Goal: Task Accomplishment & Management: Use online tool/utility

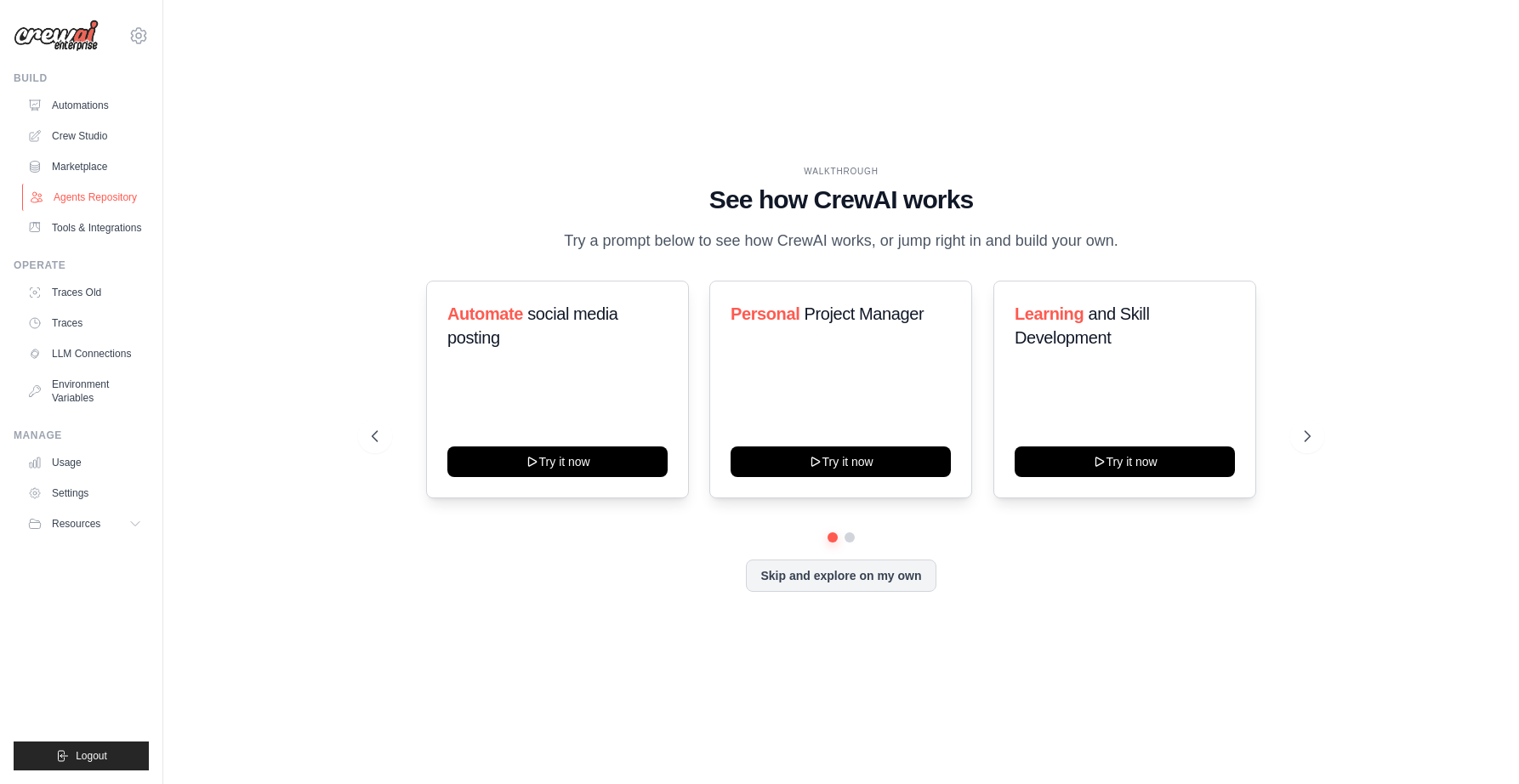
click at [83, 195] on link "Agents Repository" at bounding box center [86, 198] width 128 height 27
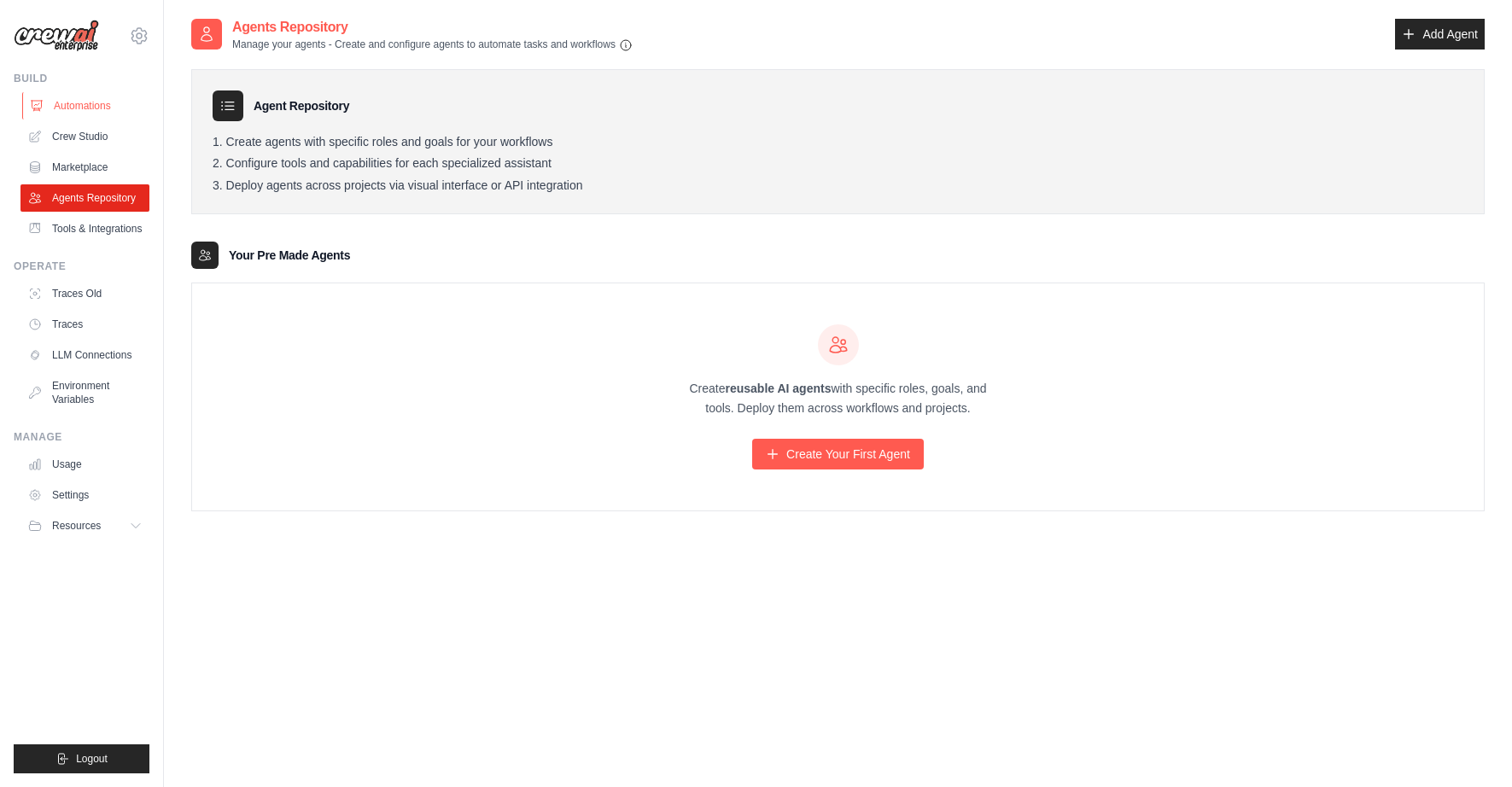
click at [89, 103] on link "Automations" at bounding box center [86, 106] width 129 height 27
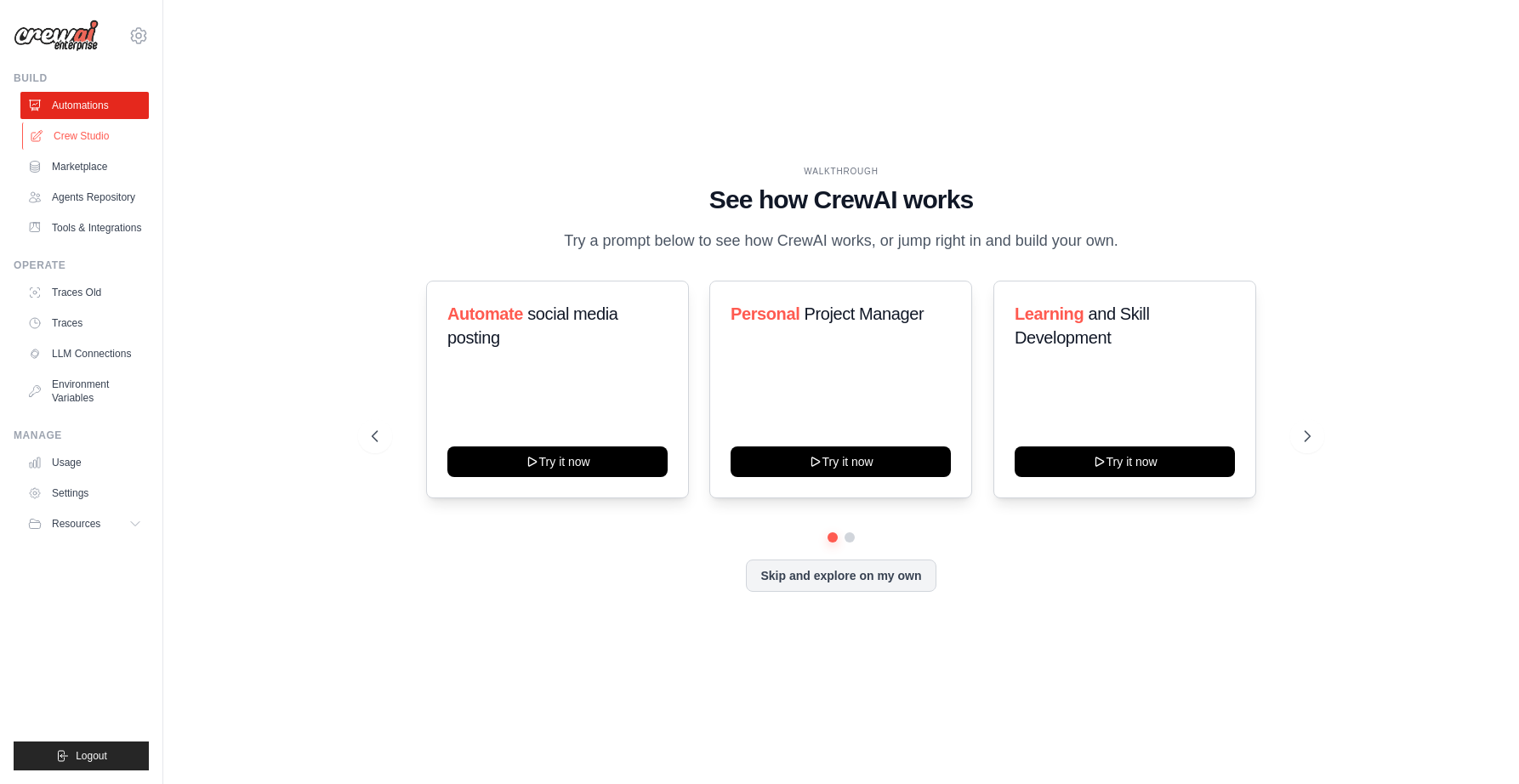
click at [95, 144] on link "Crew Studio" at bounding box center [86, 136] width 128 height 27
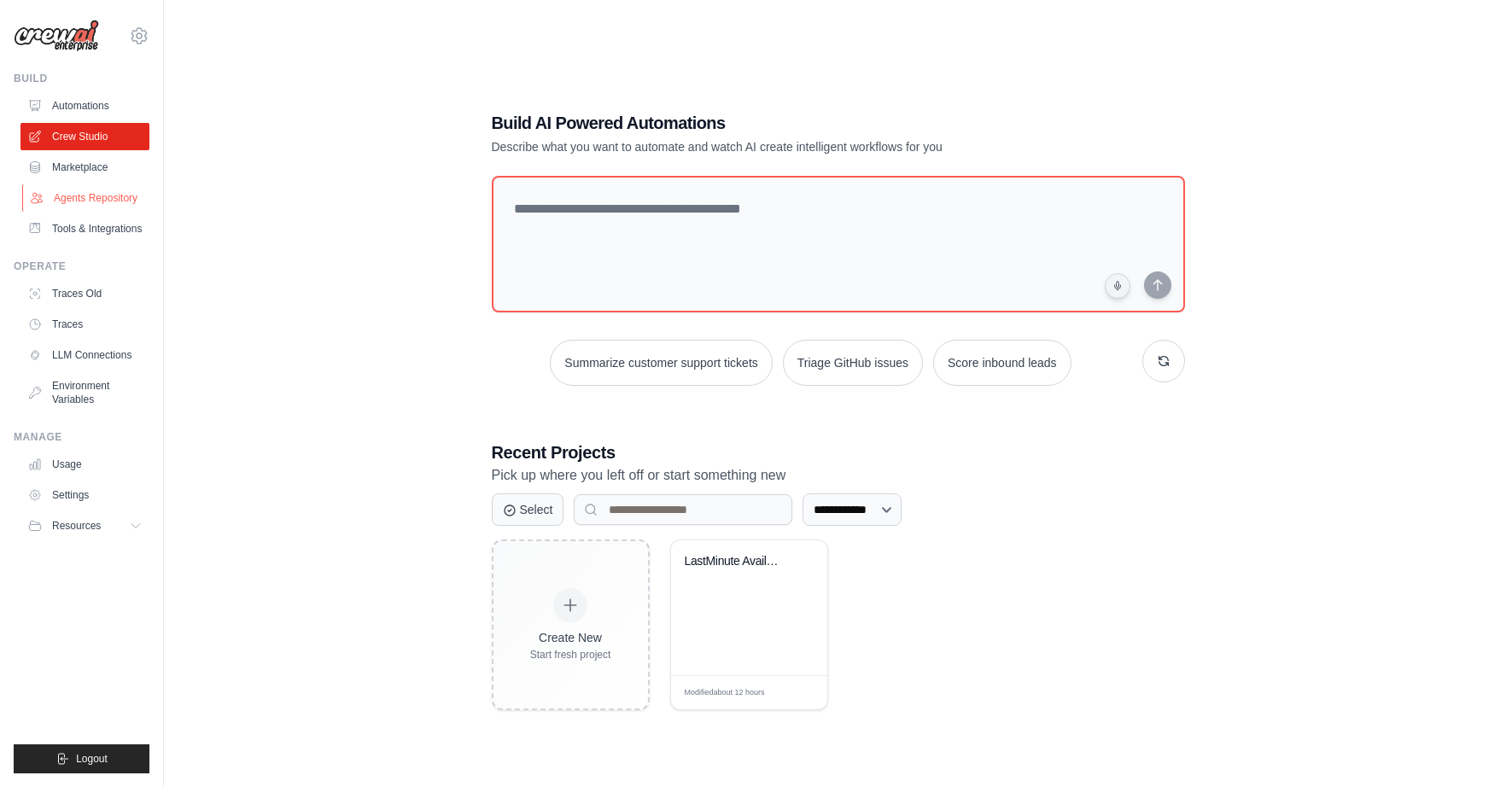
click at [101, 200] on link "Agents Repository" at bounding box center [86, 198] width 129 height 27
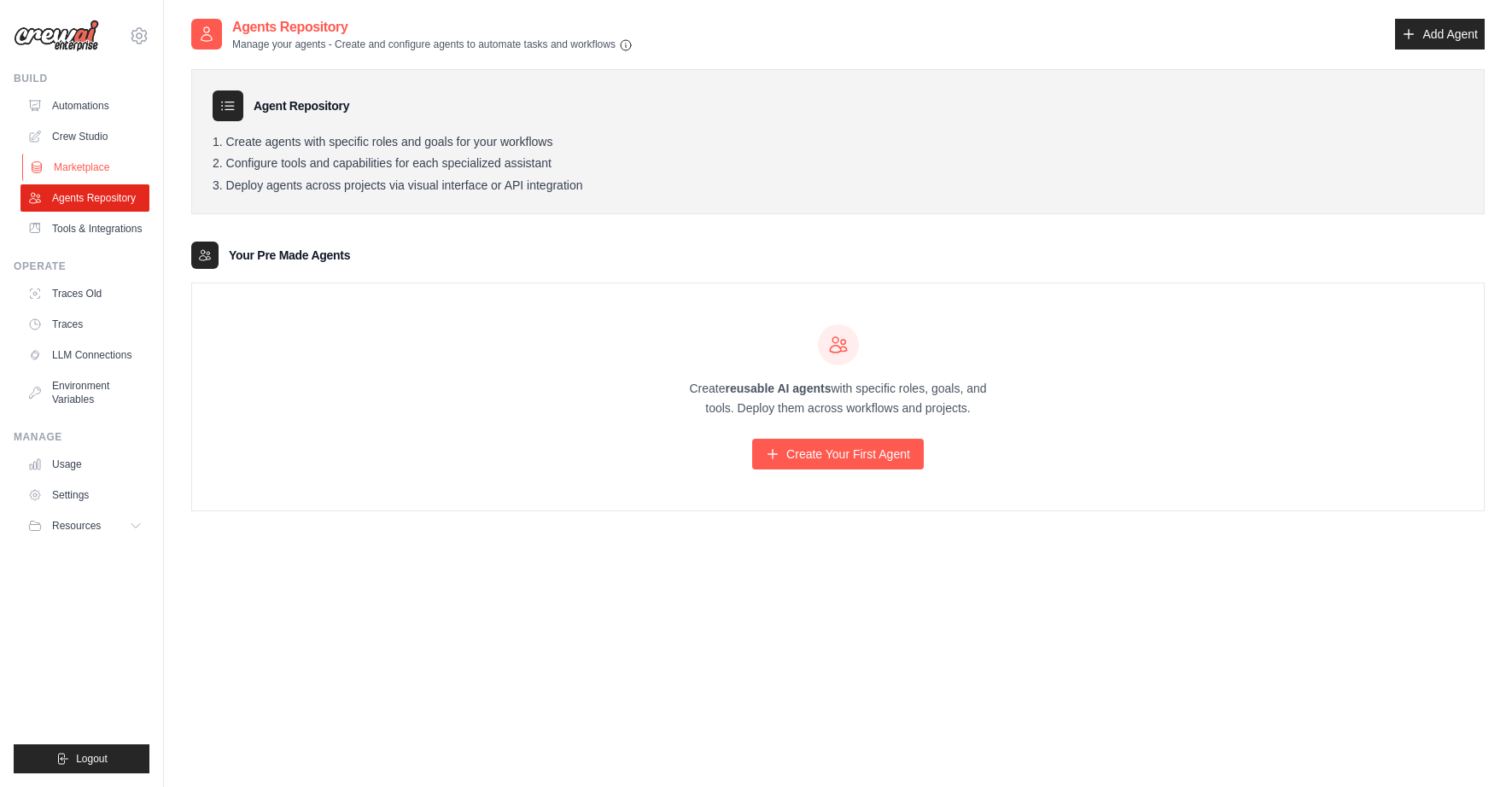
click at [90, 166] on link "Marketplace" at bounding box center [86, 168] width 129 height 27
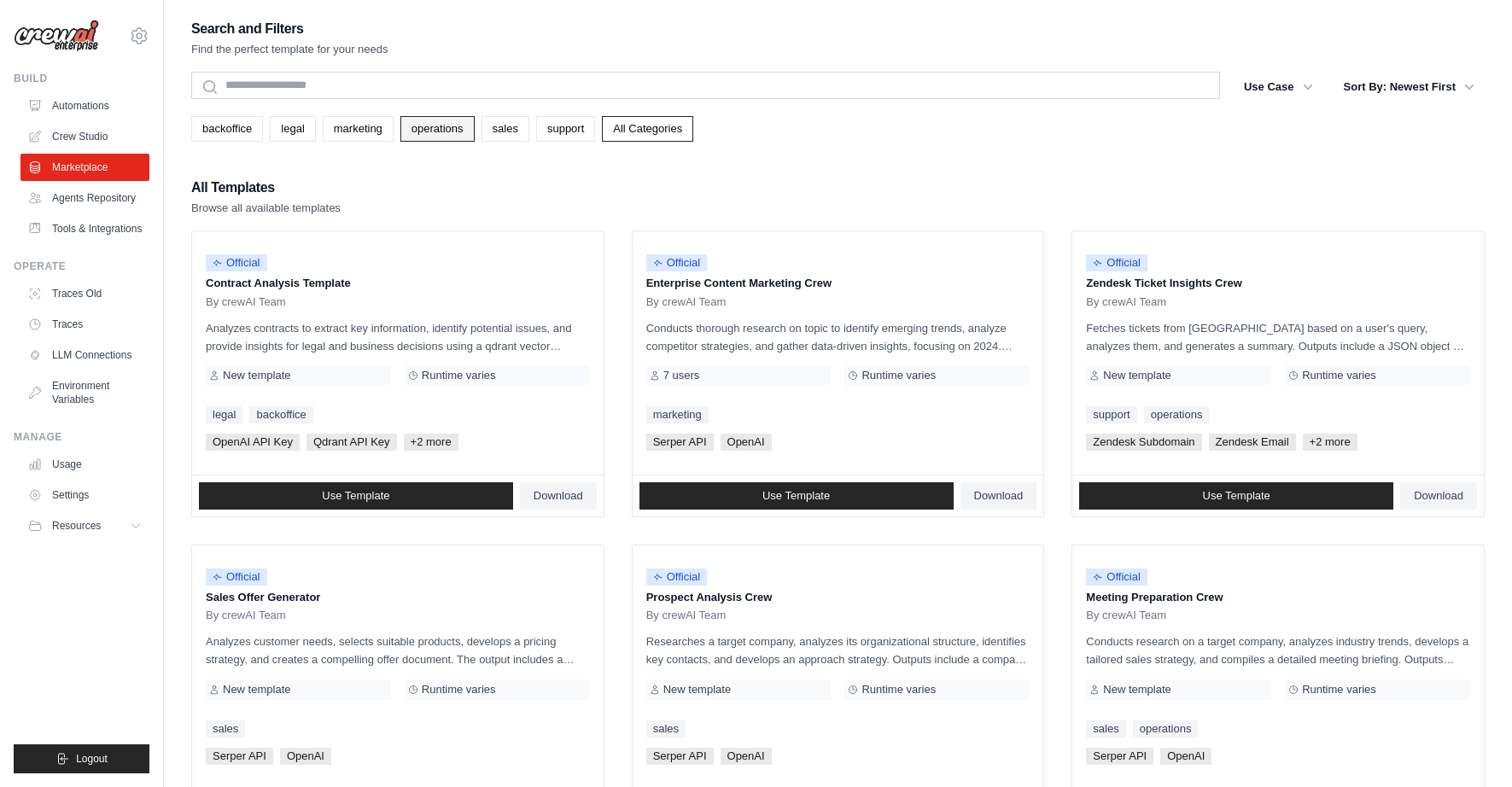
click at [461, 125] on link "operations" at bounding box center [438, 129] width 74 height 25
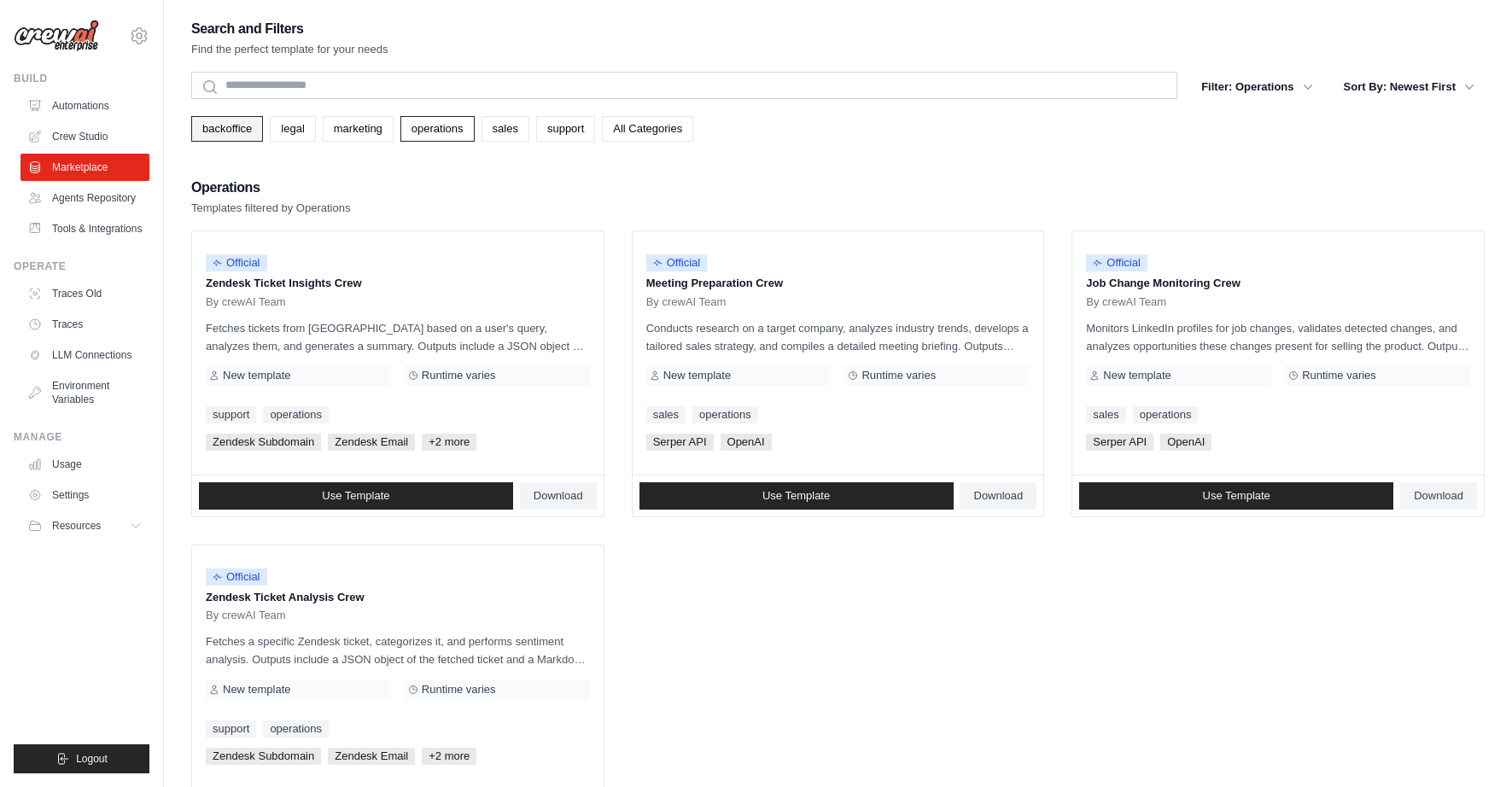
click at [242, 122] on link "backoffice" at bounding box center [226, 129] width 72 height 25
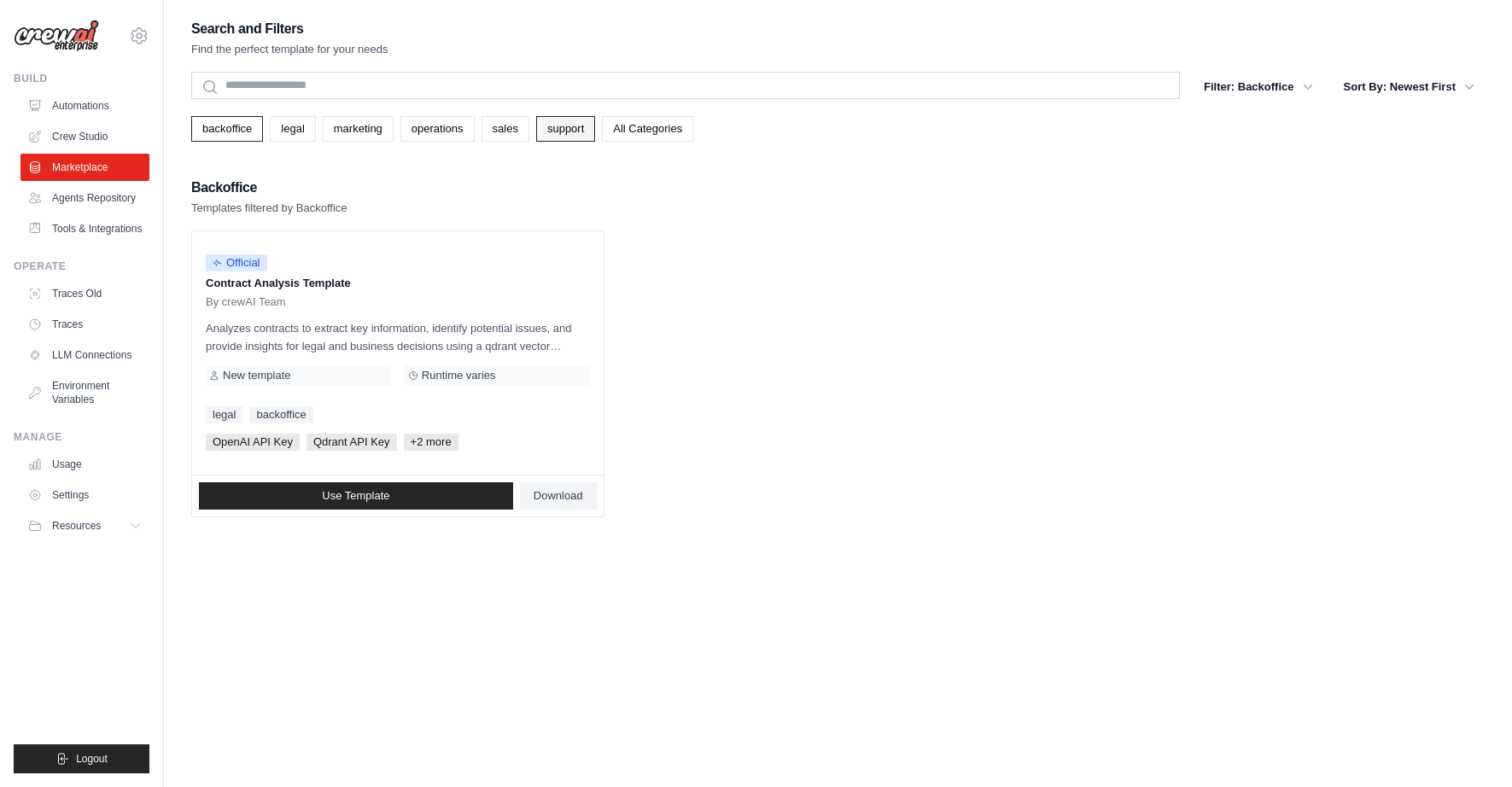
click at [578, 130] on link "support" at bounding box center [565, 129] width 59 height 25
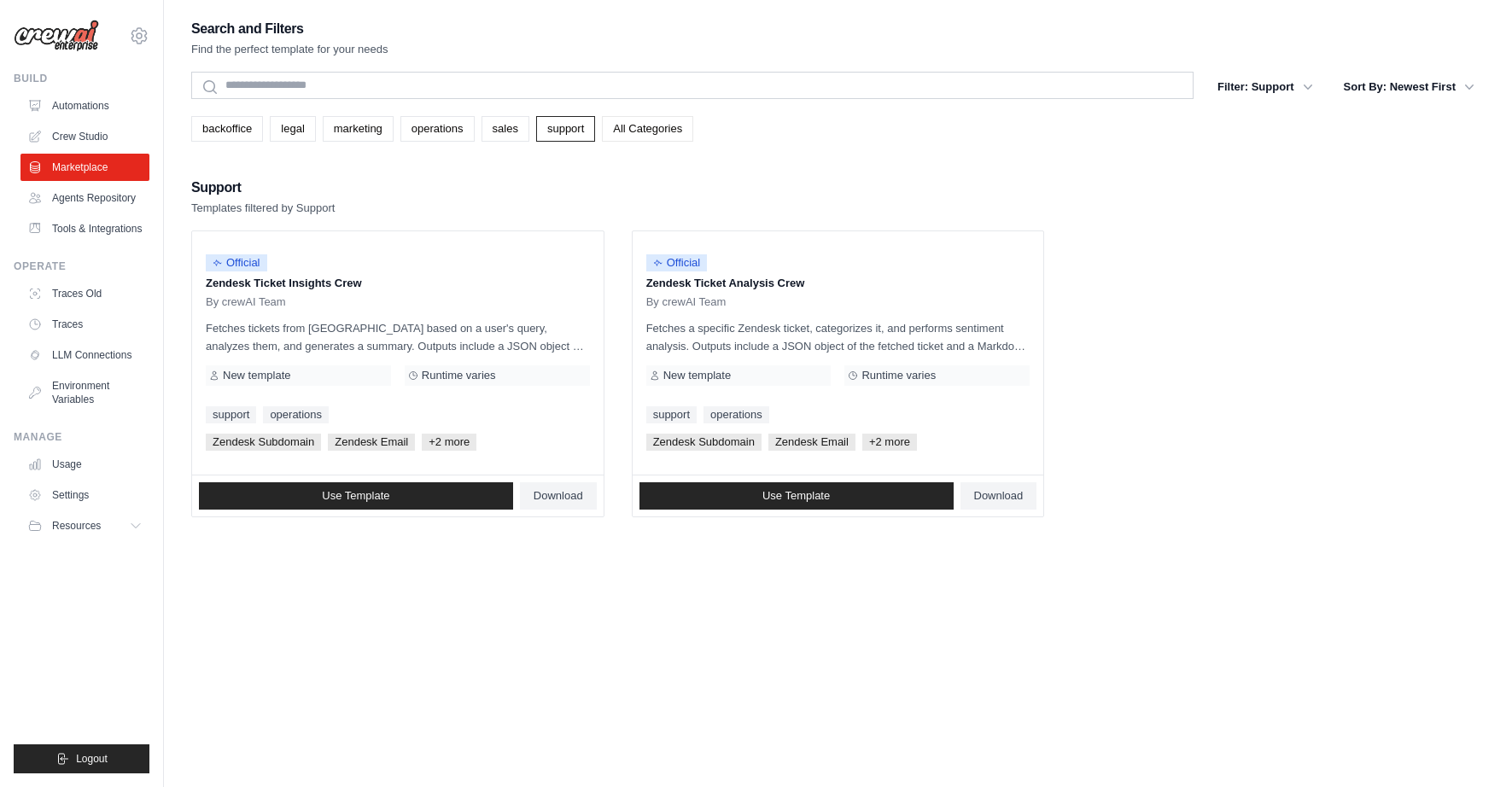
click at [622, 129] on link "All Categories" at bounding box center [647, 129] width 91 height 25
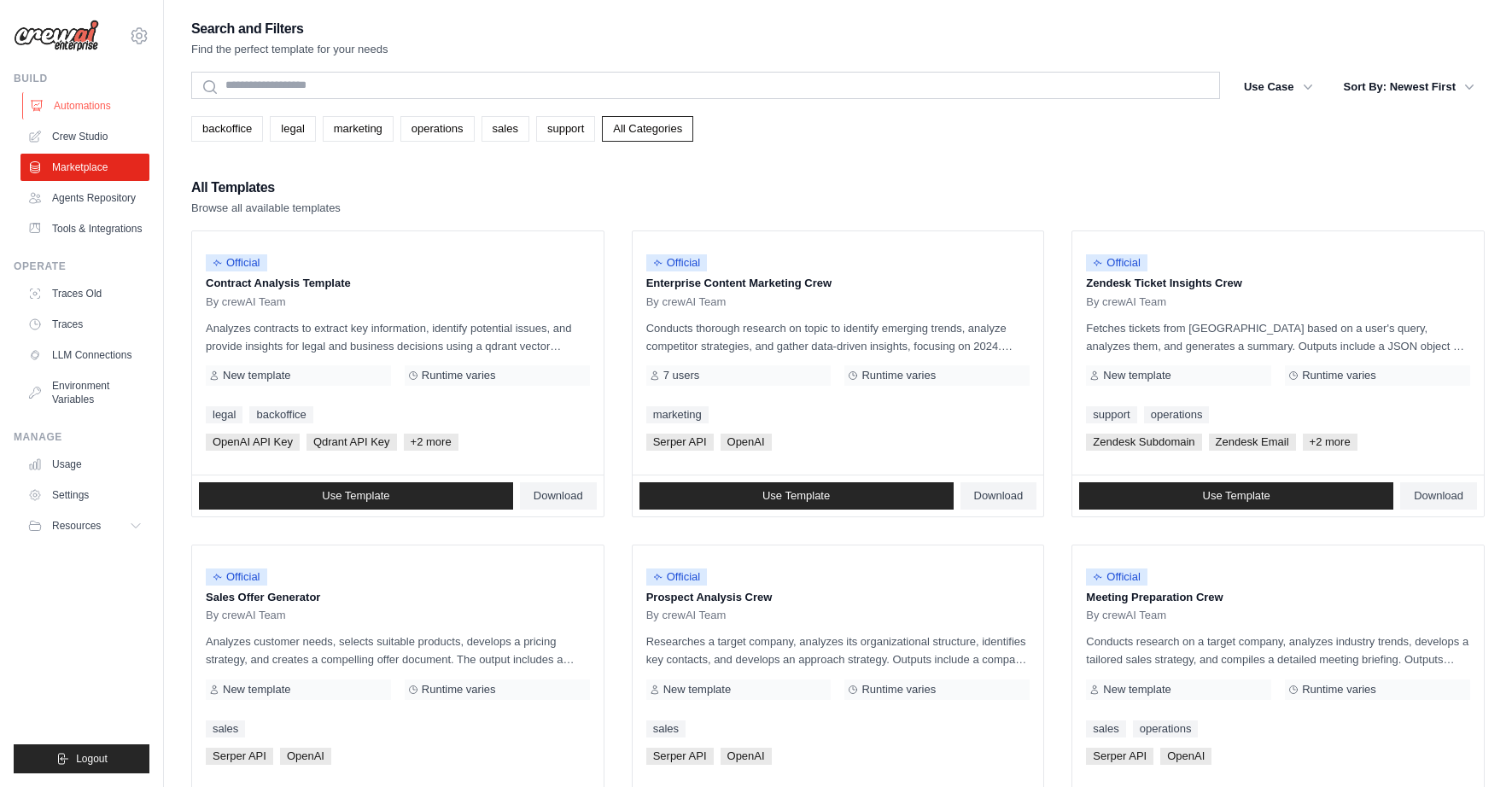
click at [86, 105] on link "Automations" at bounding box center [86, 106] width 129 height 27
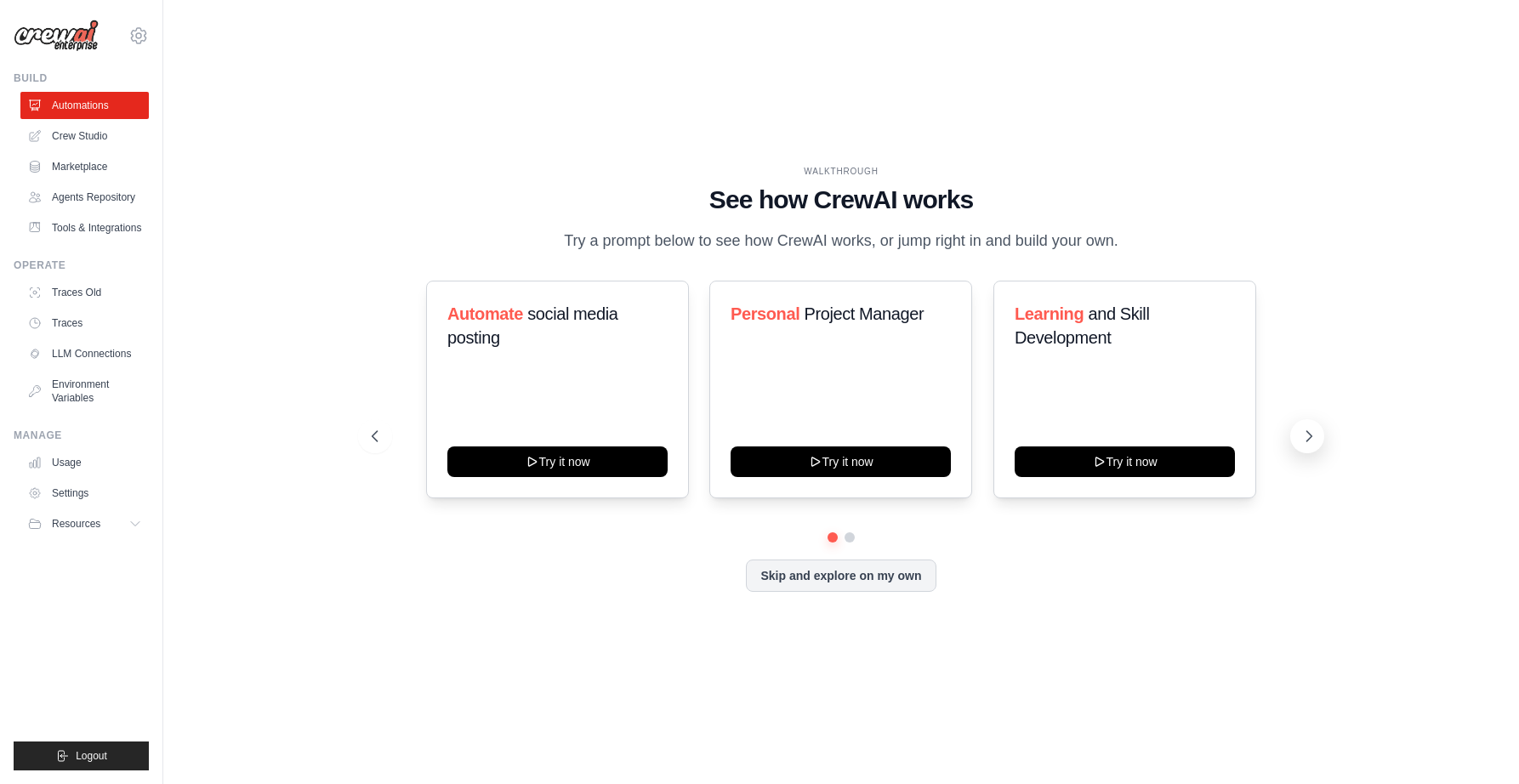
click at [1310, 432] on icon at bounding box center [1309, 436] width 17 height 17
click at [77, 226] on link "Tools & Integrations" at bounding box center [86, 227] width 128 height 27
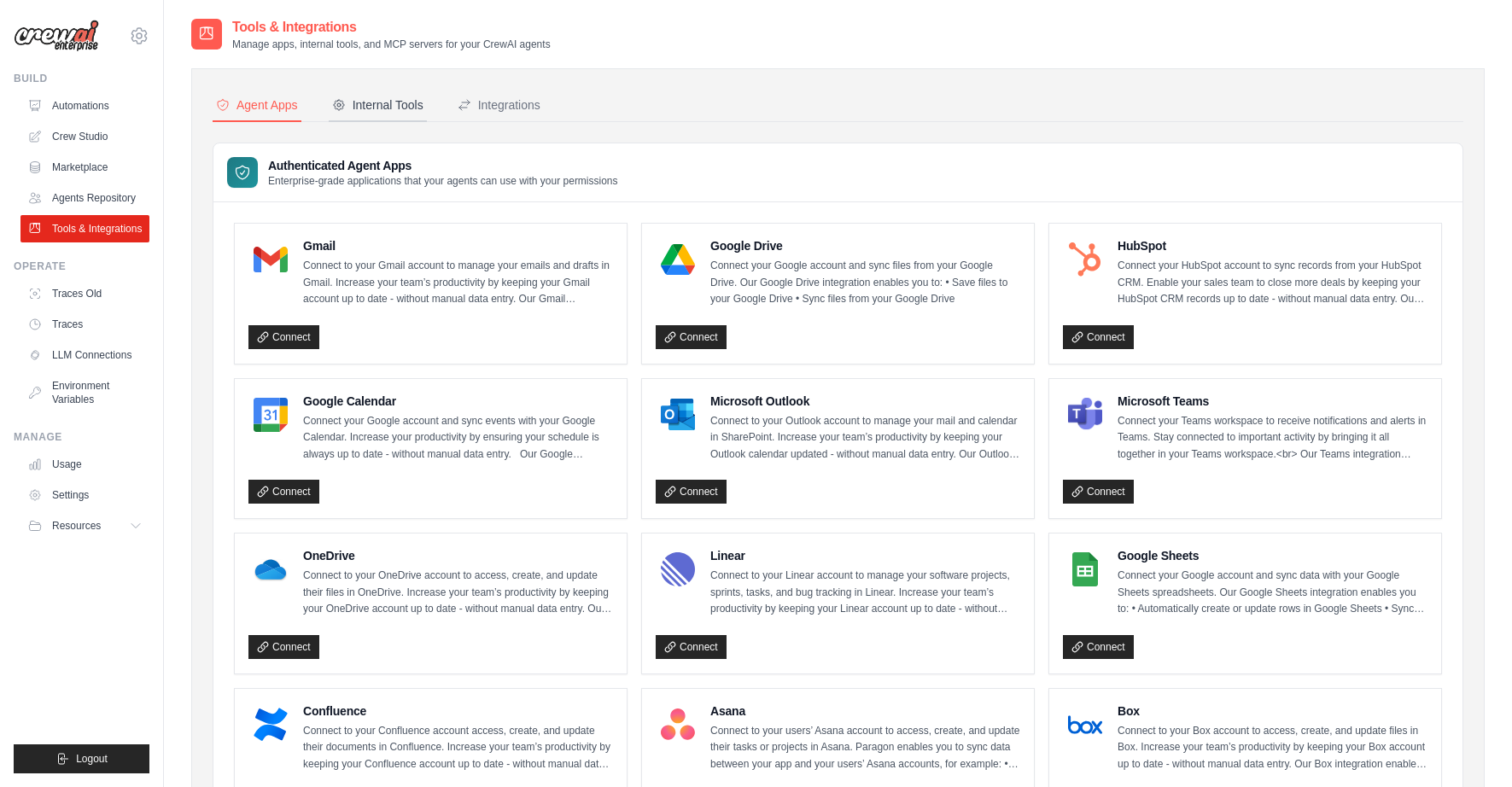
click at [395, 110] on div "Internal Tools" at bounding box center [378, 104] width 91 height 17
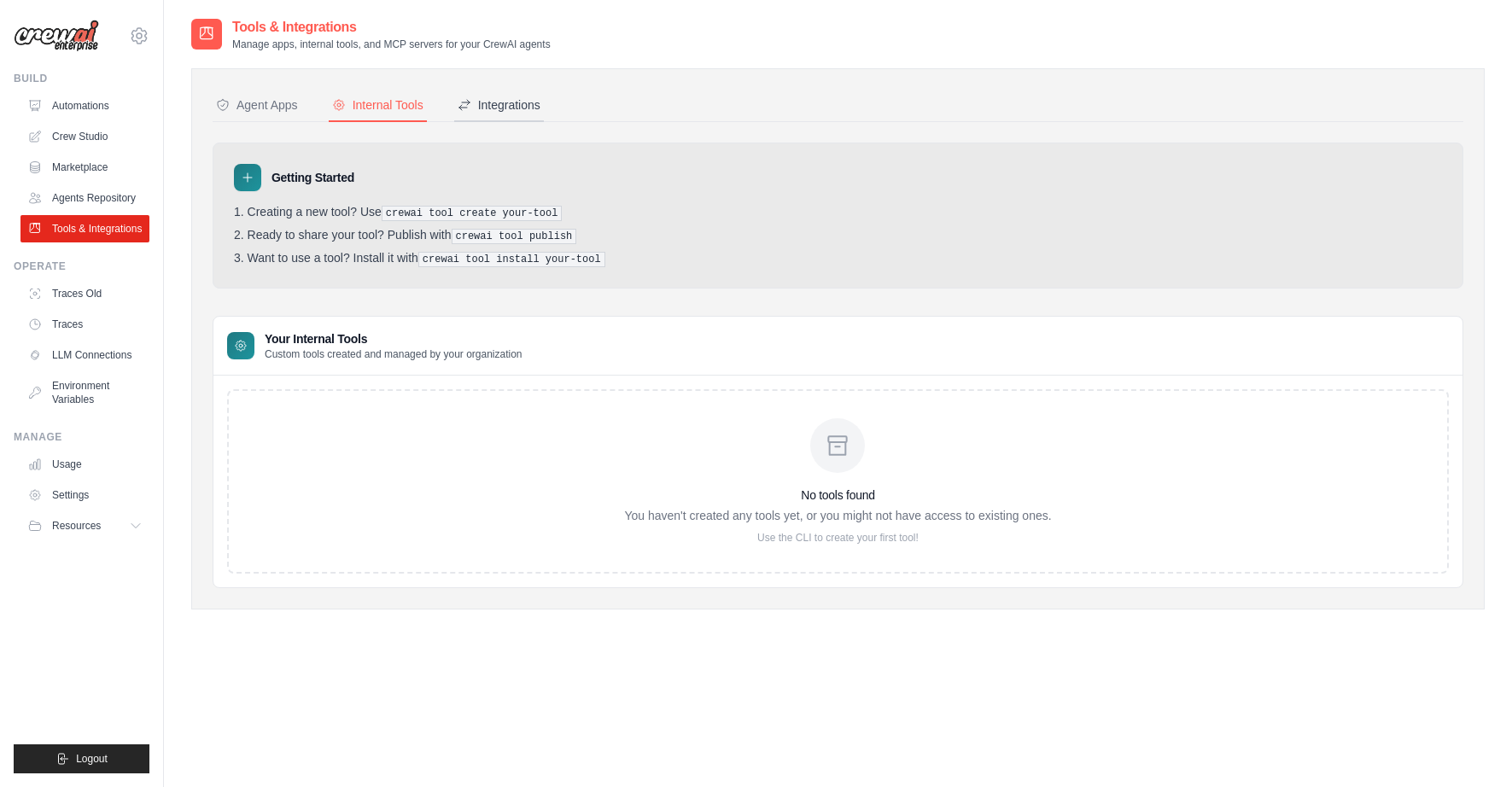
click at [480, 105] on div "Integrations" at bounding box center [498, 104] width 82 height 17
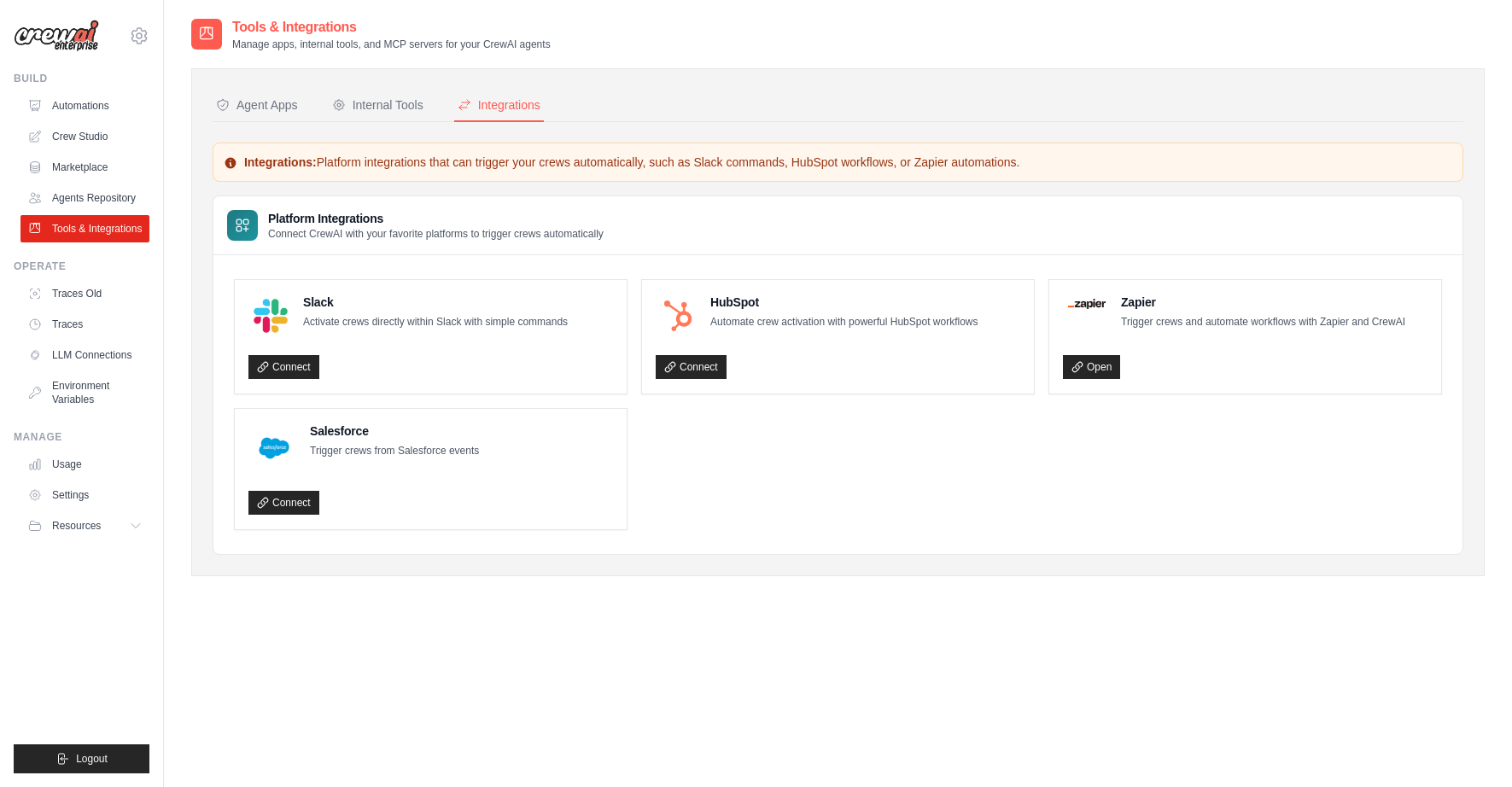
click at [236, 104] on div "Agent Apps" at bounding box center [256, 104] width 82 height 17
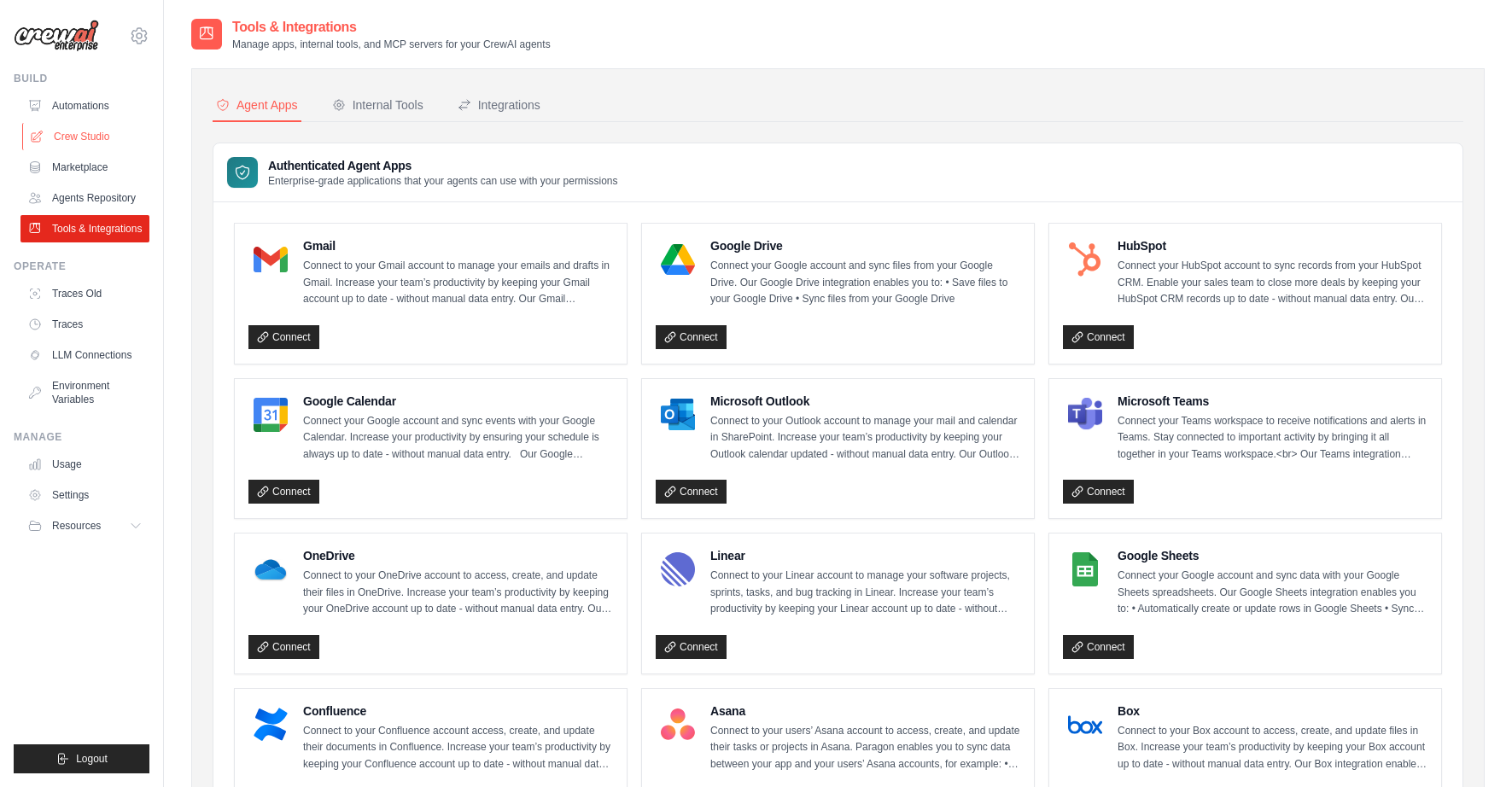
click at [93, 133] on link "Crew Studio" at bounding box center [86, 137] width 129 height 27
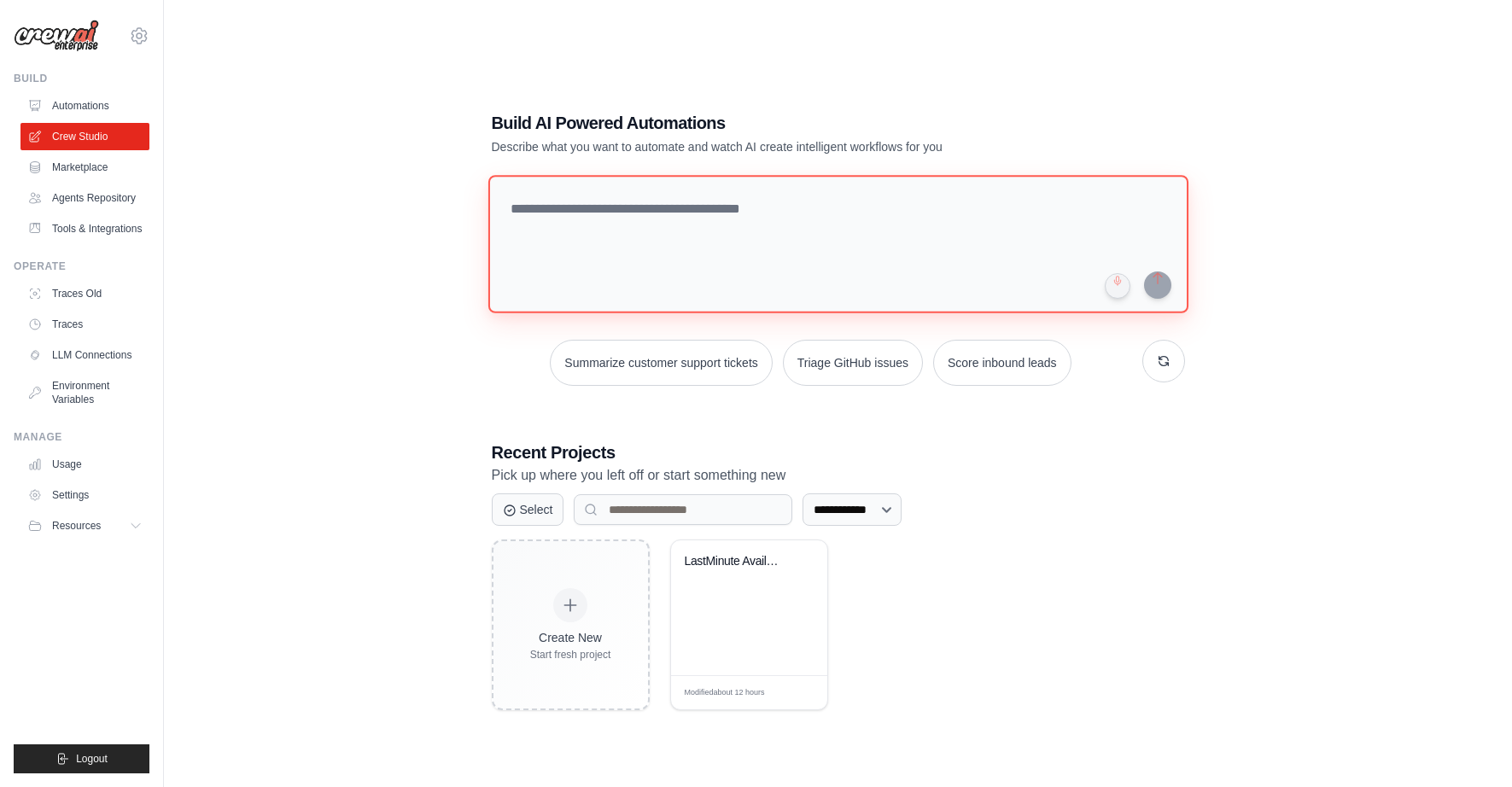
click at [591, 210] on textarea at bounding box center [837, 244] width 700 height 139
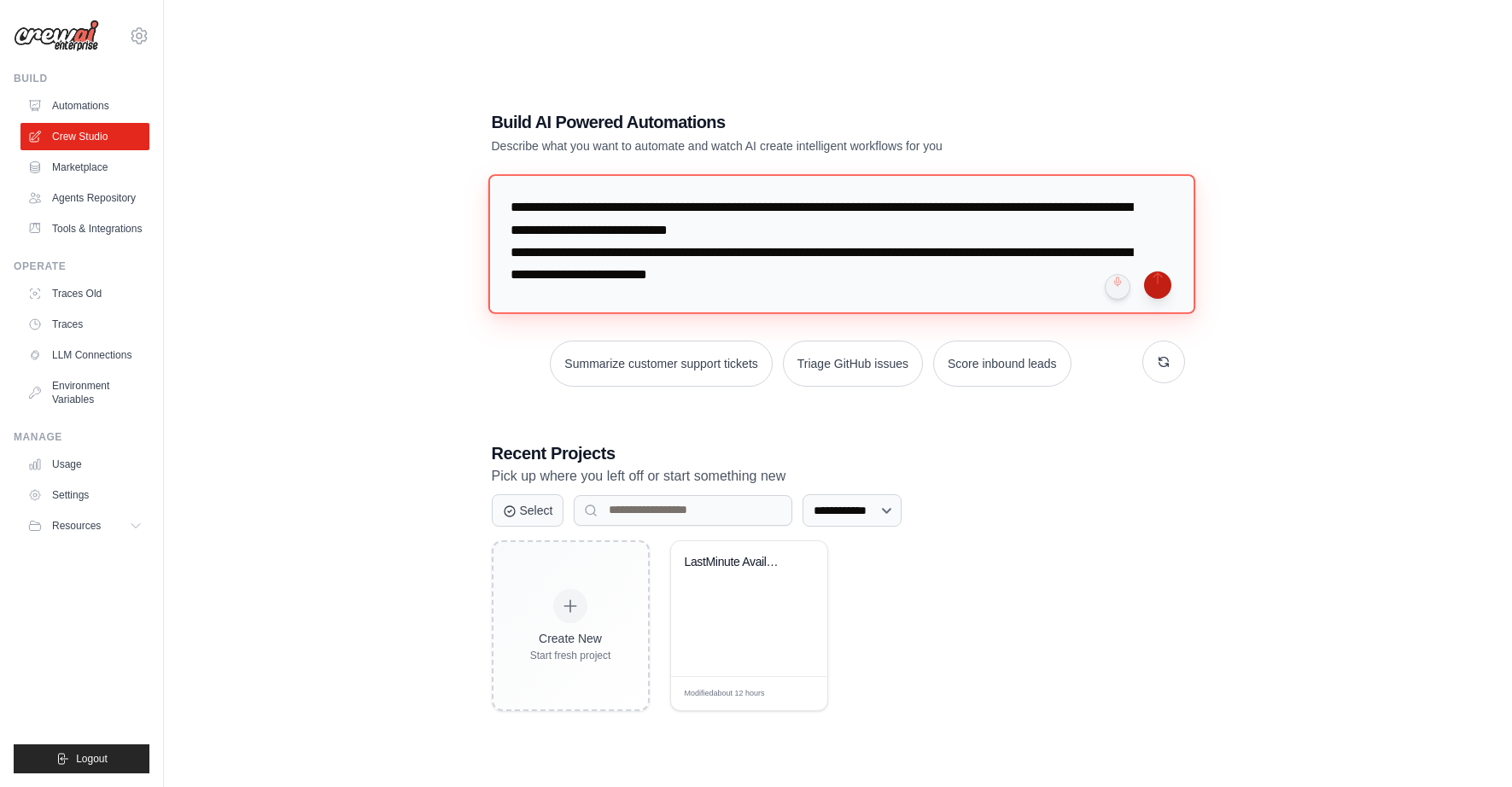
type textarea "**********"
click at [1158, 283] on button "submit" at bounding box center [1158, 285] width 27 height 27
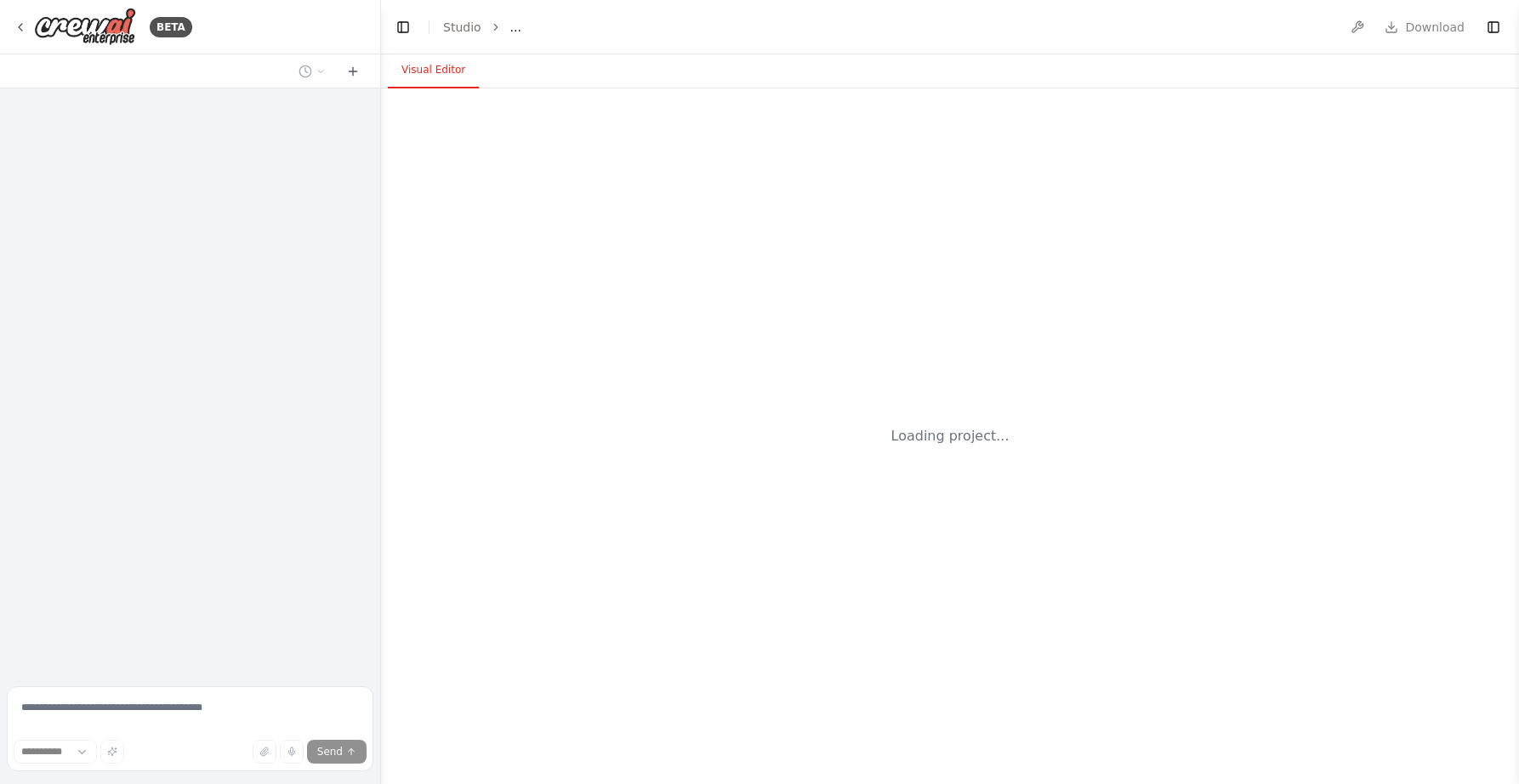
select select "****"
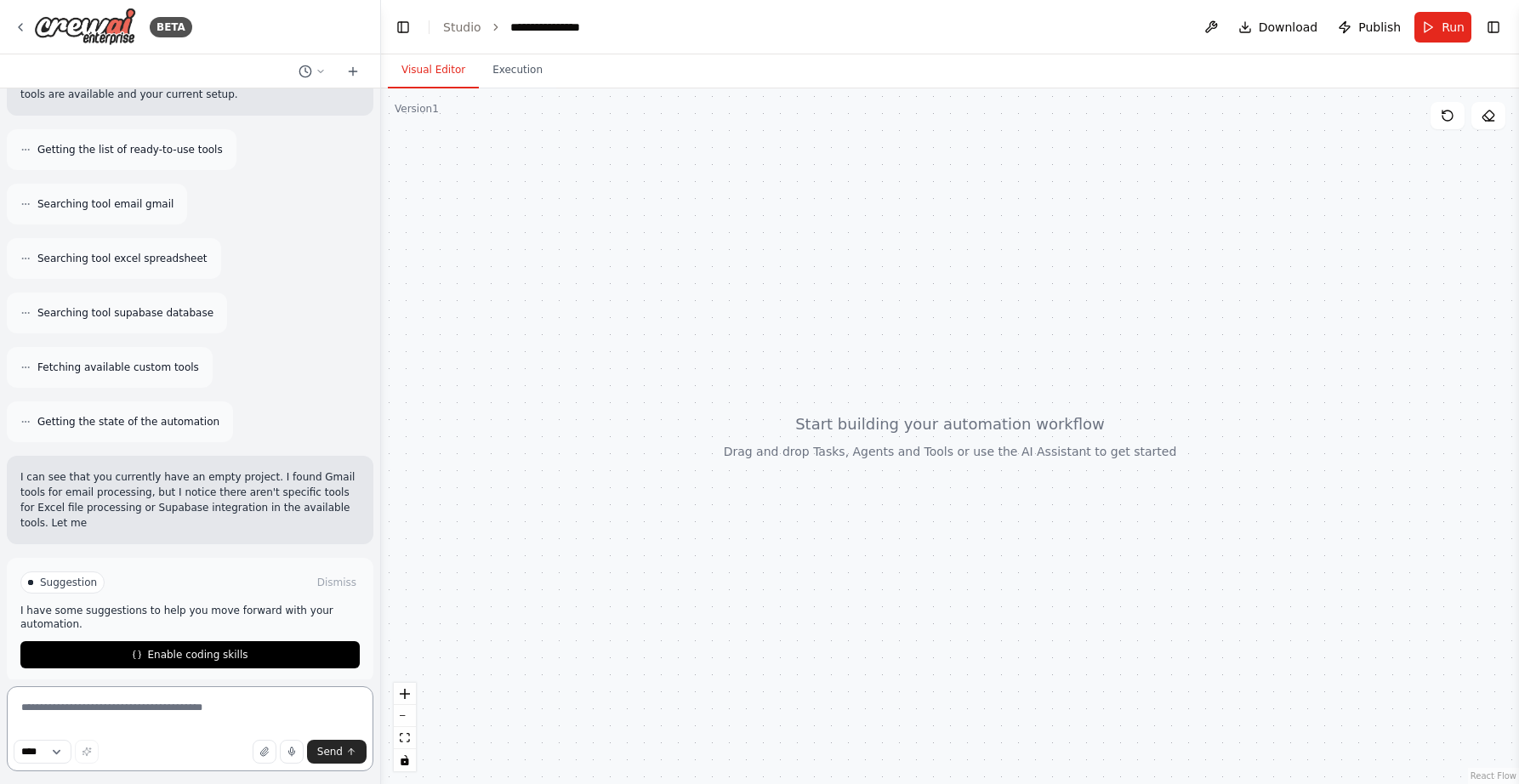
scroll to position [216, 0]
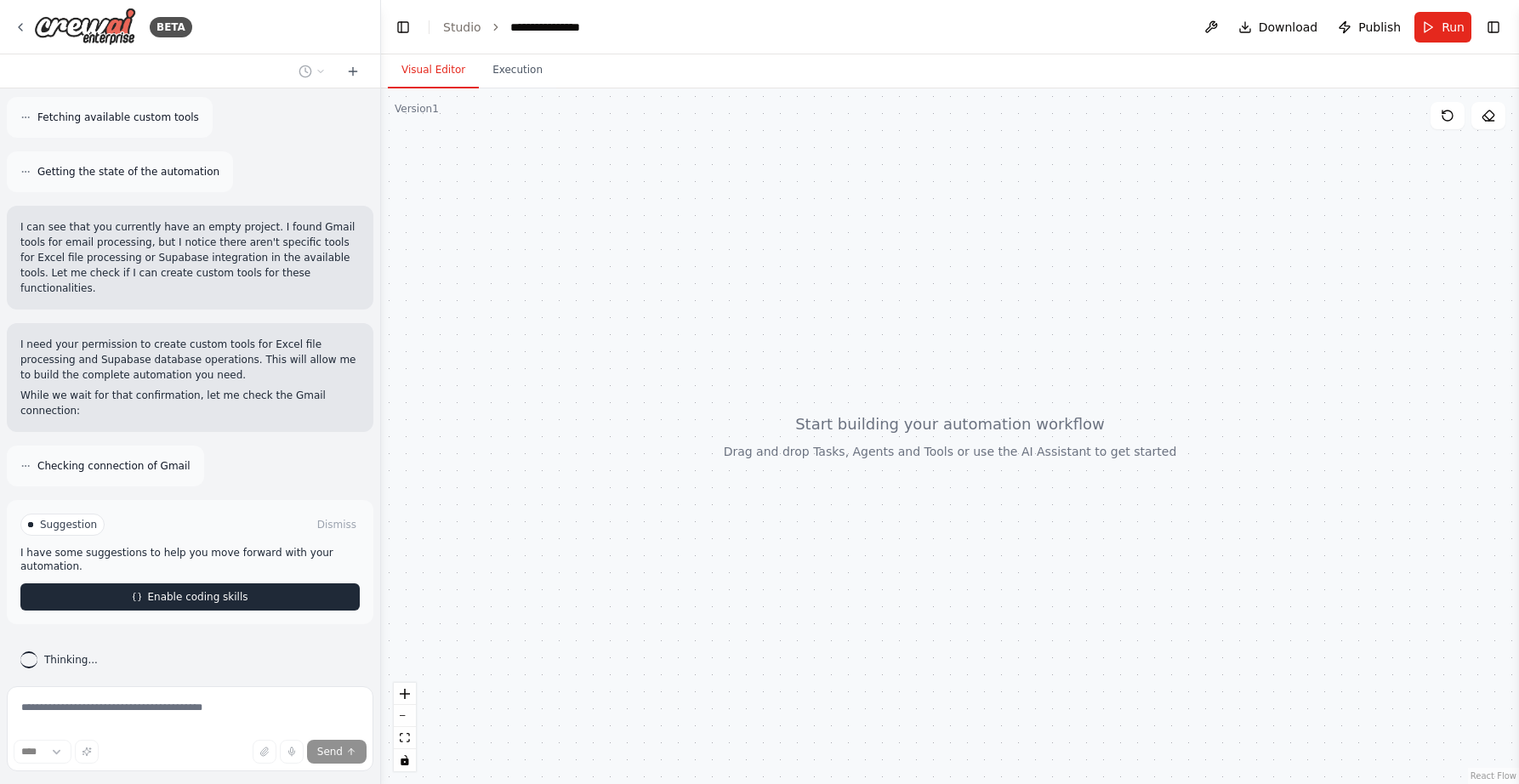
click at [204, 590] on span "Enable coding skills" at bounding box center [197, 596] width 100 height 14
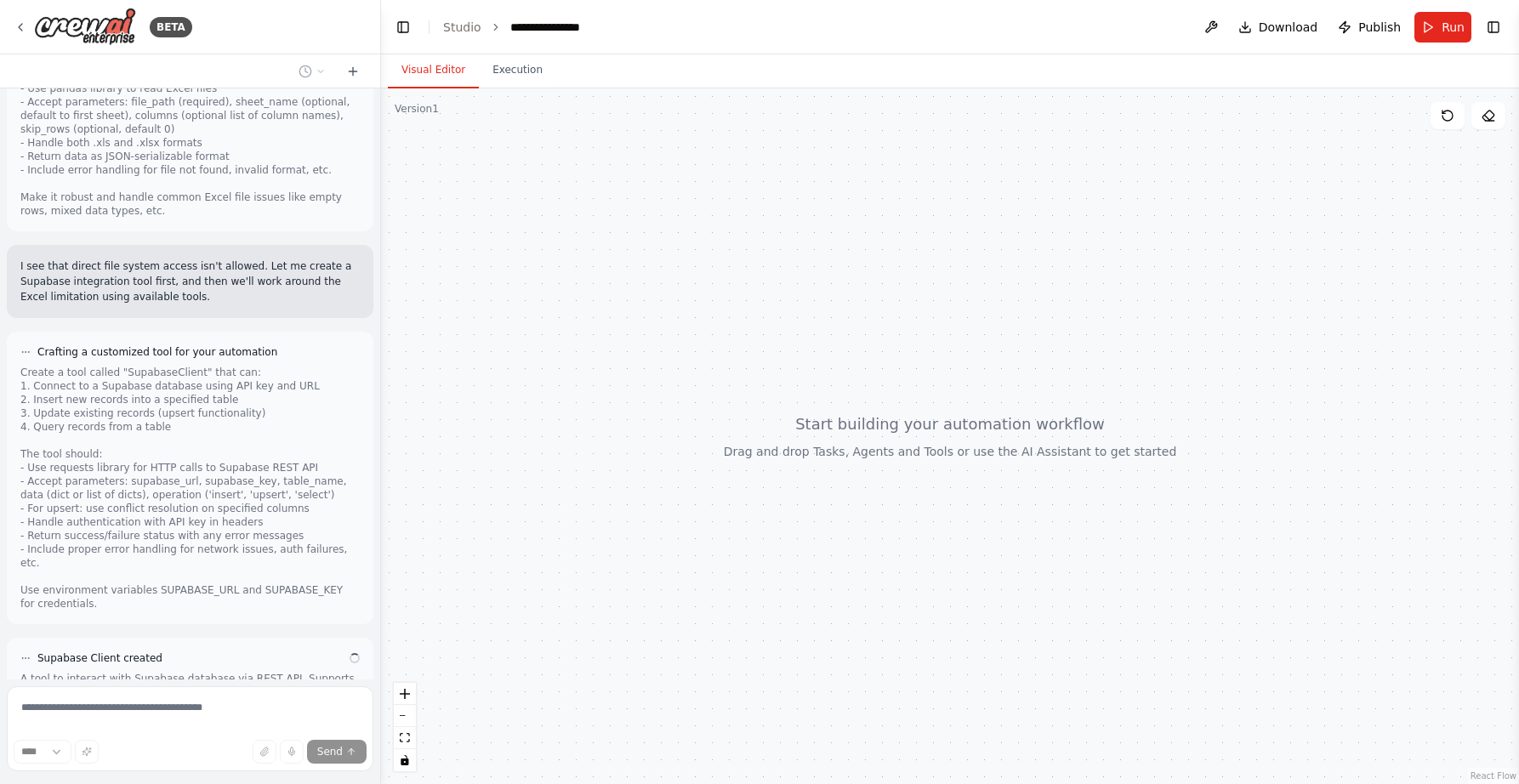
scroll to position [1204, 0]
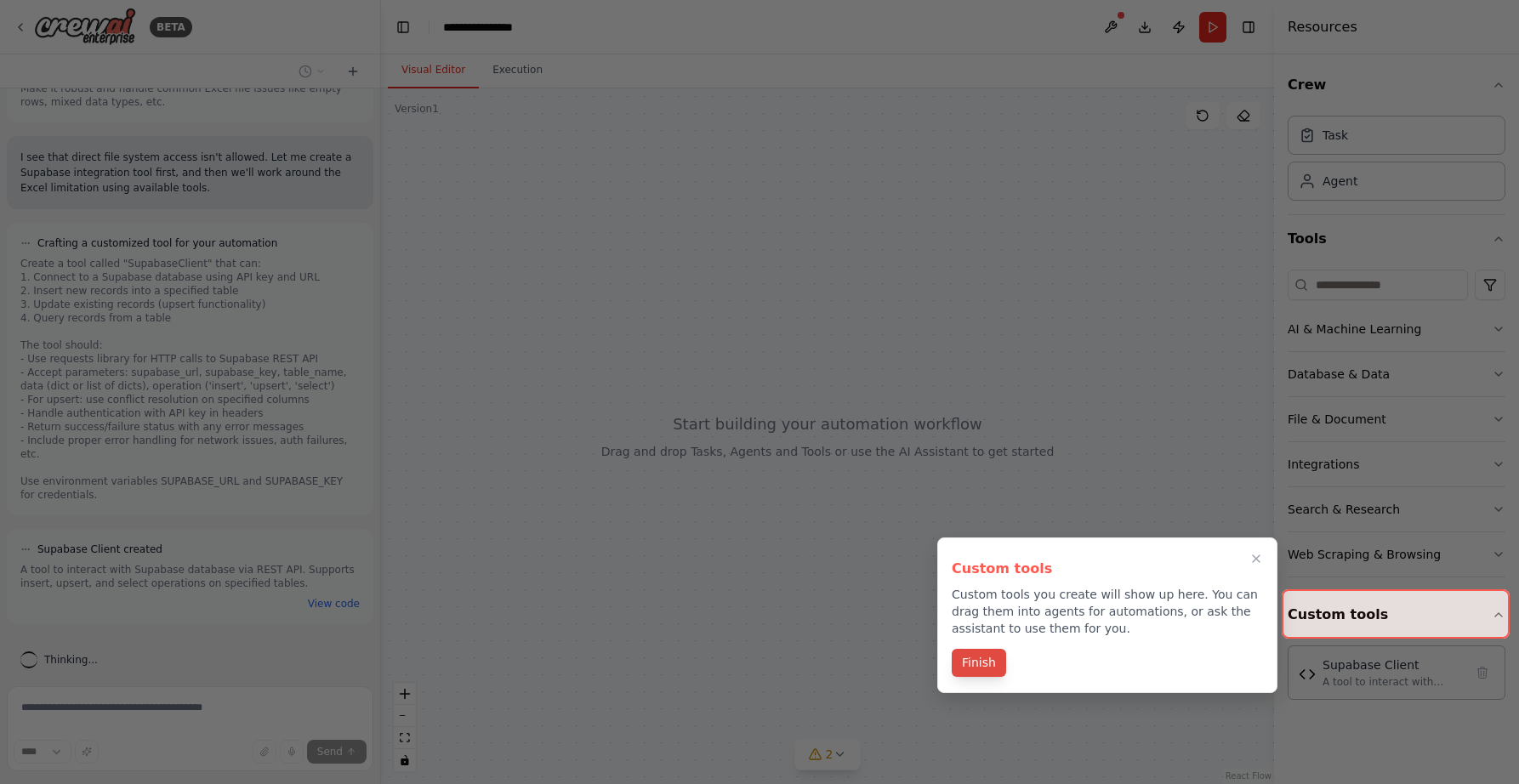
click at [982, 658] on button "Finish" at bounding box center [978, 662] width 54 height 28
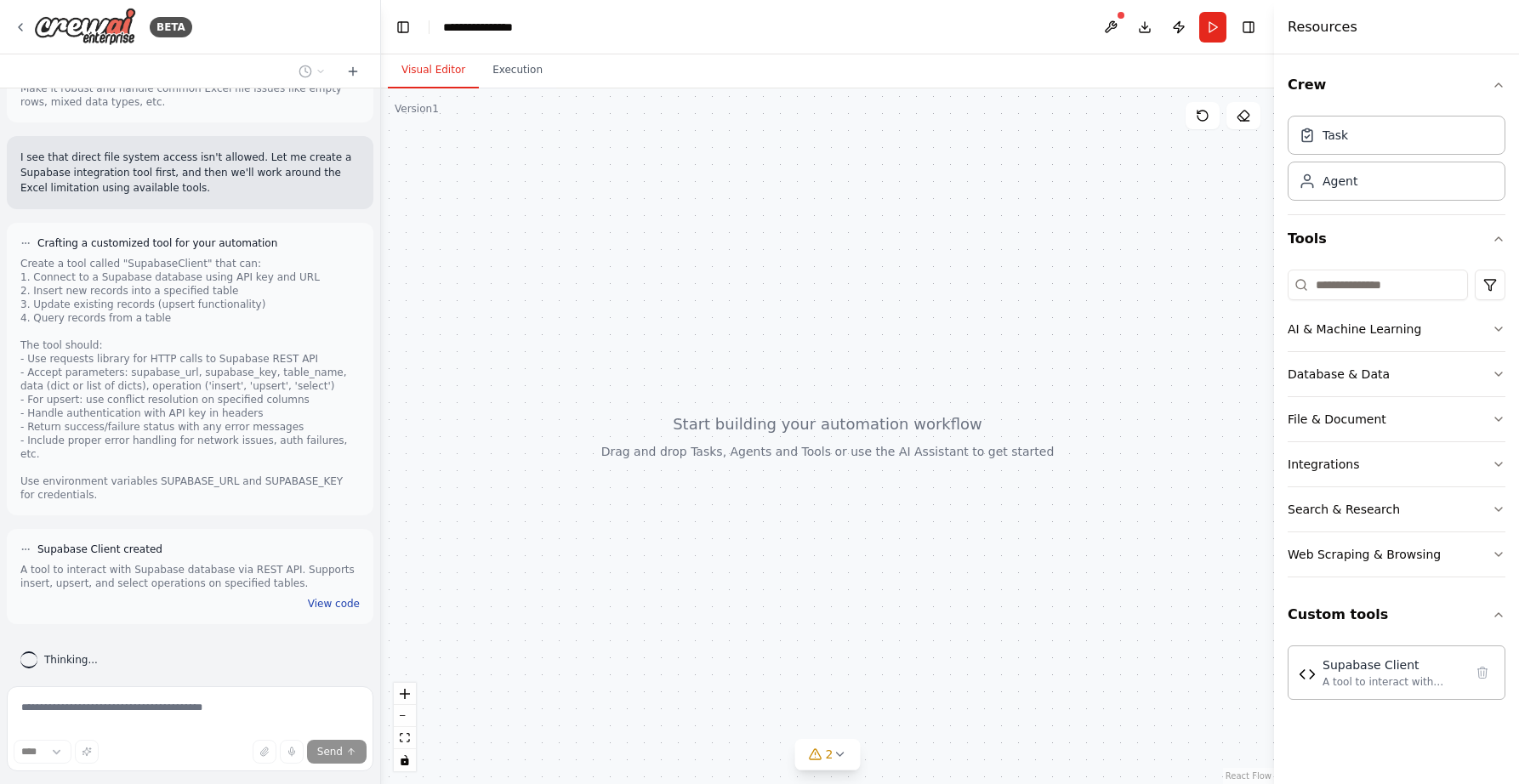
click at [319, 596] on button "View code" at bounding box center [333, 603] width 51 height 14
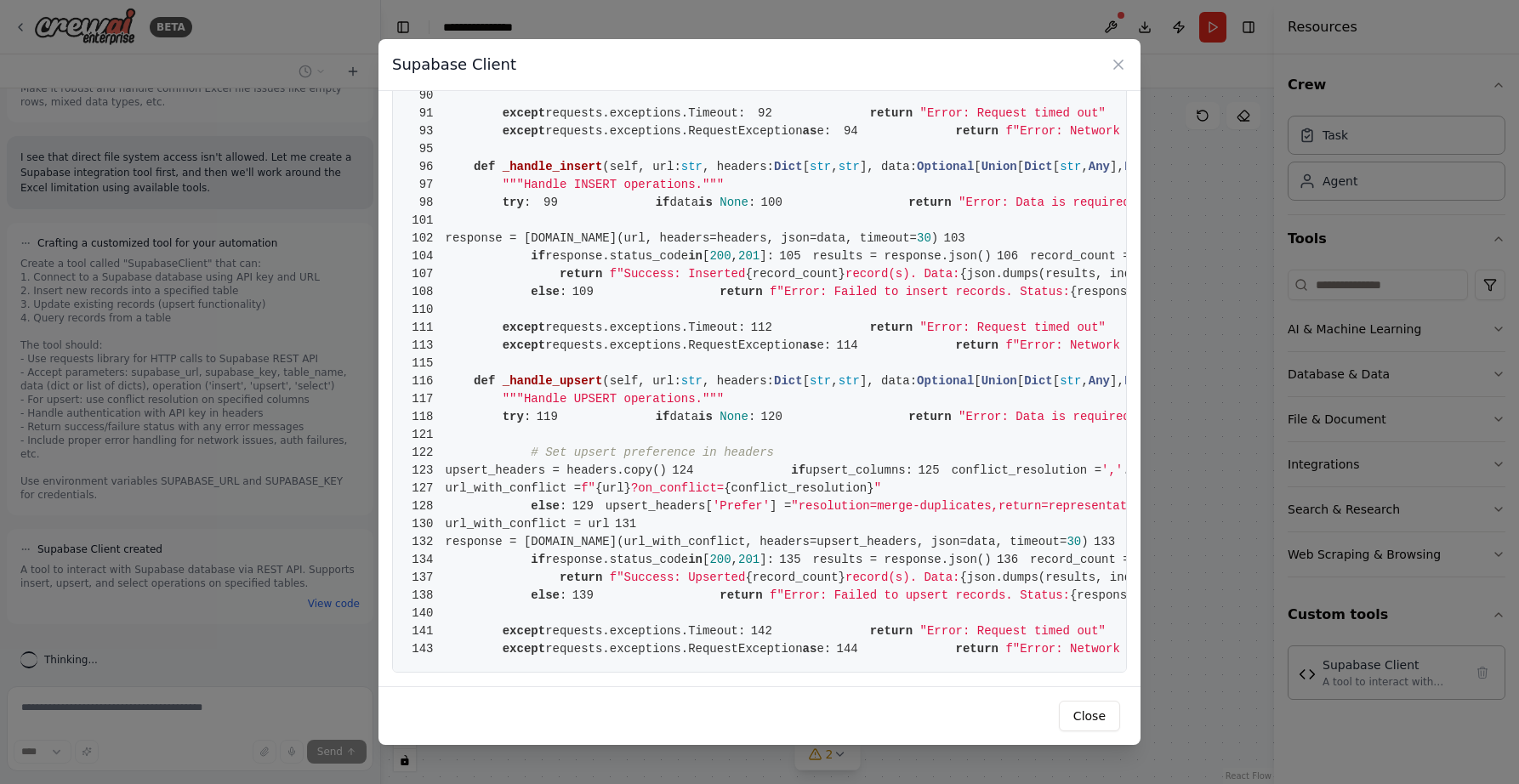
scroll to position [2044, 0]
click at [1082, 716] on button "Close" at bounding box center [1089, 715] width 61 height 31
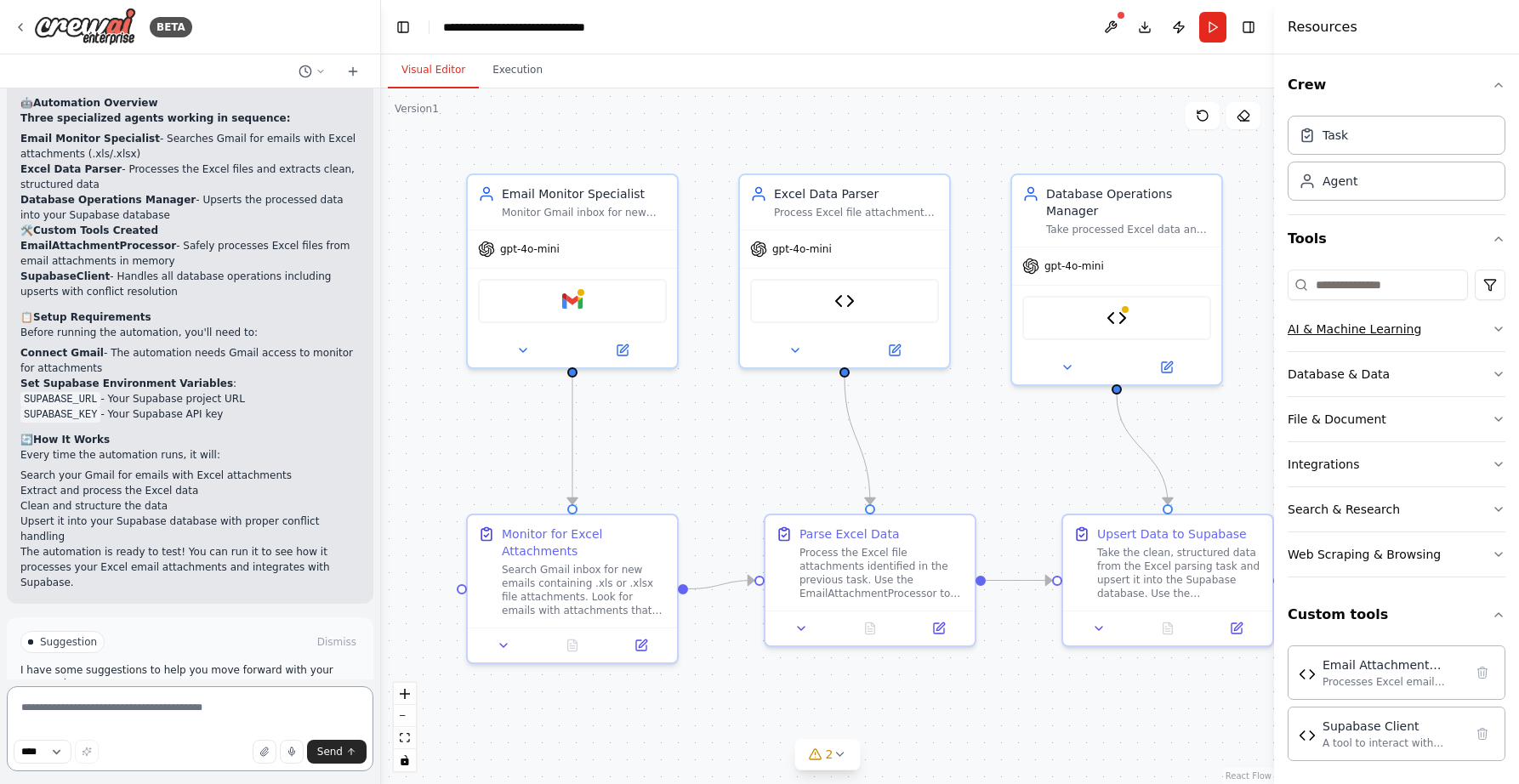
scroll to position [3043, 0]
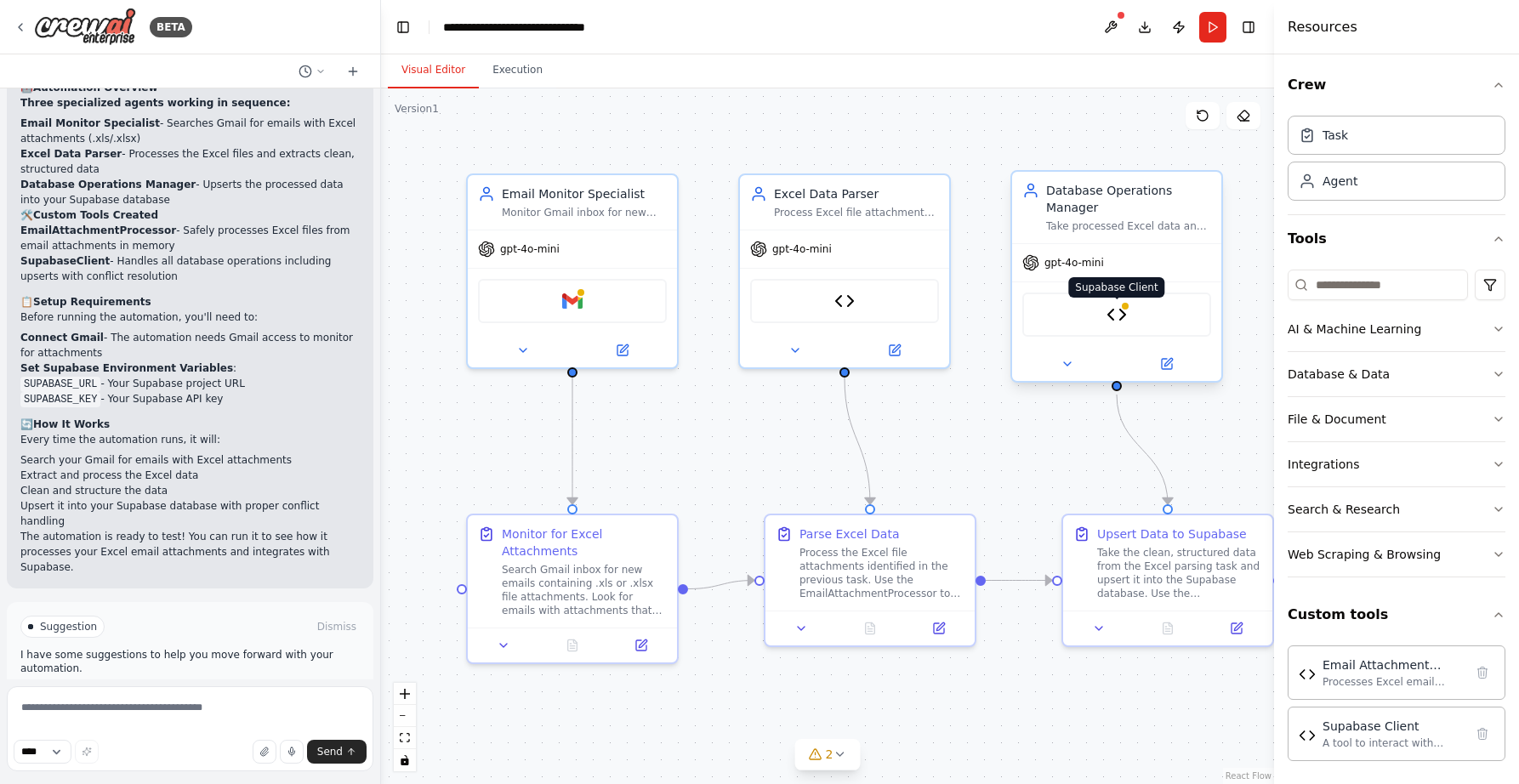
click at [1113, 316] on img at bounding box center [1116, 314] width 21 height 21
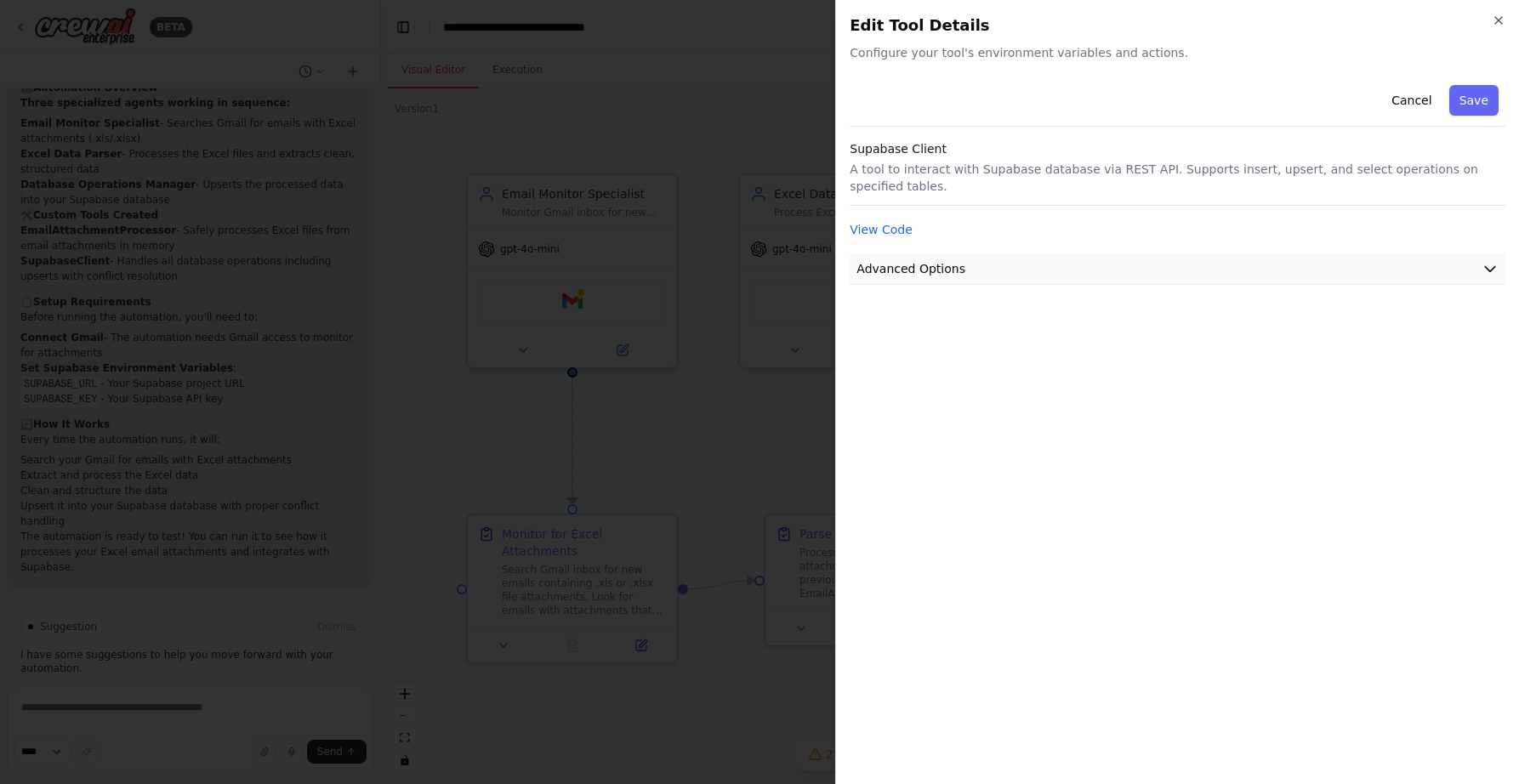
click at [931, 268] on span "Advanced Options" at bounding box center [911, 268] width 109 height 17
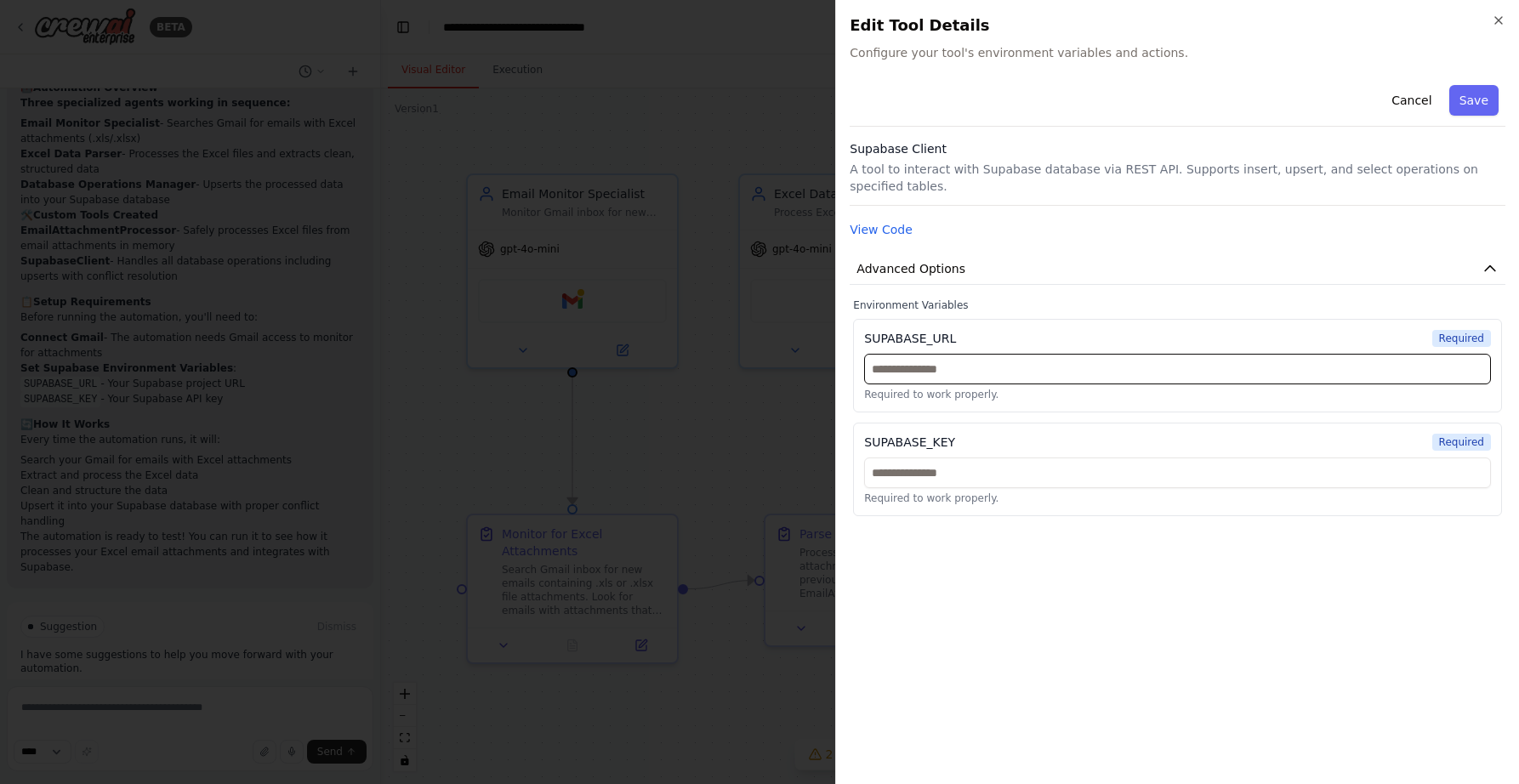
click at [936, 374] on input "text" at bounding box center [1177, 369] width 626 height 31
paste input "**********"
type input "**********"
click at [897, 479] on input "text" at bounding box center [1177, 473] width 626 height 31
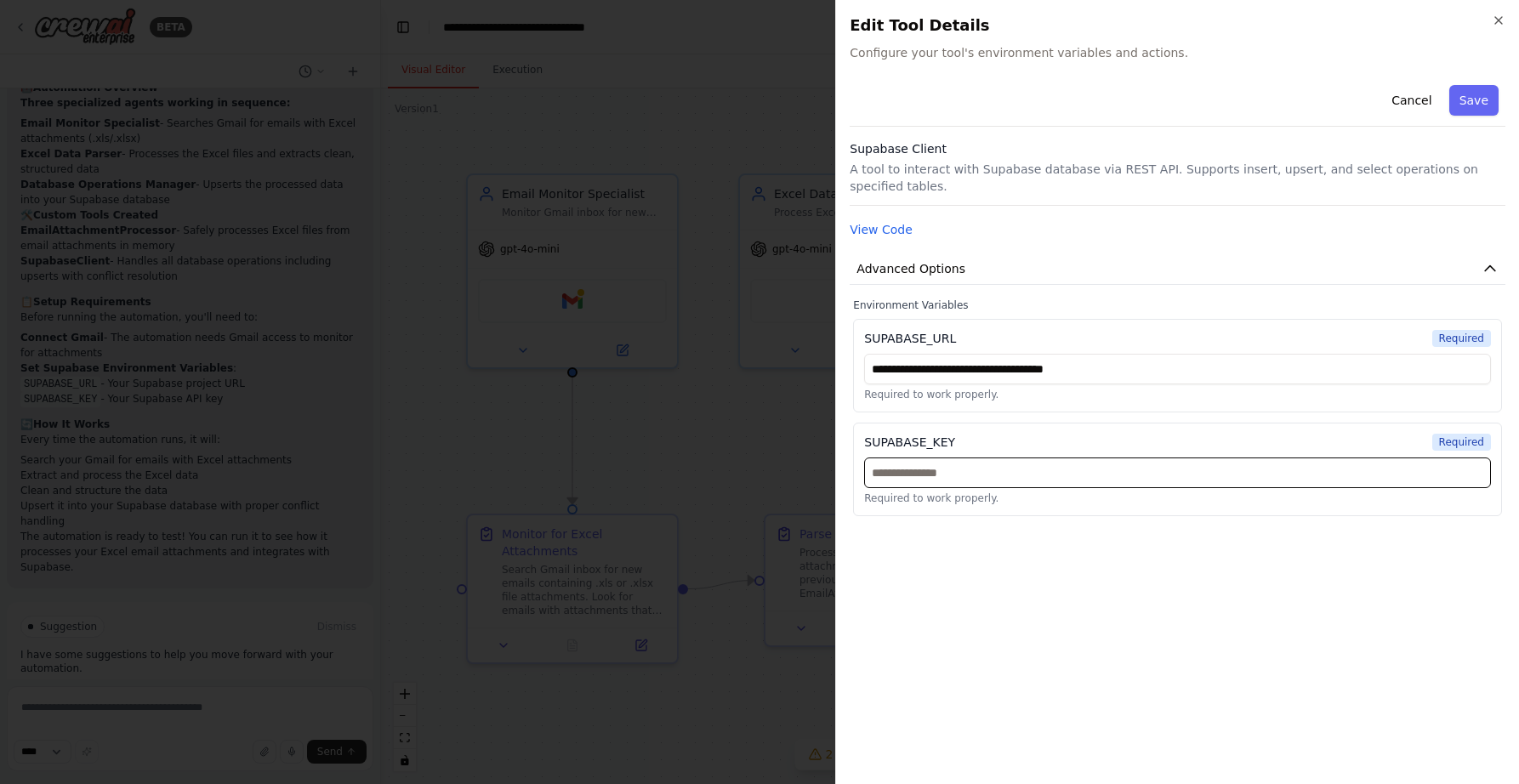
paste input "**********"
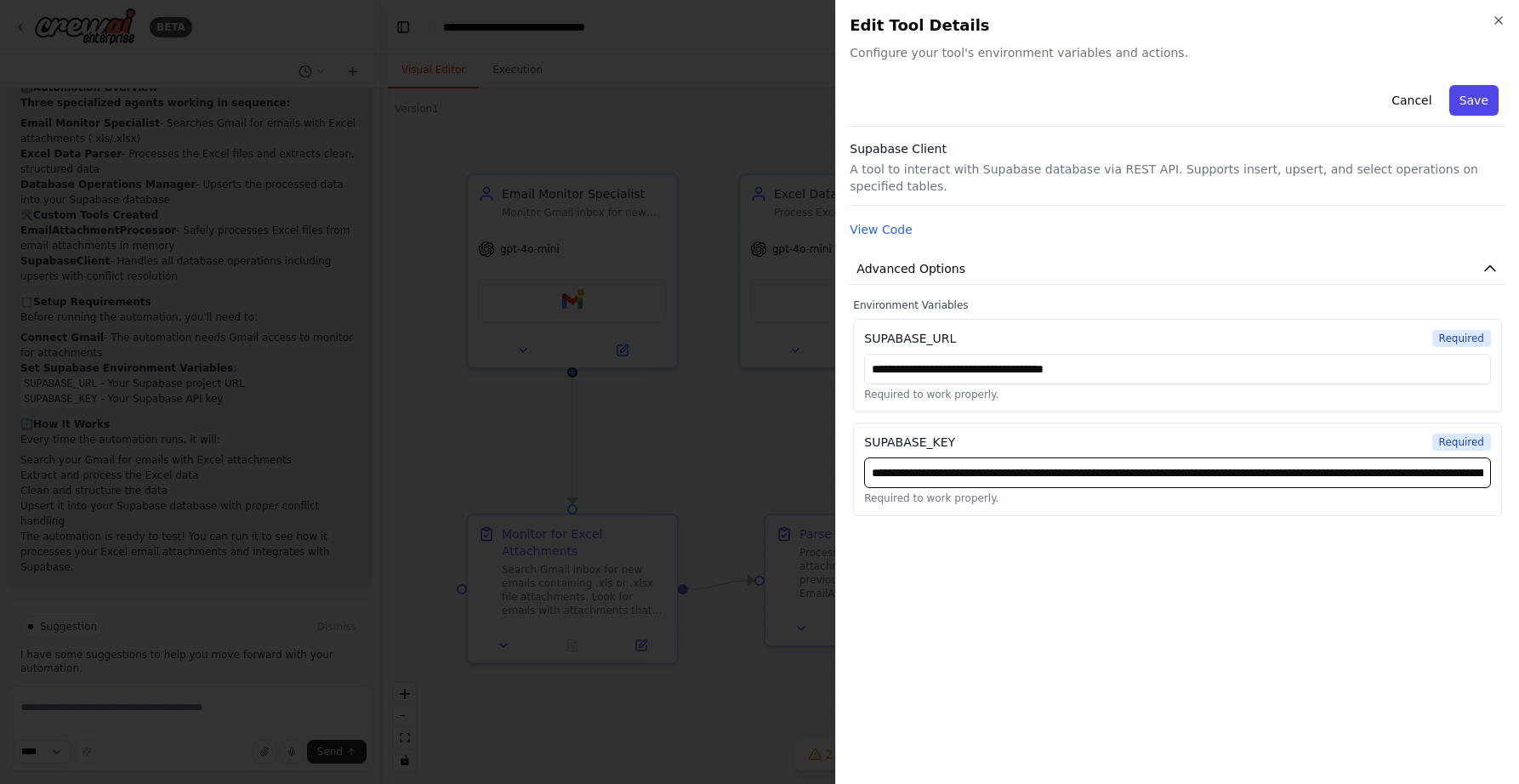
type input "**********"
click at [1468, 104] on button "Save" at bounding box center [1474, 100] width 50 height 31
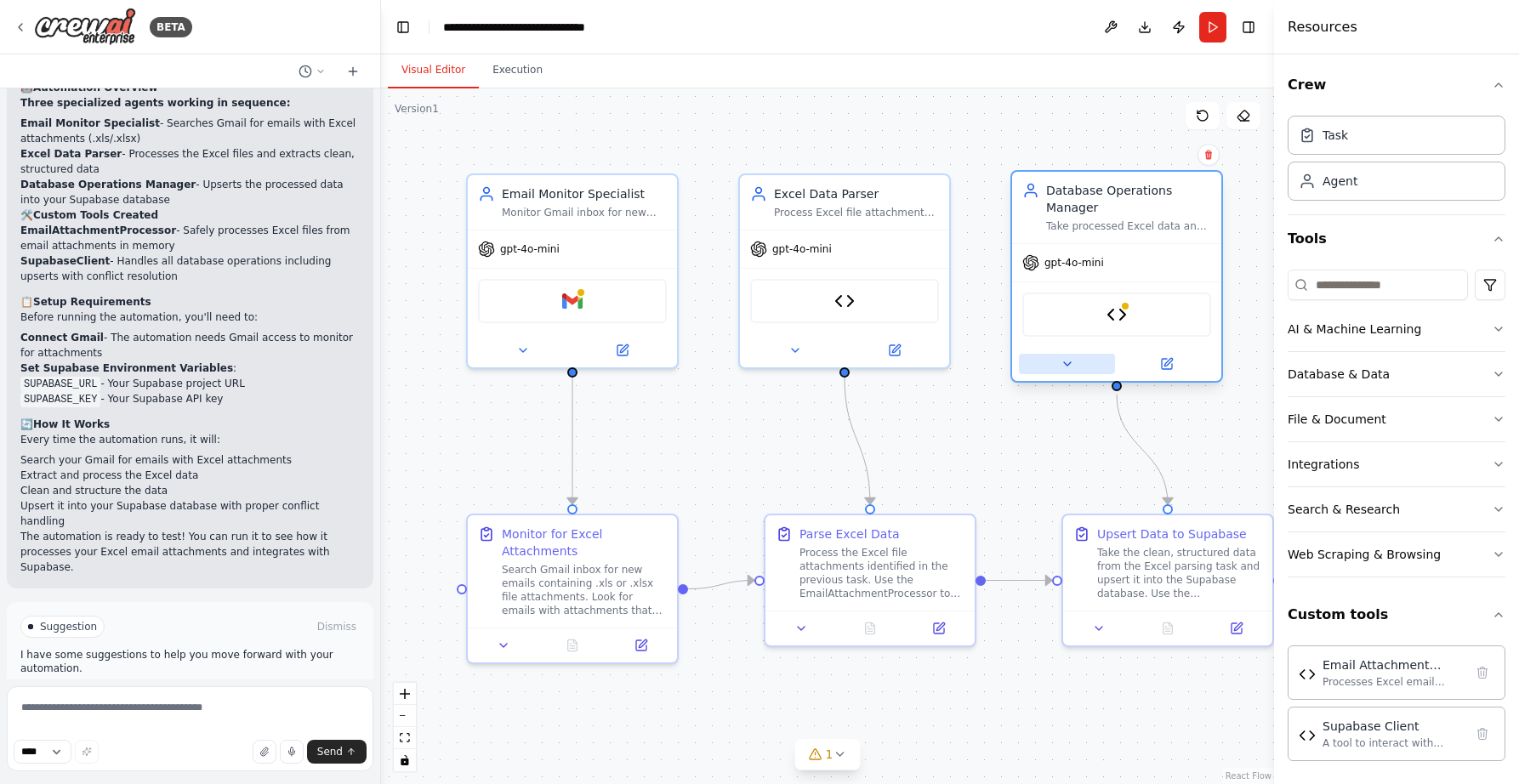
click at [1066, 364] on icon at bounding box center [1068, 364] width 7 height 4
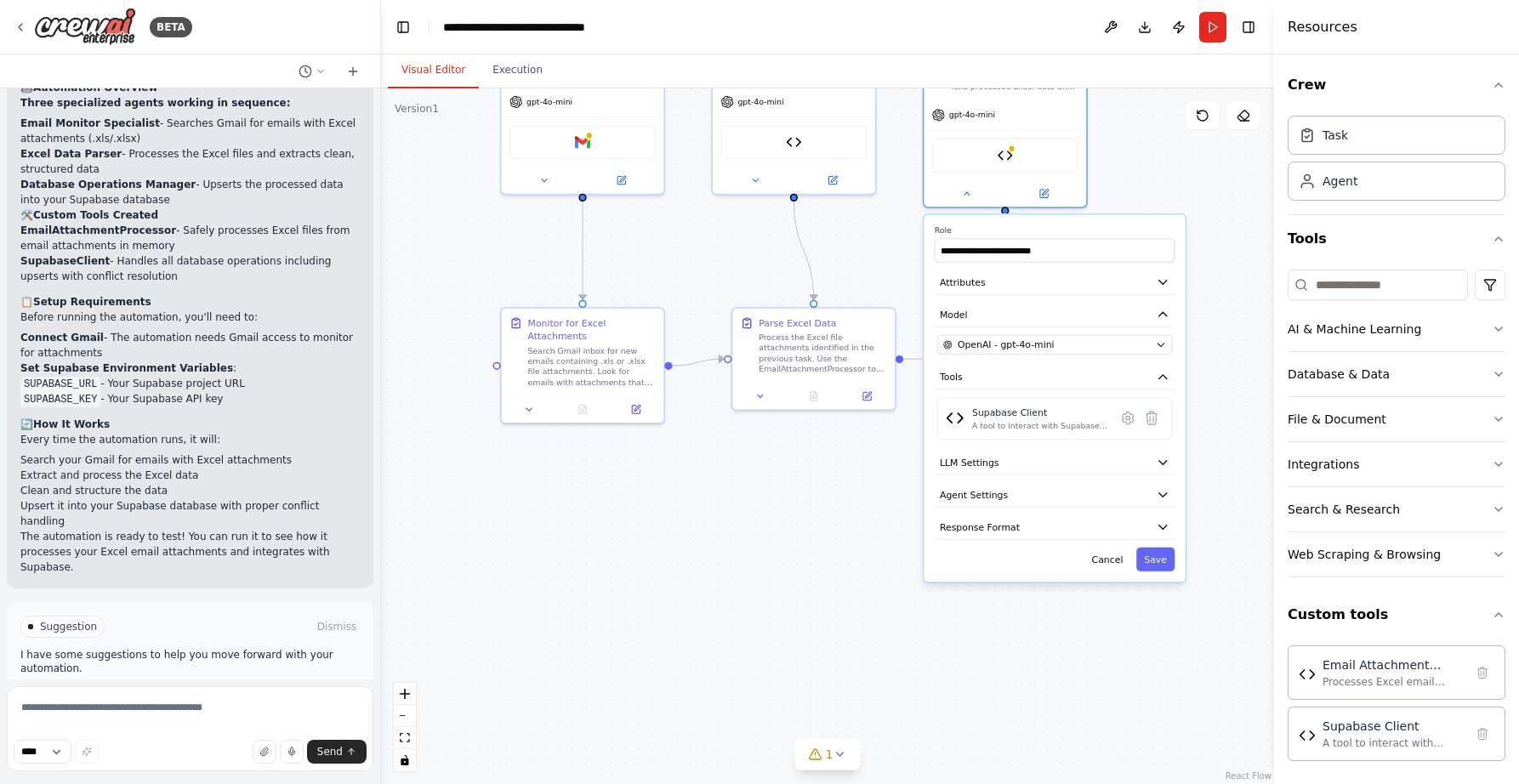
drag, startPoint x: 1007, startPoint y: 697, endPoint x: 898, endPoint y: 512, distance: 214.7
click at [898, 512] on div ".deletable-edge-delete-btn { width: 20px; height: 20px; border: 0px solid #ffff…" at bounding box center [827, 436] width 893 height 696
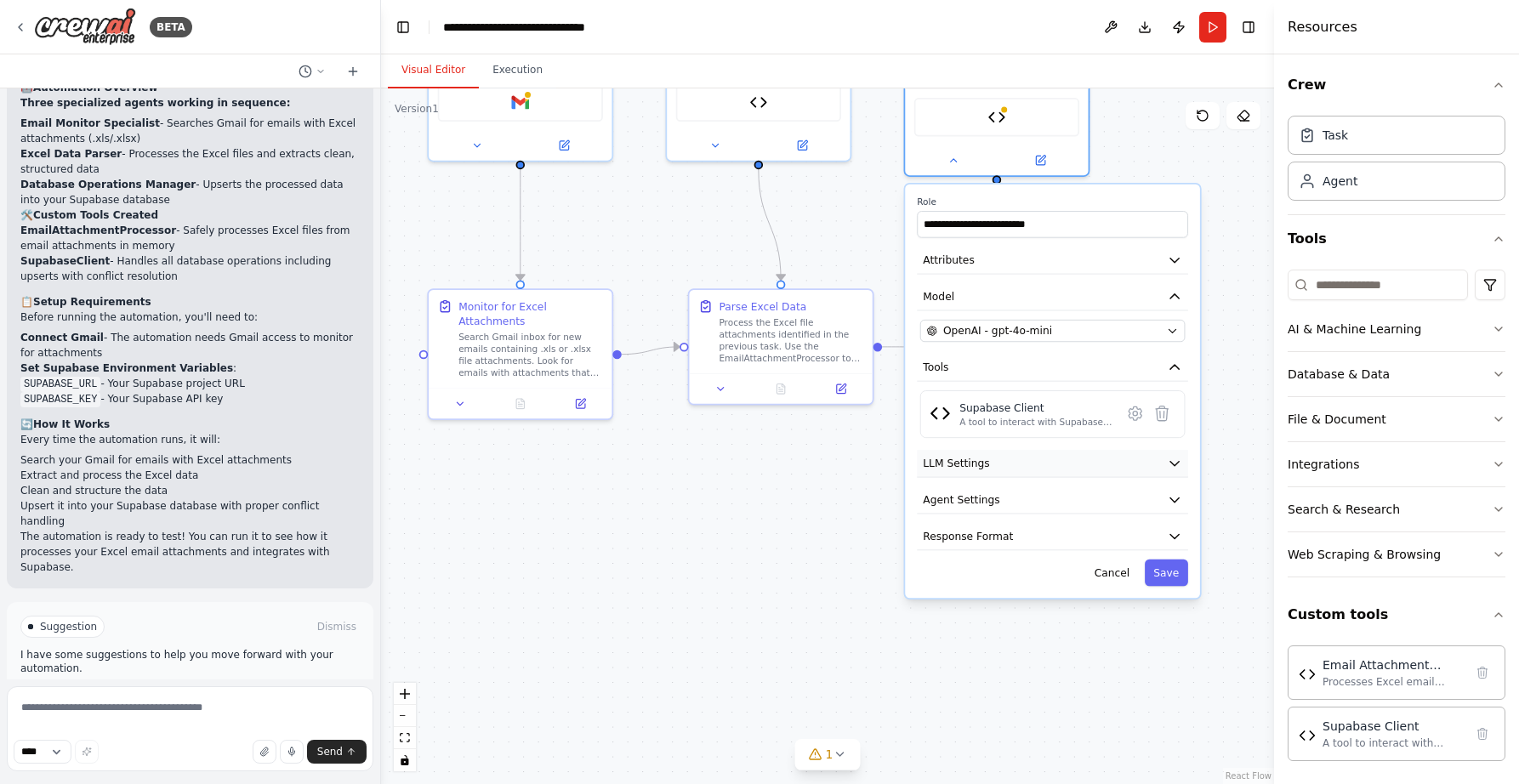
click at [1172, 463] on icon "button" at bounding box center [1174, 464] width 8 height 5
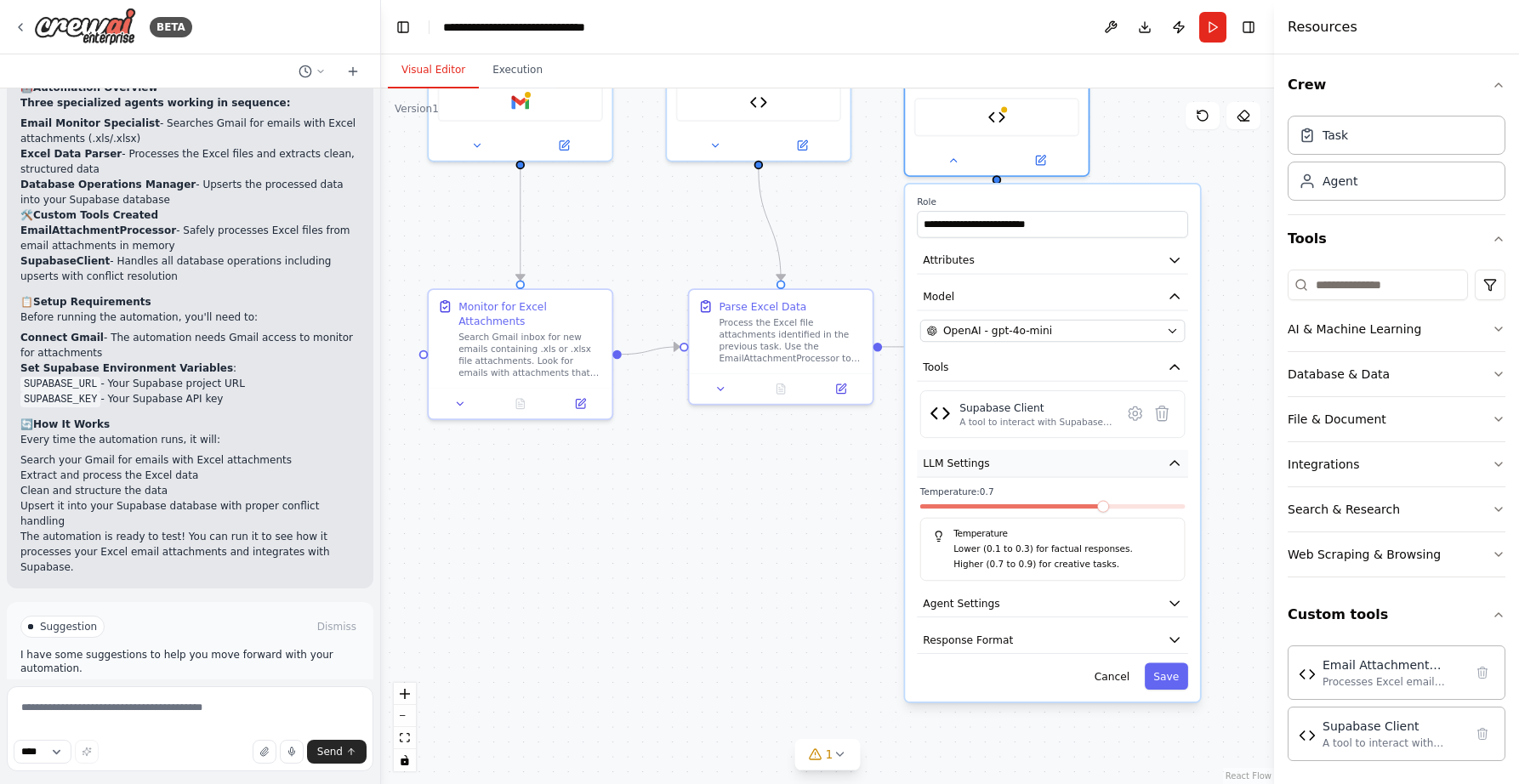
click at [1180, 463] on icon "button" at bounding box center [1174, 463] width 15 height 15
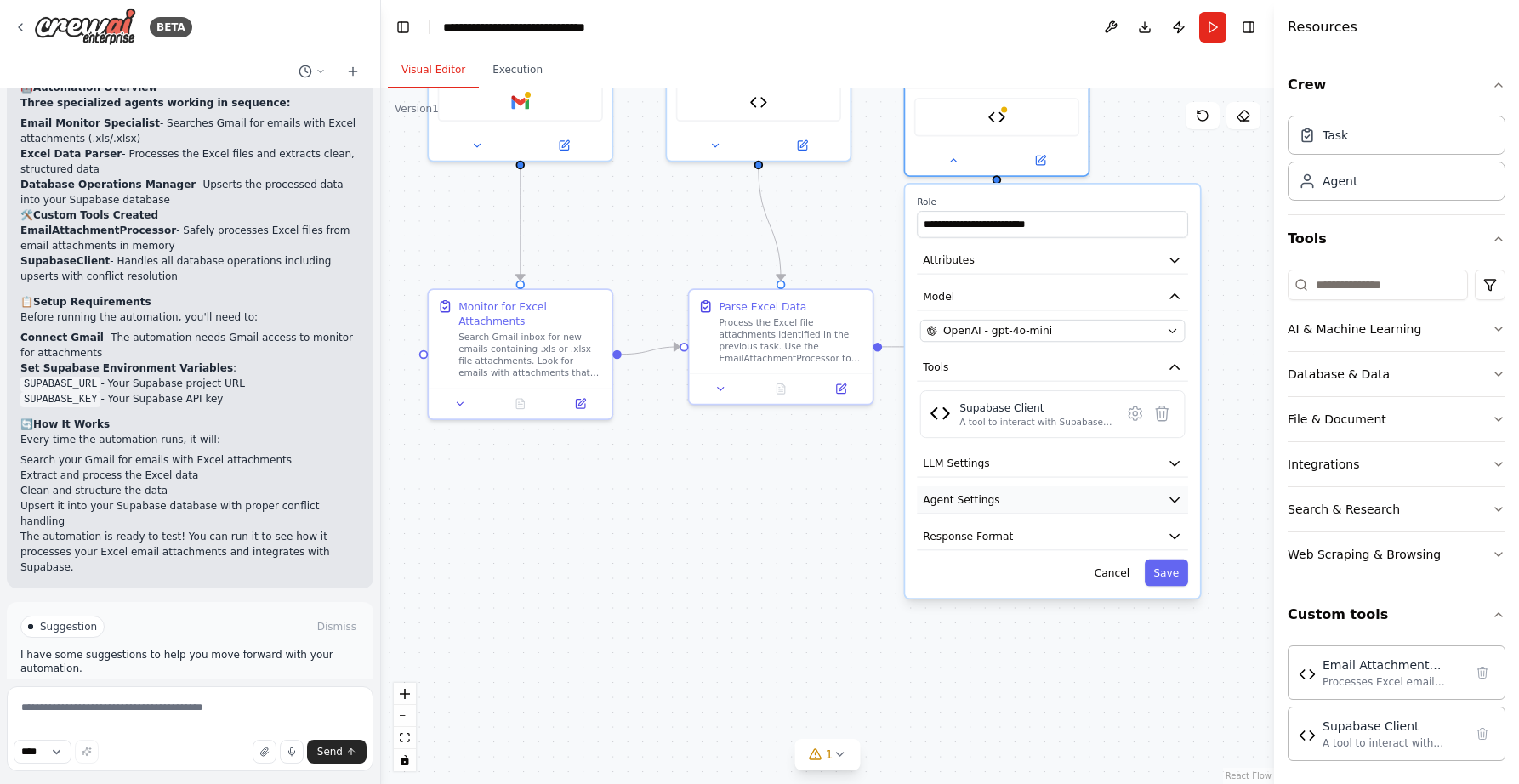
click at [1174, 498] on icon "button" at bounding box center [1174, 500] width 15 height 15
click at [1178, 509] on button "Agent Settings" at bounding box center [1052, 500] width 272 height 27
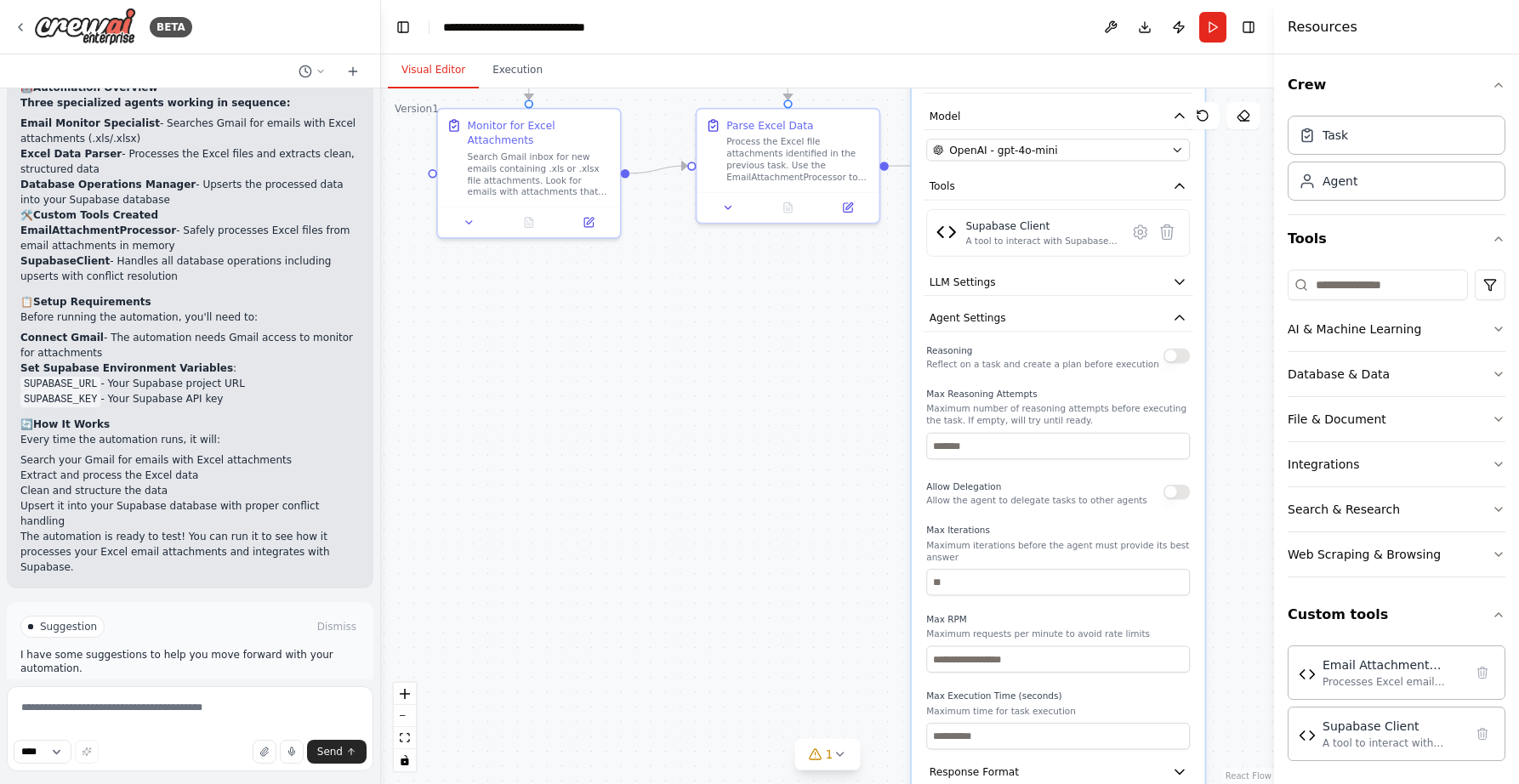
drag, startPoint x: 798, startPoint y: 663, endPoint x: 803, endPoint y: 481, distance: 182.1
click at [803, 481] on div ".deletable-edge-delete-btn { width: 20px; height: 20px; border: 0px solid #ffff…" at bounding box center [827, 436] width 893 height 696
click at [1179, 316] on icon "button" at bounding box center [1179, 318] width 8 height 5
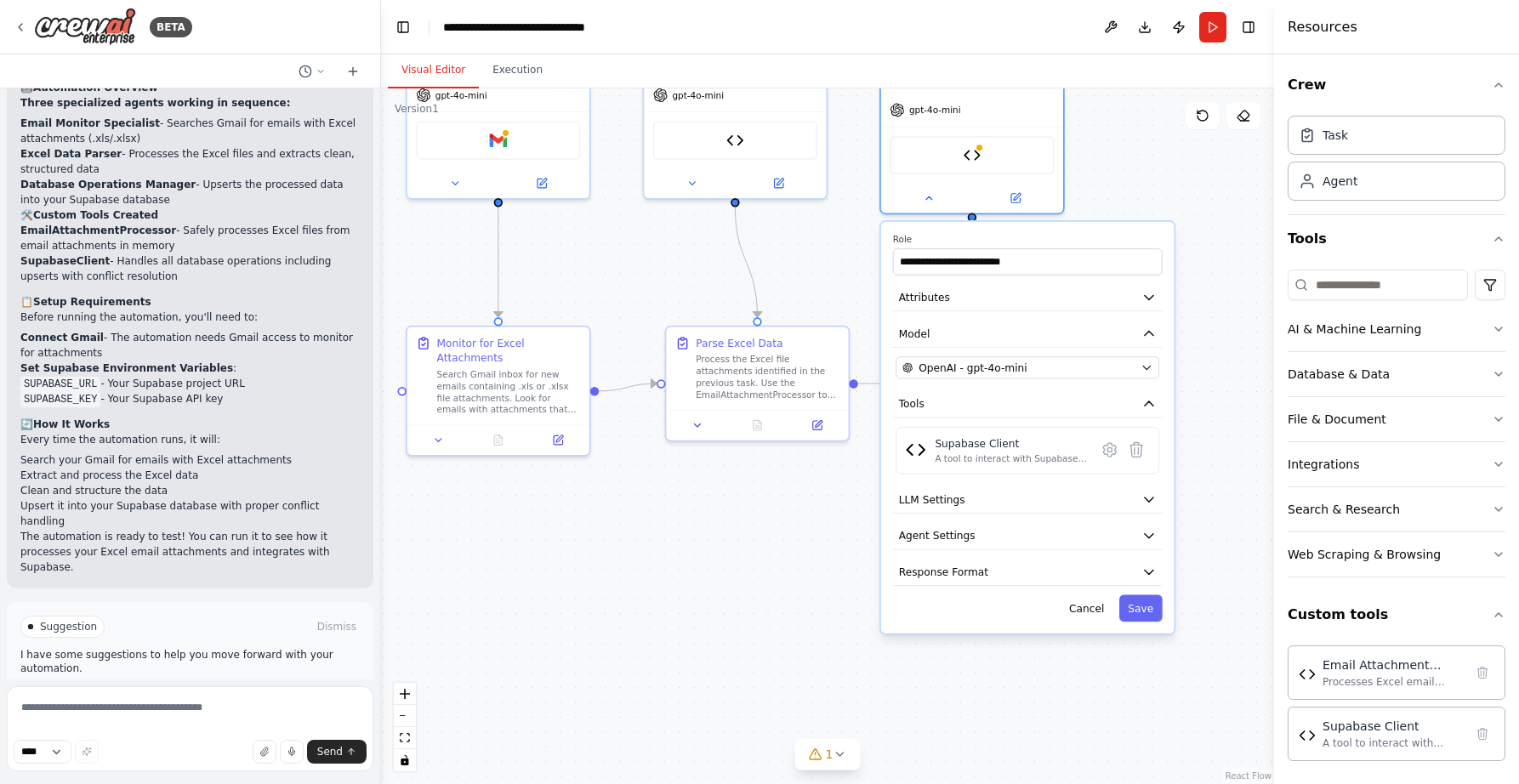
drag, startPoint x: 839, startPoint y: 344, endPoint x: 809, endPoint y: 562, distance: 220.1
click at [809, 562] on div ".deletable-edge-delete-btn { width: 20px; height: 20px; border: 0px solid #ffff…" at bounding box center [827, 436] width 893 height 696
click at [974, 459] on div "A tool to interact with Supabase database via REST API. Supports insert, upsert…" at bounding box center [1011, 458] width 153 height 12
click at [972, 149] on img at bounding box center [972, 153] width 18 height 18
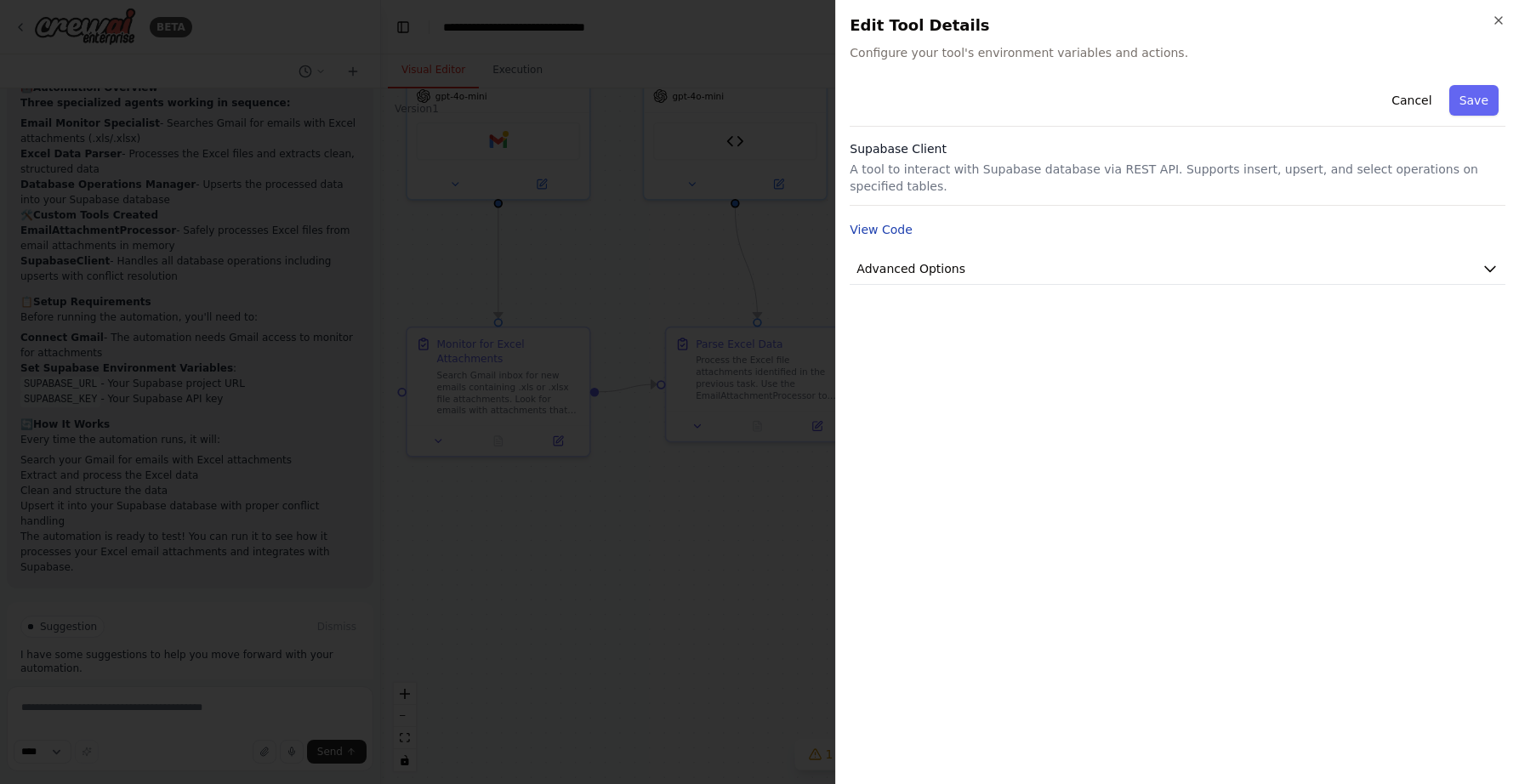
click at [900, 235] on button "View Code" at bounding box center [881, 229] width 63 height 17
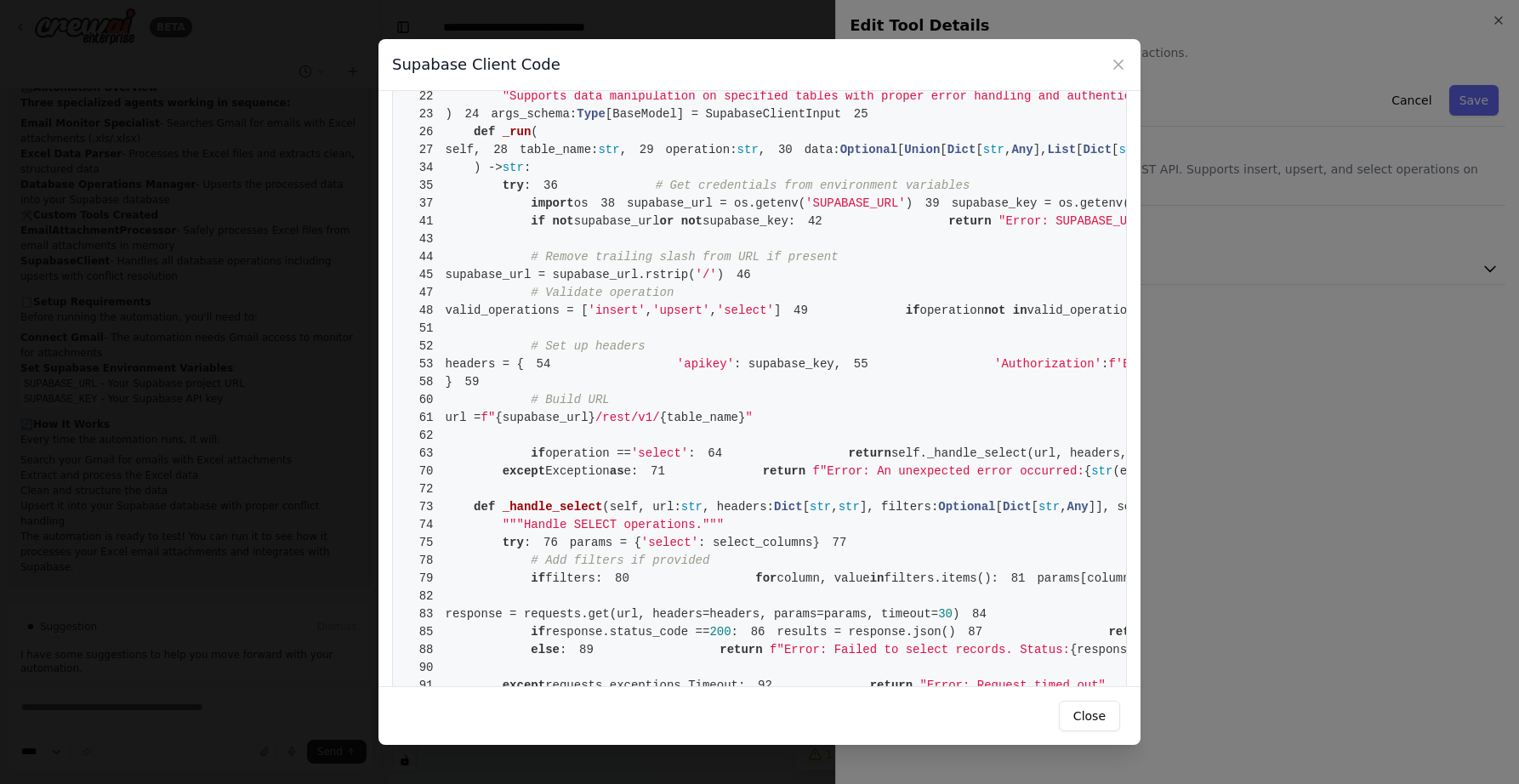
scroll to position [2044, 0]
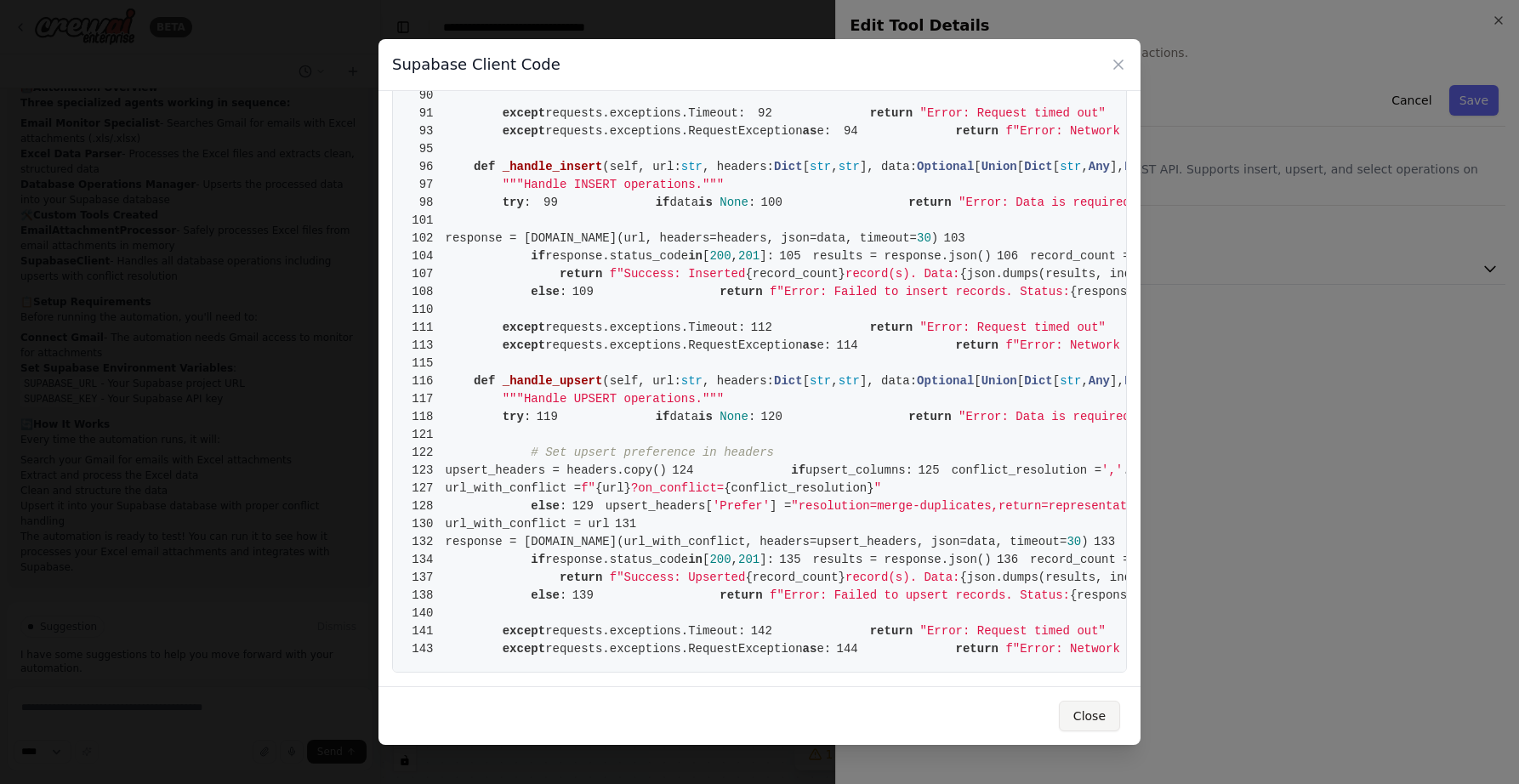
click at [1098, 716] on button "Close" at bounding box center [1089, 715] width 61 height 31
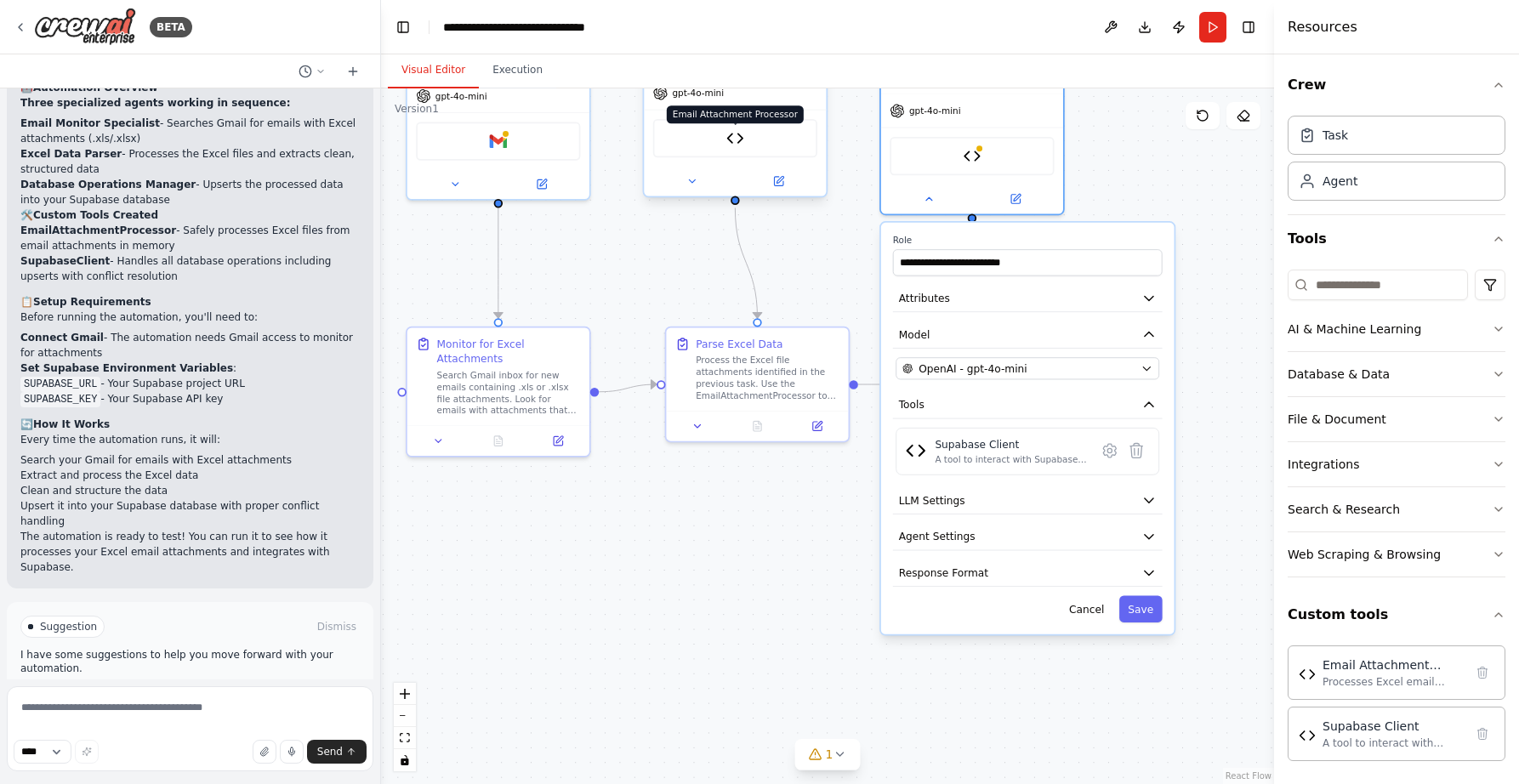
click at [731, 136] on img at bounding box center [736, 138] width 18 height 18
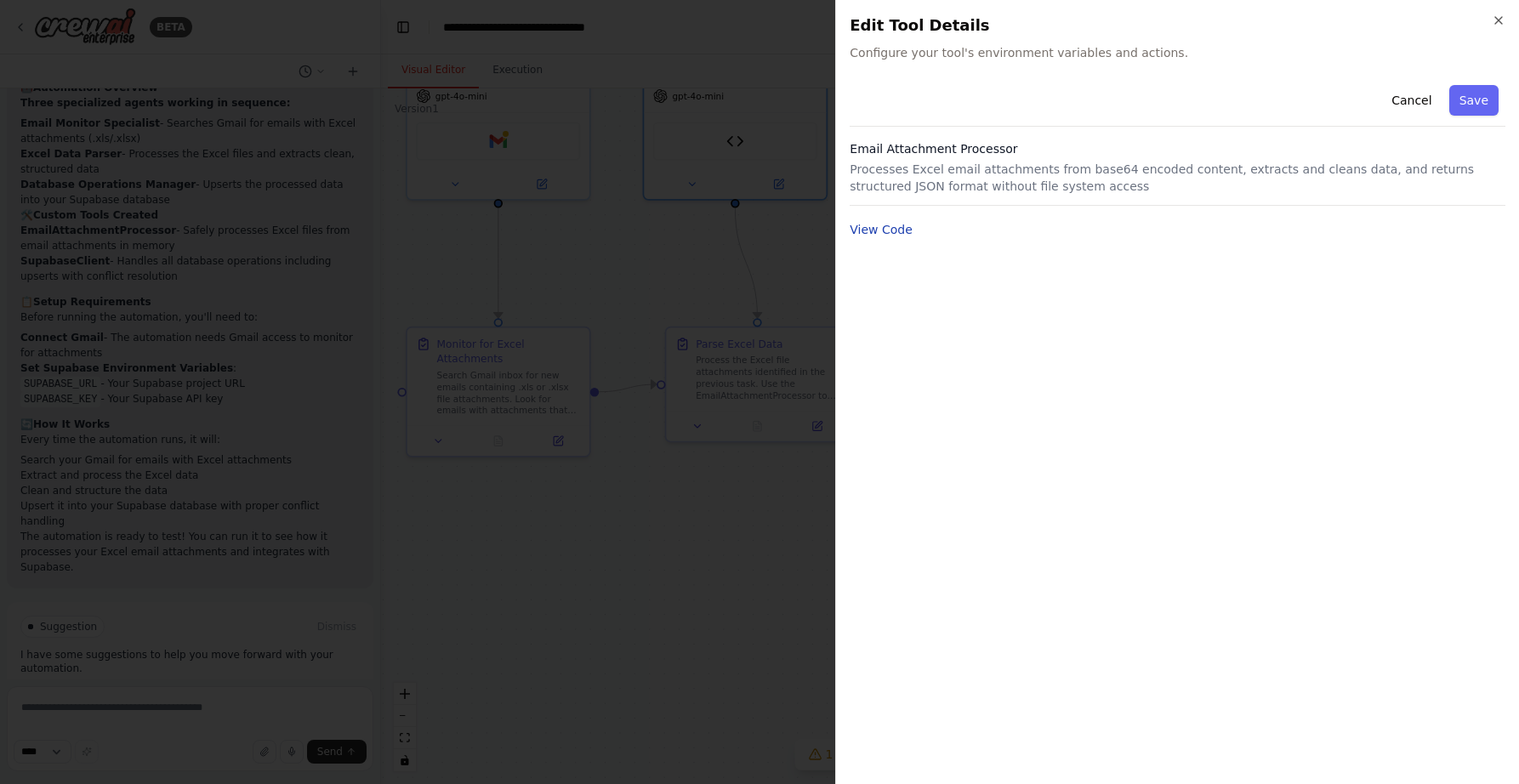
click at [880, 237] on button "View Code" at bounding box center [881, 229] width 63 height 17
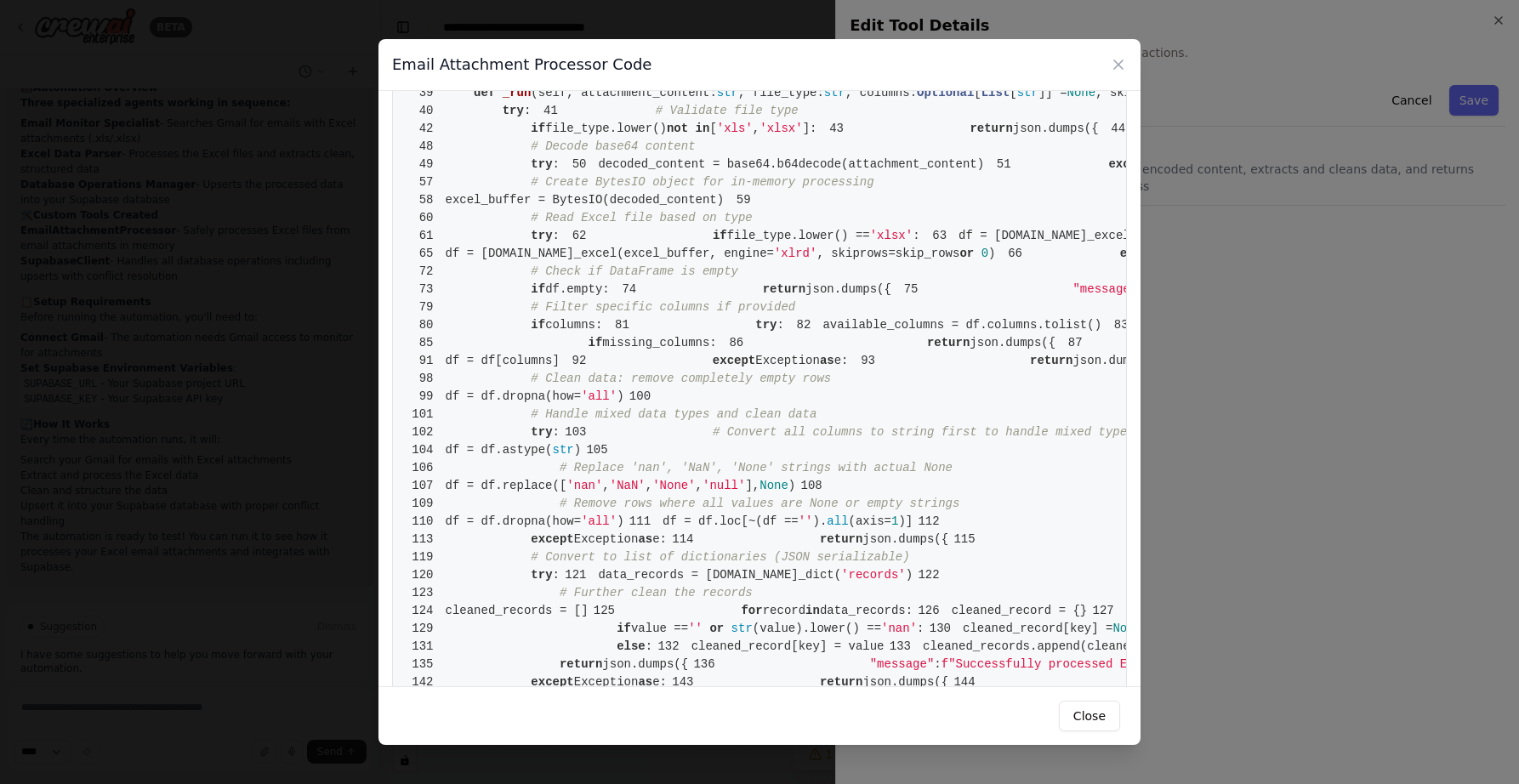
scroll to position [0, 0]
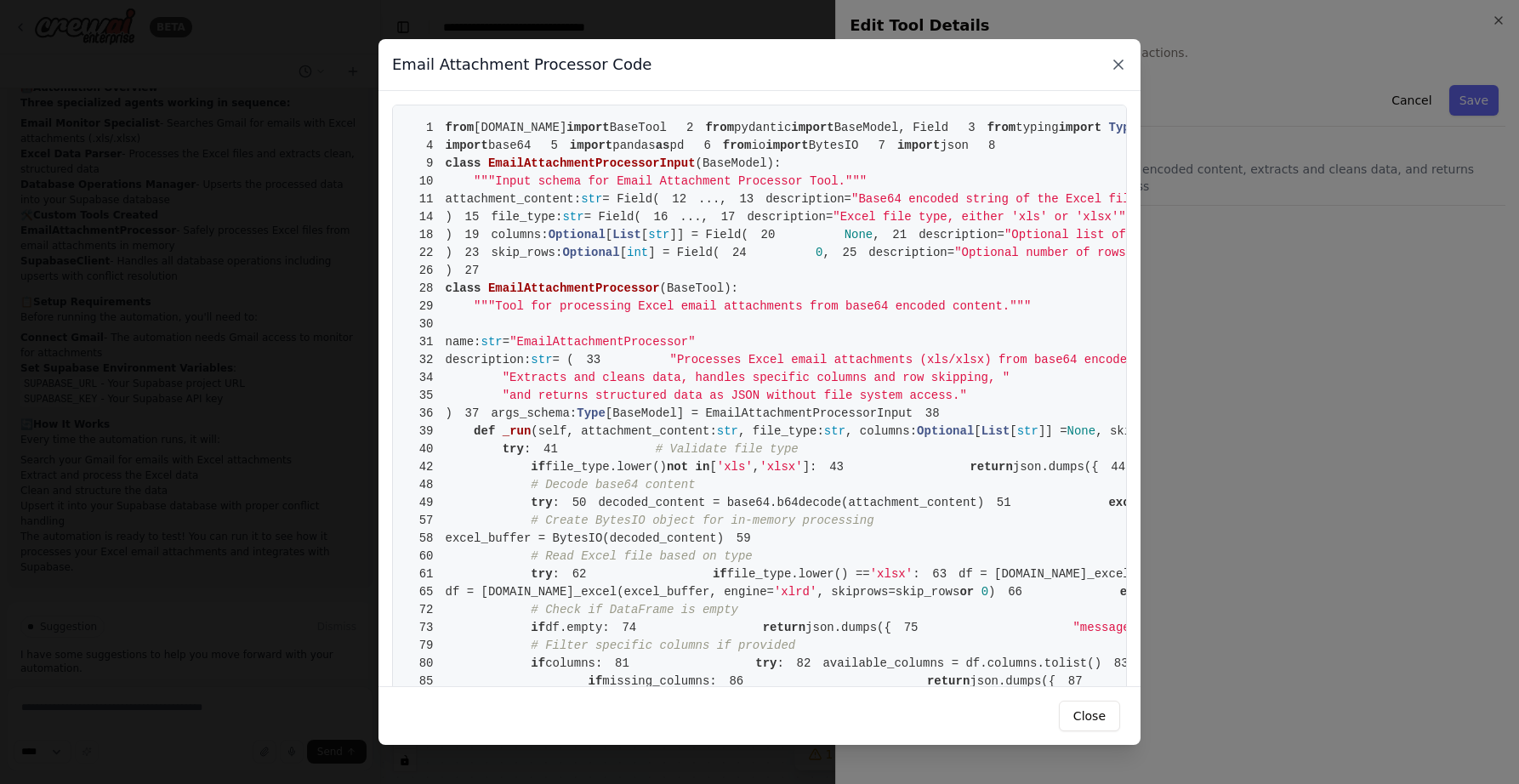
click at [1120, 66] on icon at bounding box center [1117, 64] width 8 height 8
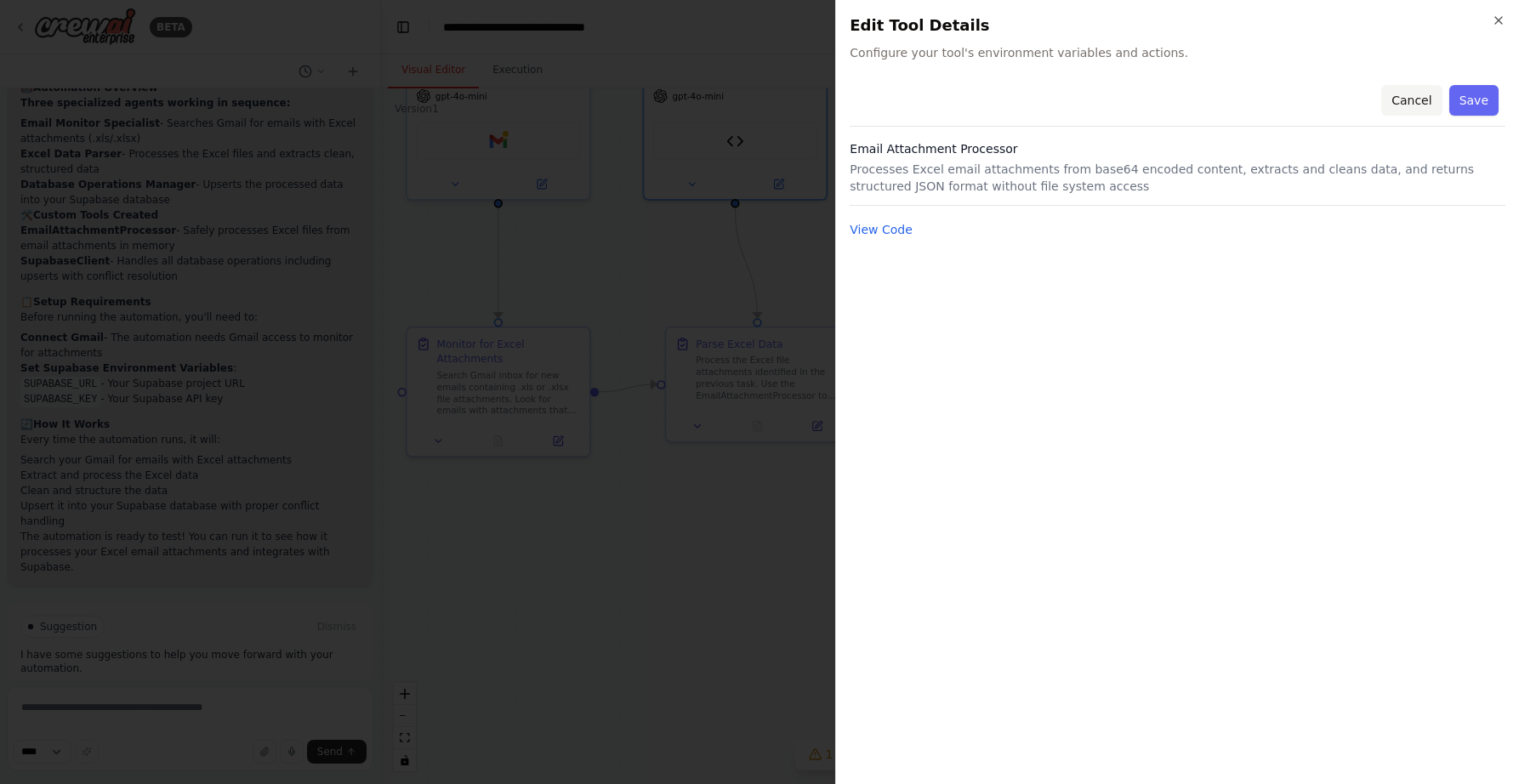
click at [1403, 99] on button "Cancel" at bounding box center [1411, 100] width 60 height 31
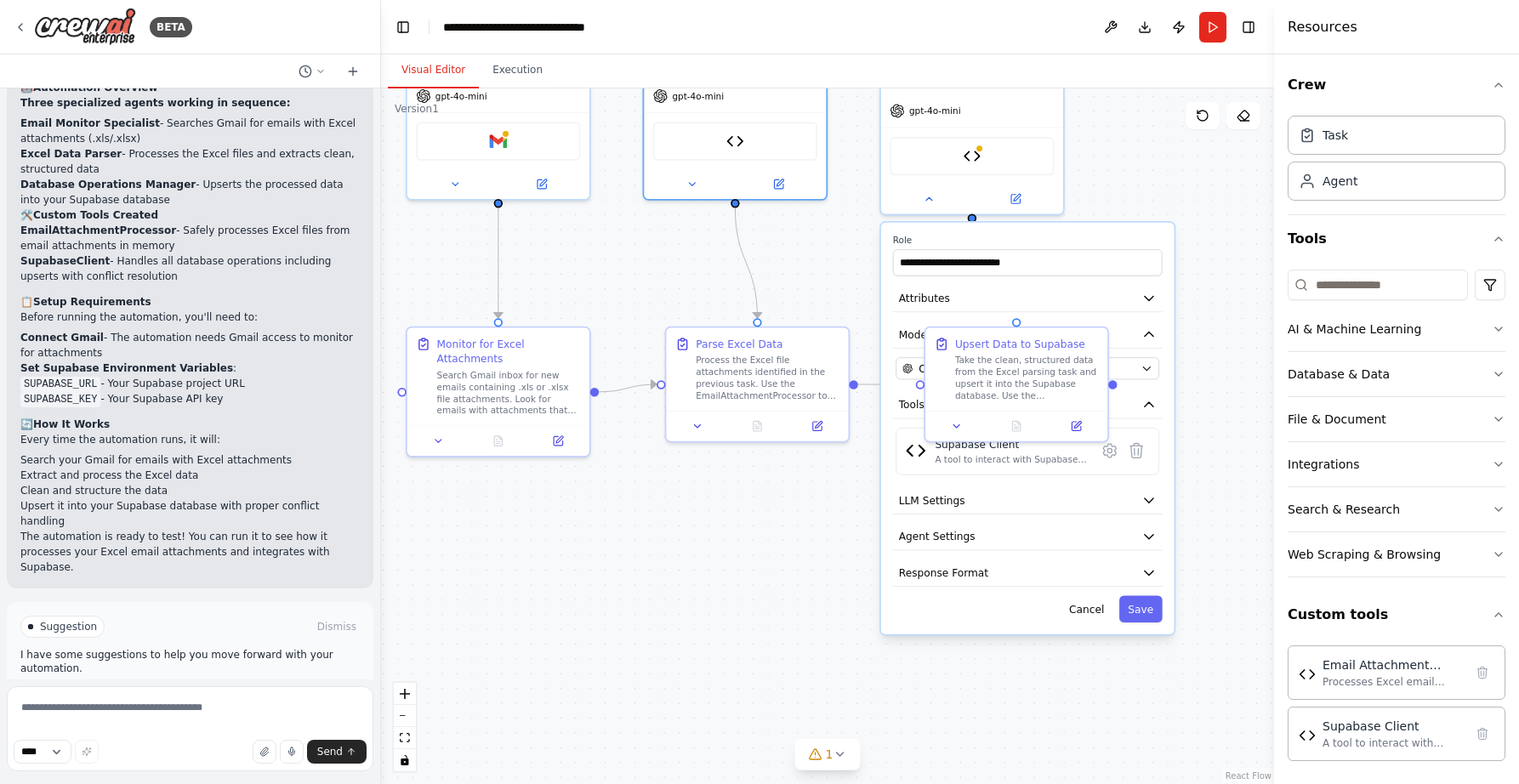
click at [809, 515] on div ".deletable-edge-delete-btn { width: 20px; height: 20px; border: 0px solid #ffff…" at bounding box center [827, 436] width 893 height 696
click at [754, 651] on div ".deletable-edge-delete-btn { width: 20px; height: 20px; border: 0px solid #ffff…" at bounding box center [827, 436] width 893 height 696
click at [840, 751] on icon at bounding box center [838, 753] width 14 height 14
click at [599, 598] on div ".deletable-edge-delete-btn { width: 20px; height: 20px; border: 0px solid #ffff…" at bounding box center [827, 436] width 893 height 696
click at [981, 708] on button at bounding box center [994, 710] width 29 height 21
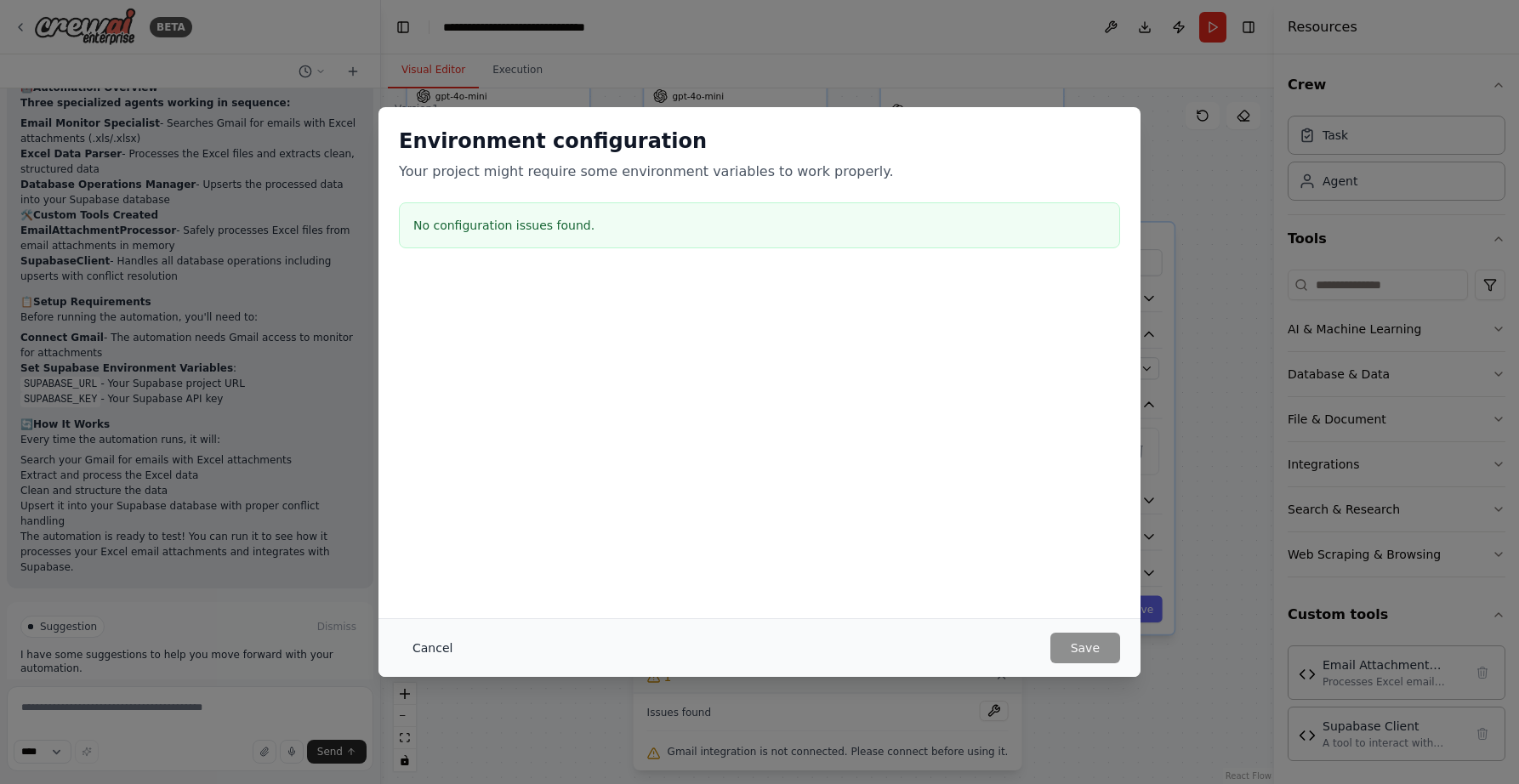
click at [434, 649] on button "Cancel" at bounding box center [432, 648] width 67 height 31
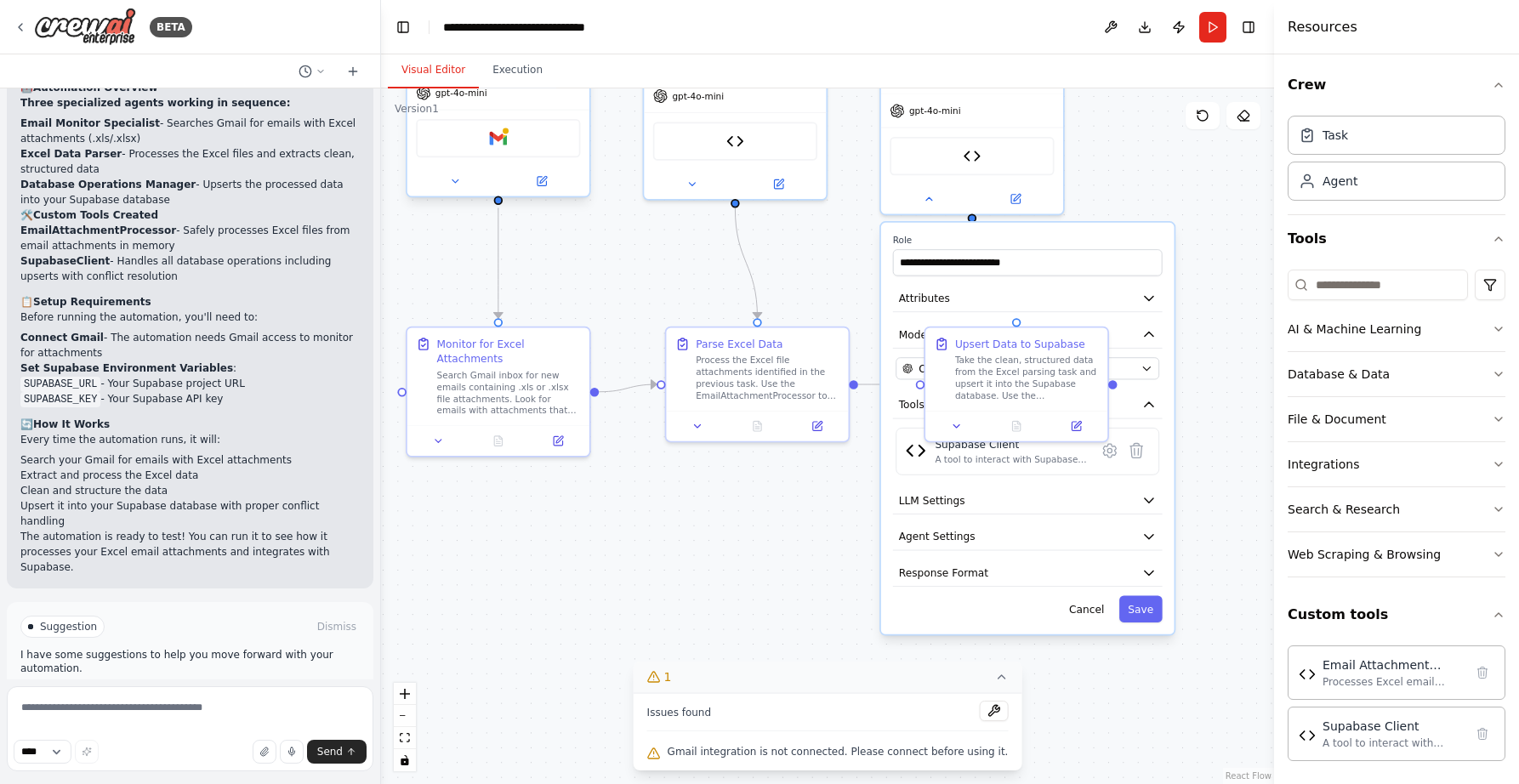
click at [499, 149] on div "Gmail" at bounding box center [498, 138] width 164 height 38
click at [462, 183] on button at bounding box center [455, 181] width 83 height 18
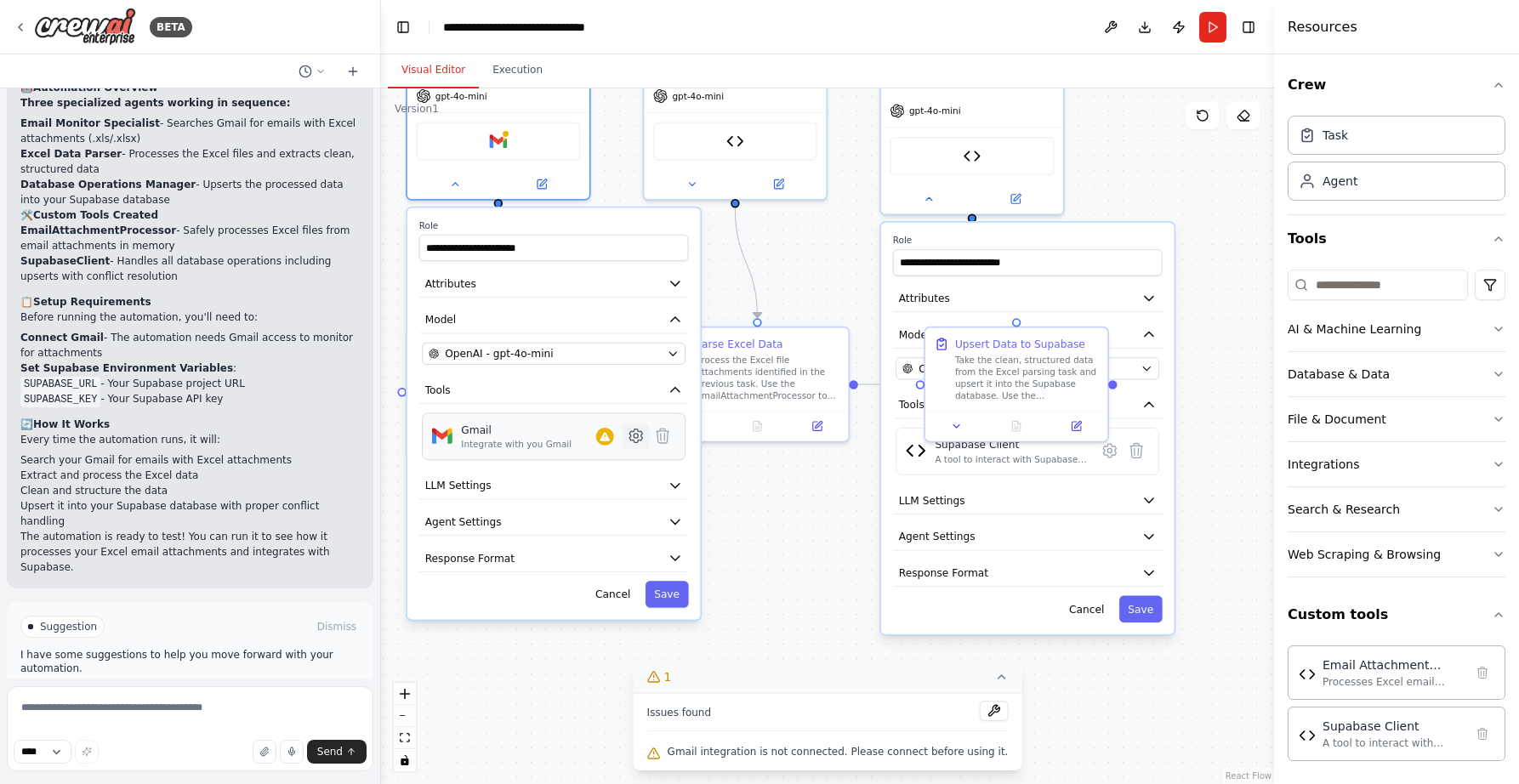
click at [637, 435] on icon at bounding box center [635, 436] width 5 height 5
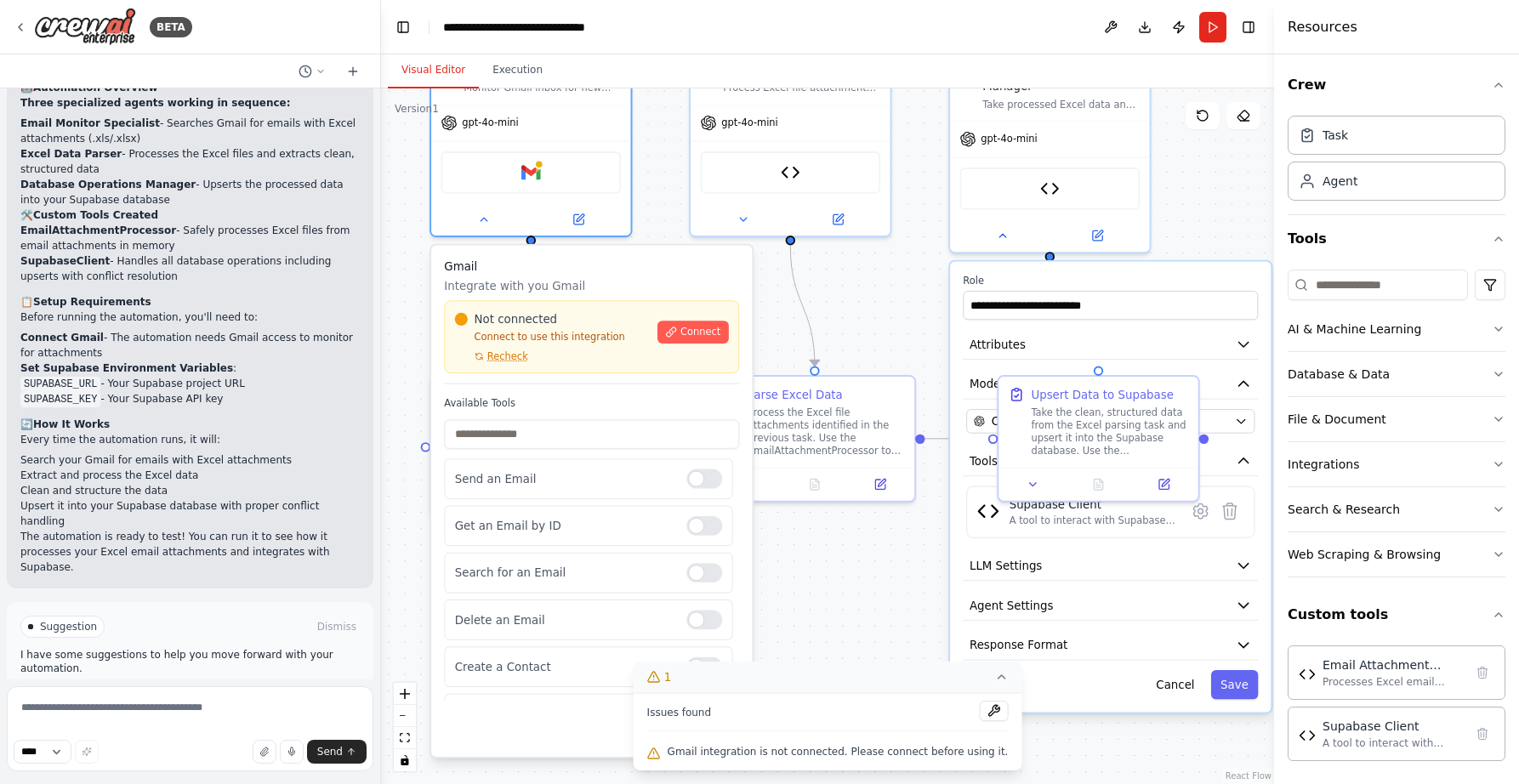
click at [427, 344] on div ".deletable-edge-delete-btn { width: 20px; height: 20px; border: 0px solid #ffff…" at bounding box center [827, 436] width 893 height 696
click at [1377, 470] on button "Integrations" at bounding box center [1396, 460] width 218 height 44
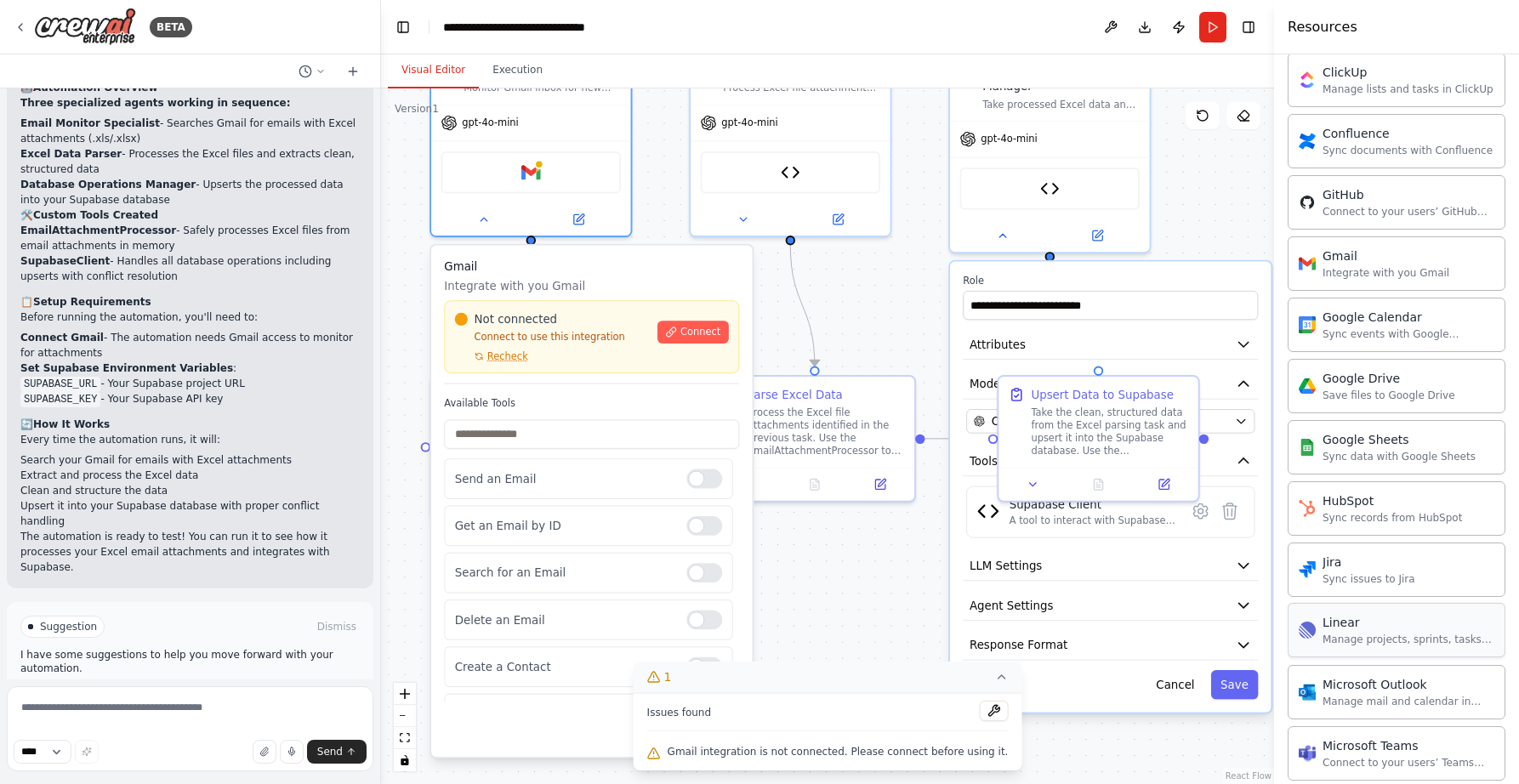
scroll to position [639, 0]
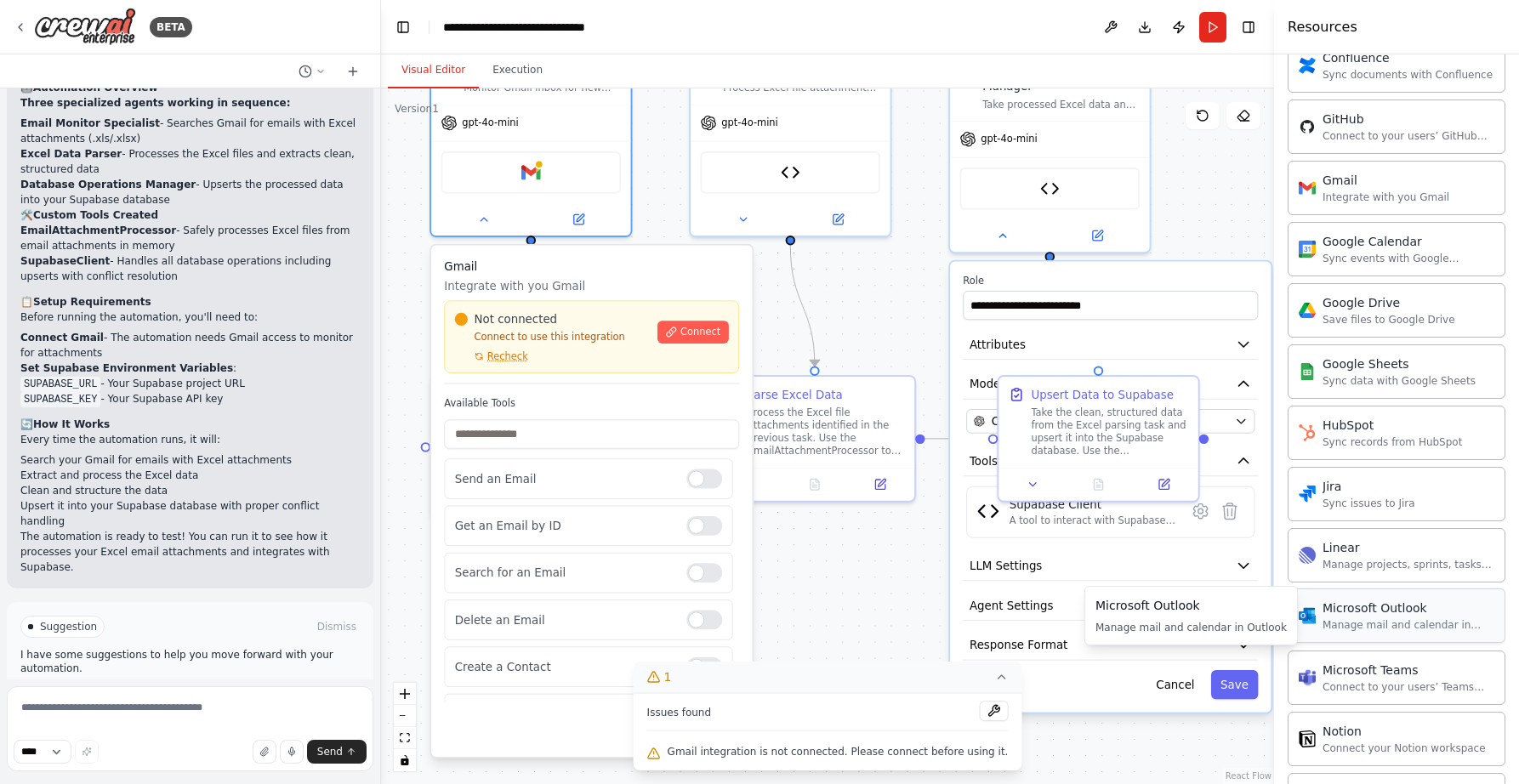
click at [1400, 613] on div "Microsoft Outlook" at bounding box center [1408, 607] width 171 height 17
click at [1363, 613] on div "Microsoft Outlook" at bounding box center [1408, 607] width 171 height 17
click at [1173, 685] on button "Cancel" at bounding box center [1175, 685] width 58 height 29
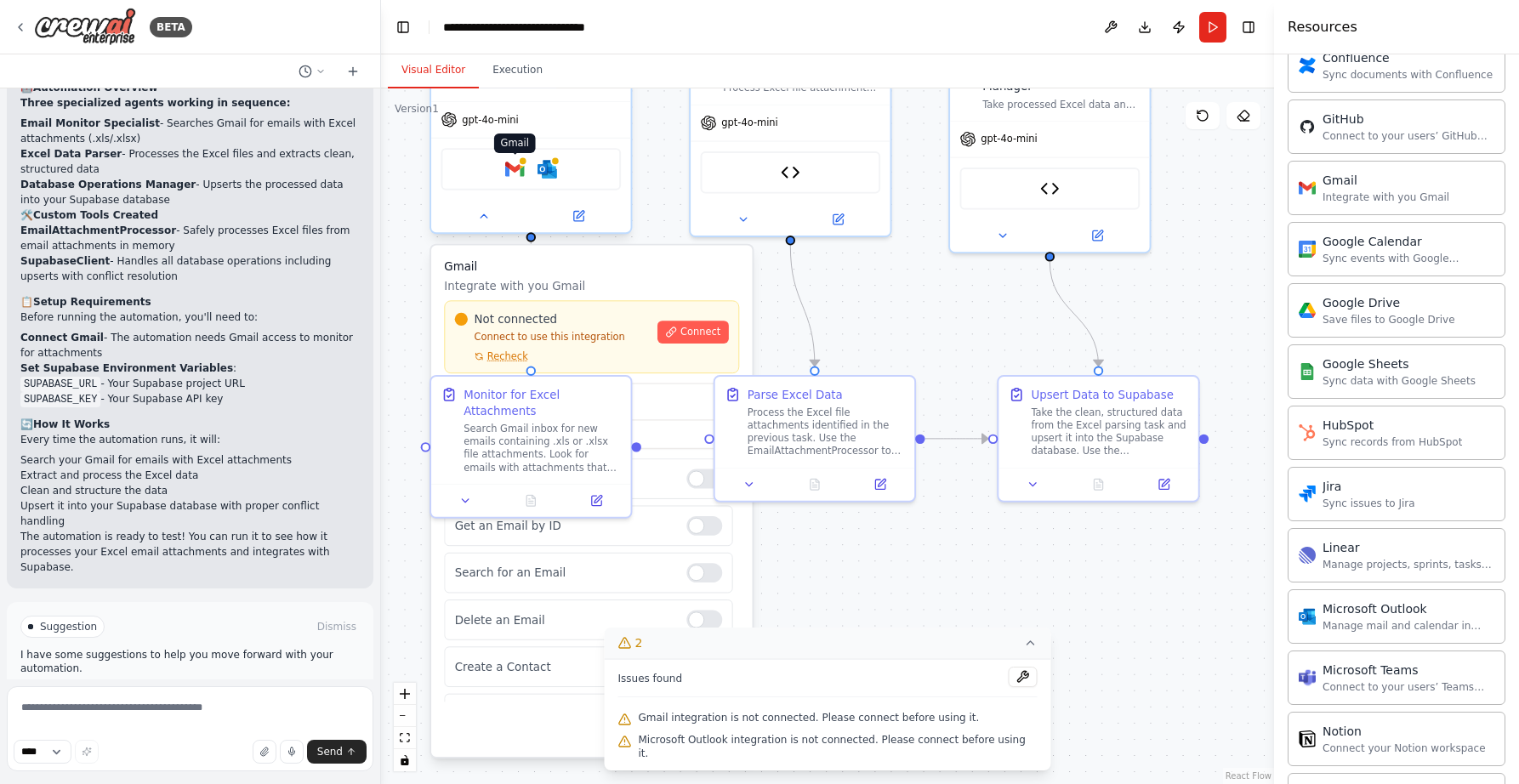
click at [510, 170] on img at bounding box center [515, 170] width 20 height 20
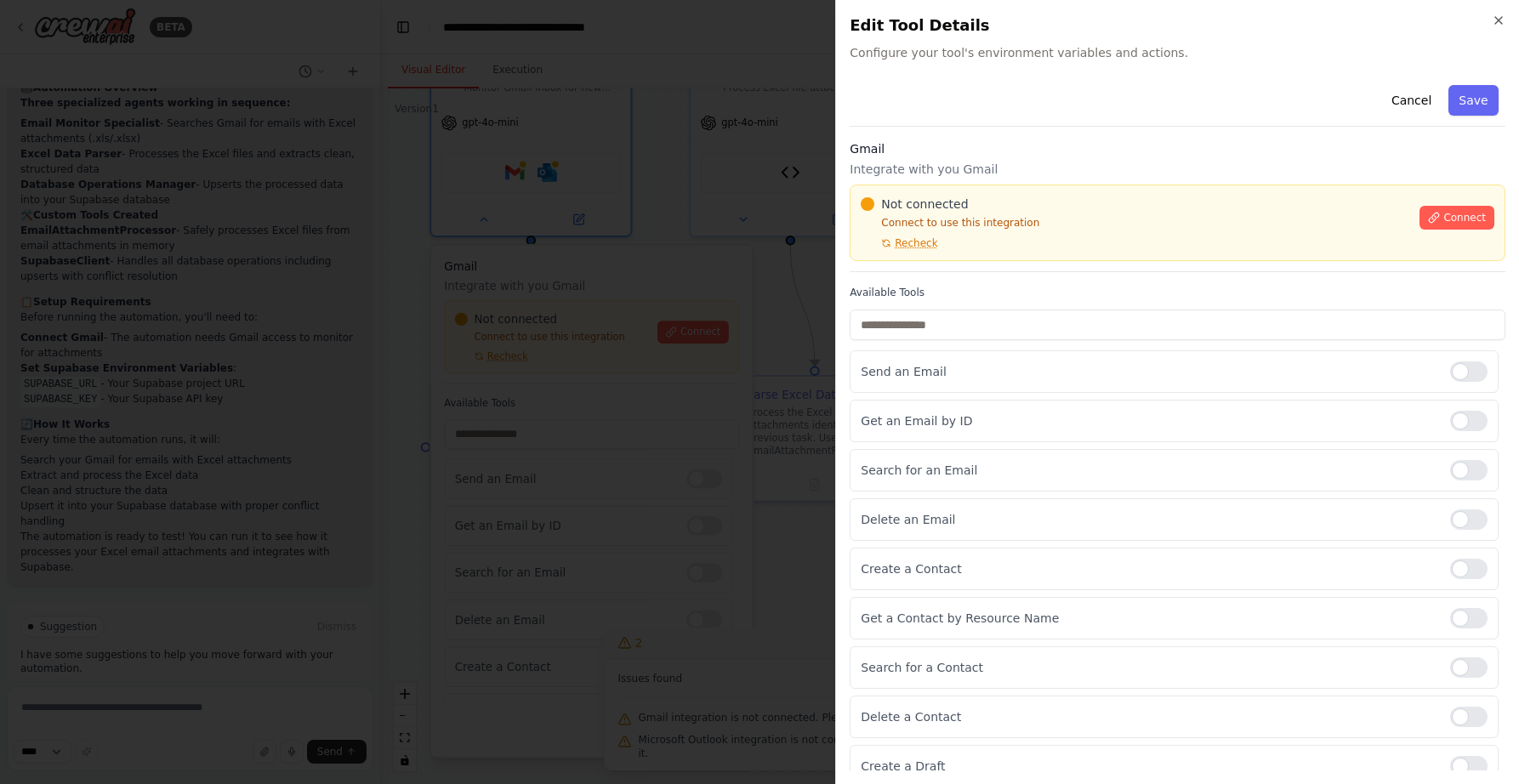
scroll to position [17, 0]
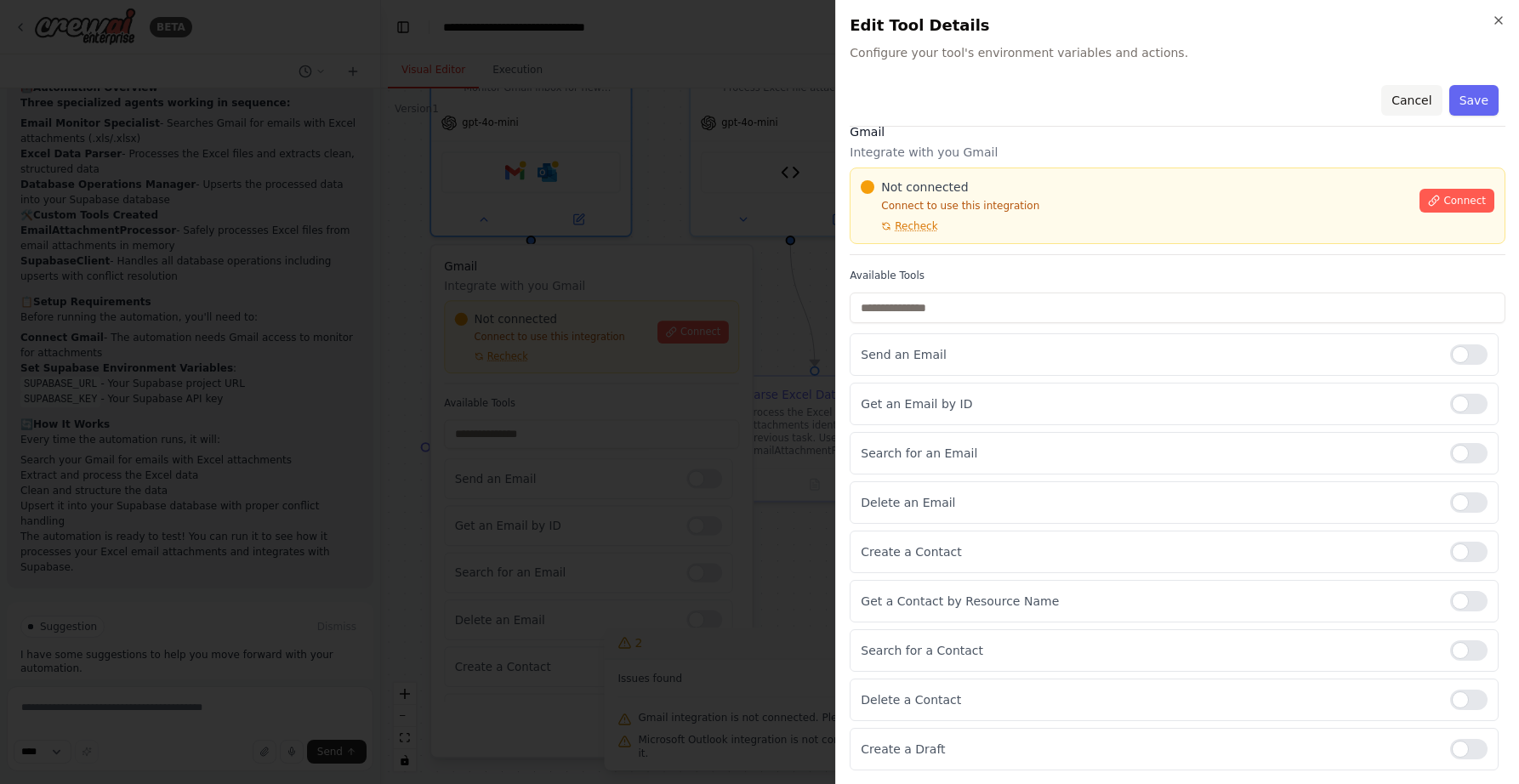
click at [1401, 97] on button "Cancel" at bounding box center [1411, 100] width 60 height 31
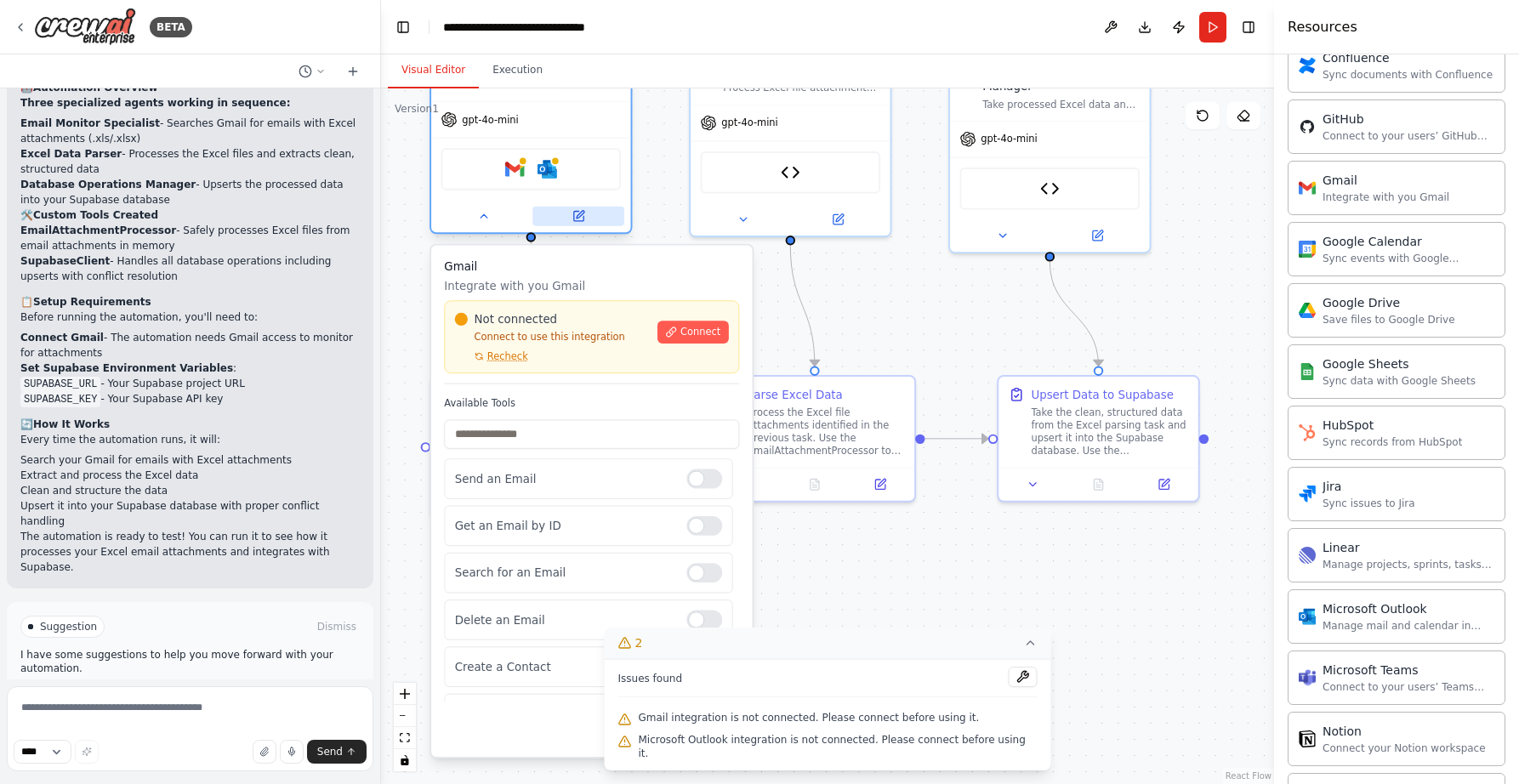
click at [569, 214] on button at bounding box center [579, 217] width 92 height 20
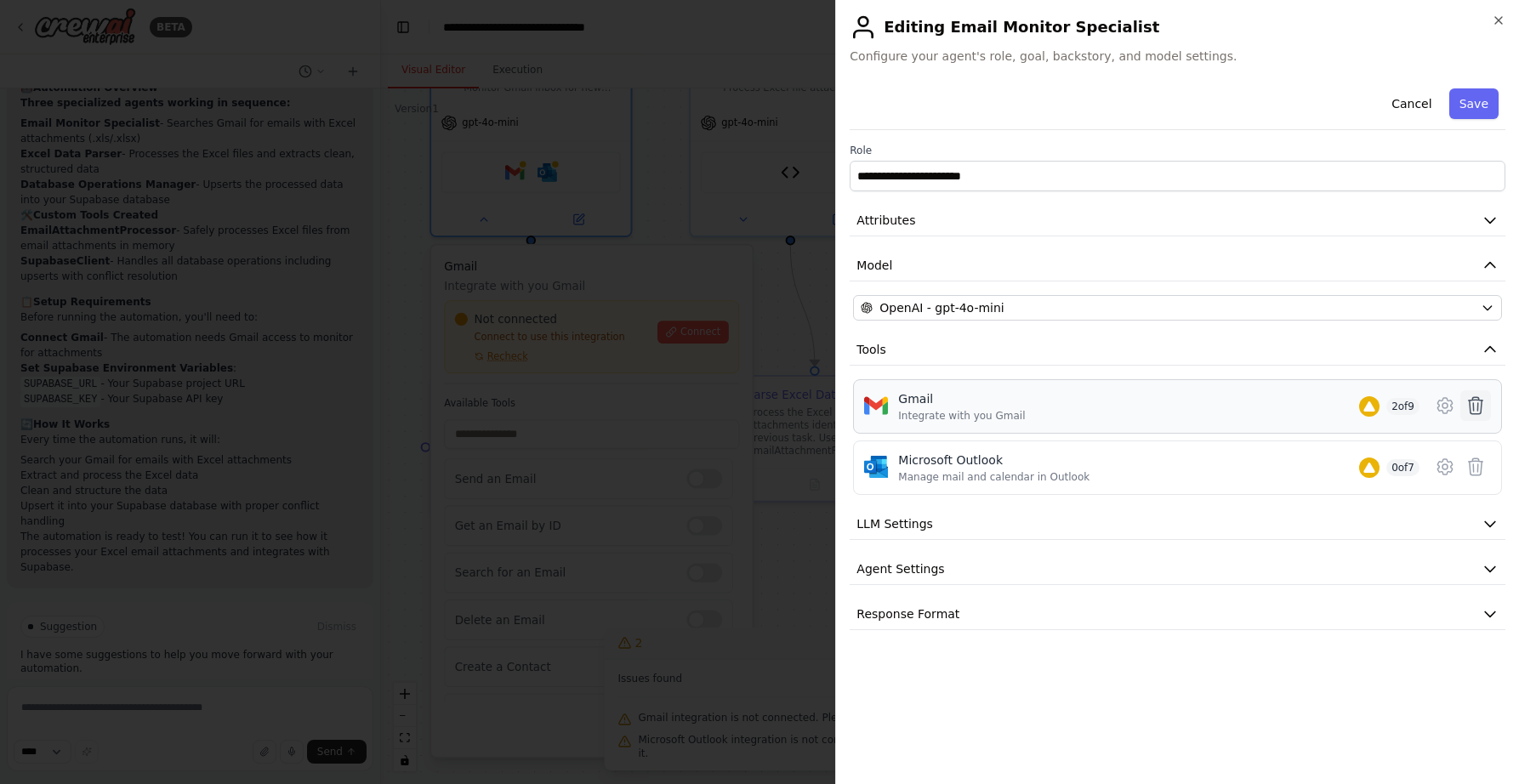
click at [1471, 405] on icon at bounding box center [1476, 405] width 21 height 21
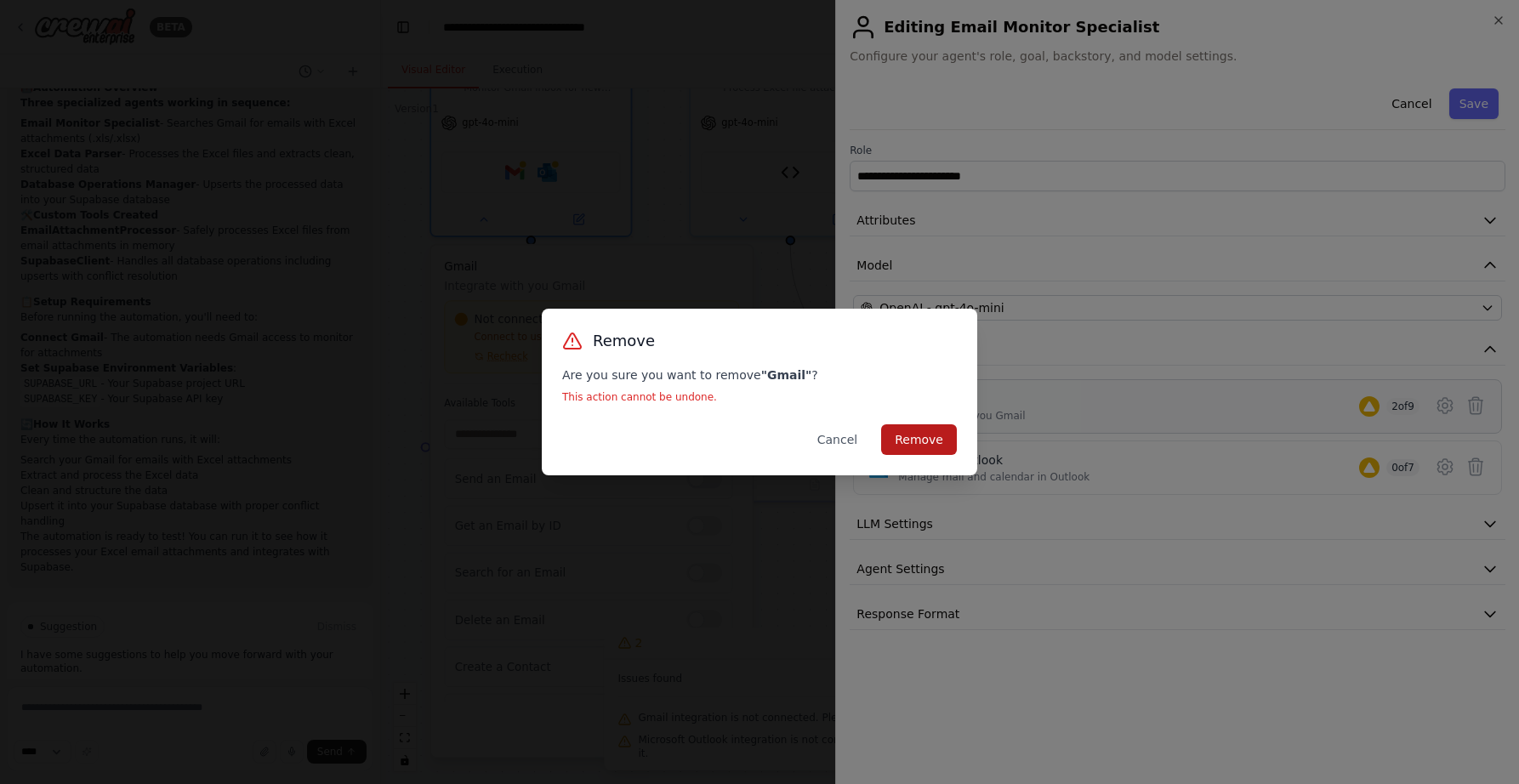
click at [936, 440] on button "Remove" at bounding box center [919, 439] width 76 height 31
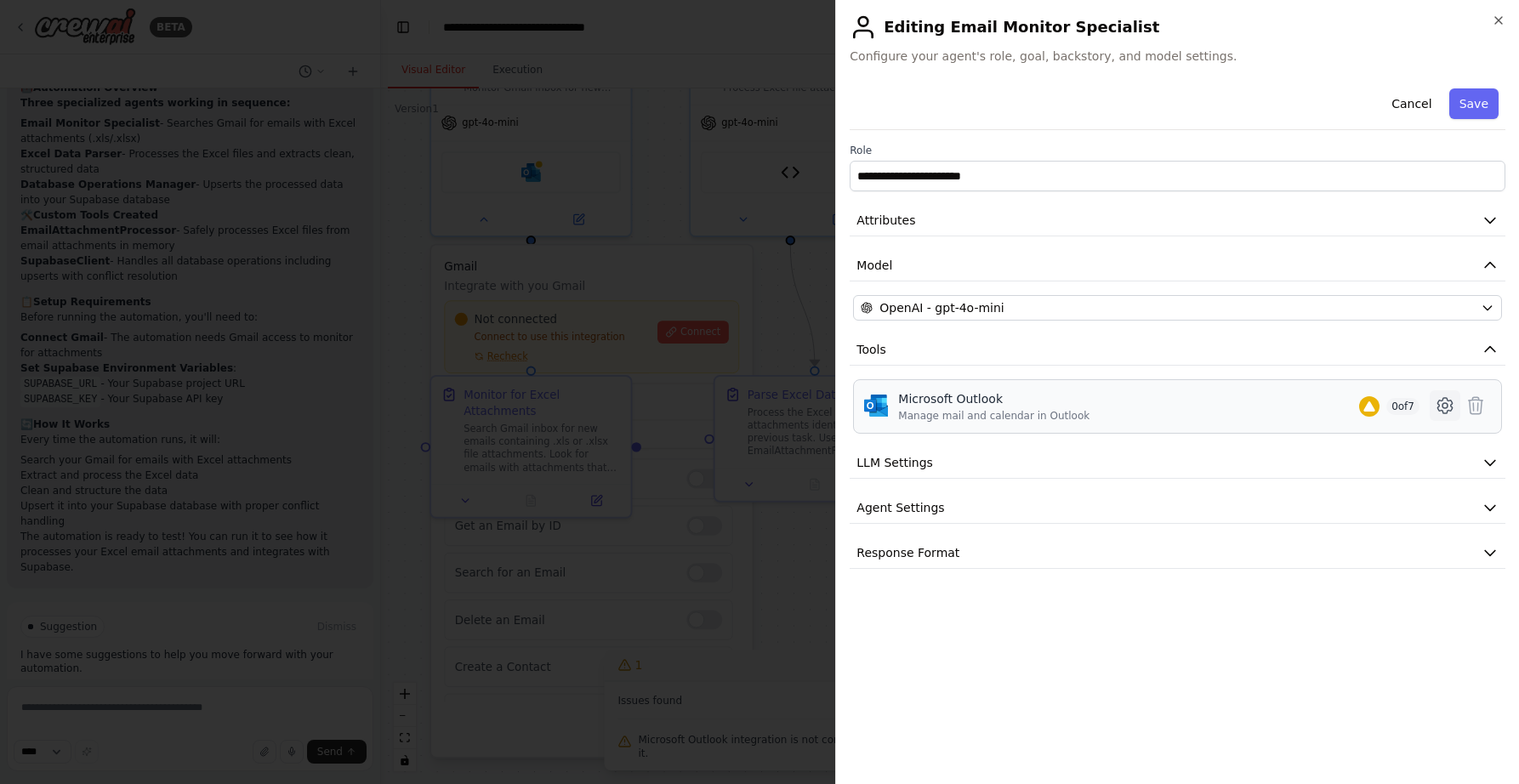
click at [1440, 407] on icon at bounding box center [1445, 405] width 21 height 21
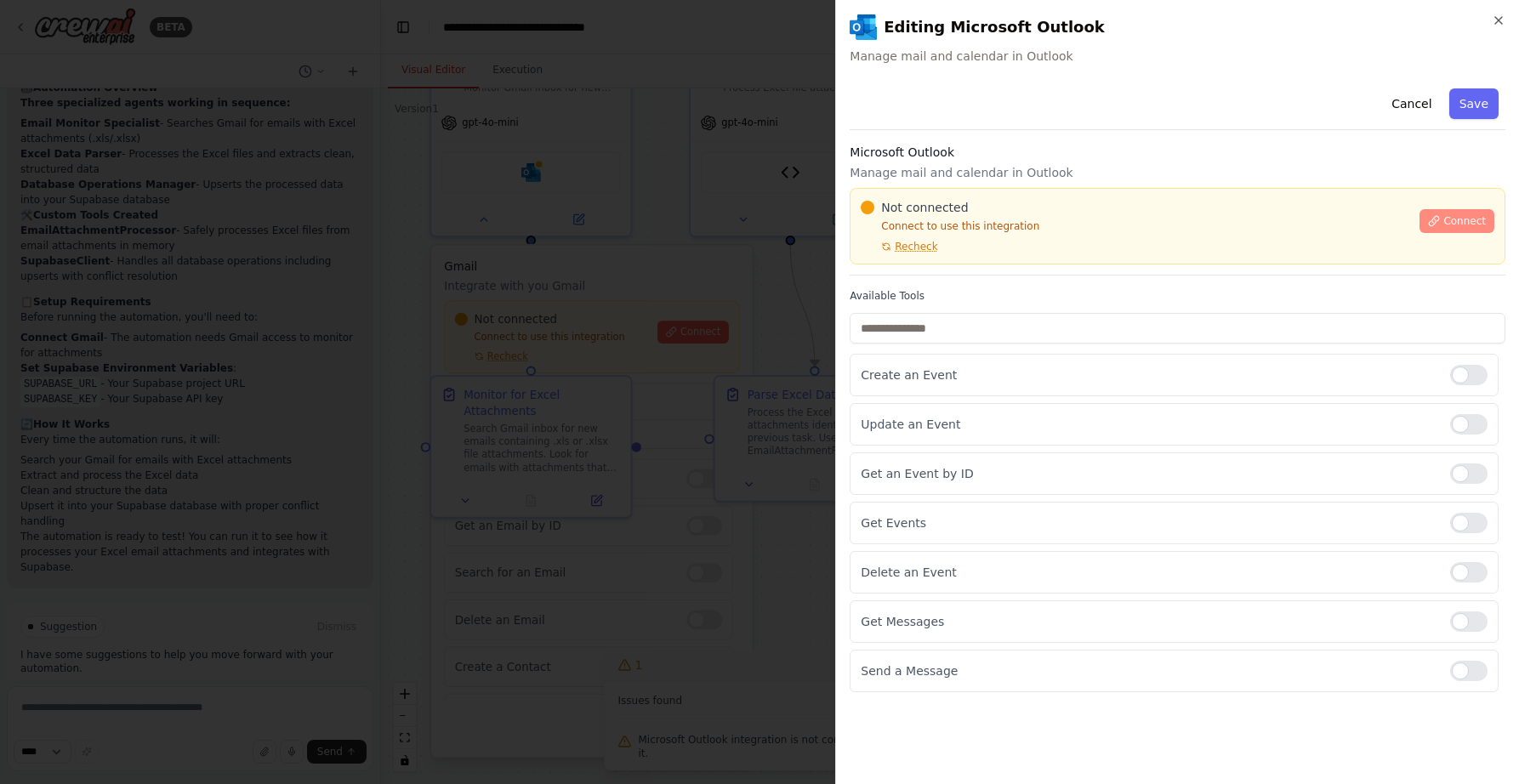
click at [1440, 221] on icon at bounding box center [1433, 220] width 12 height 12
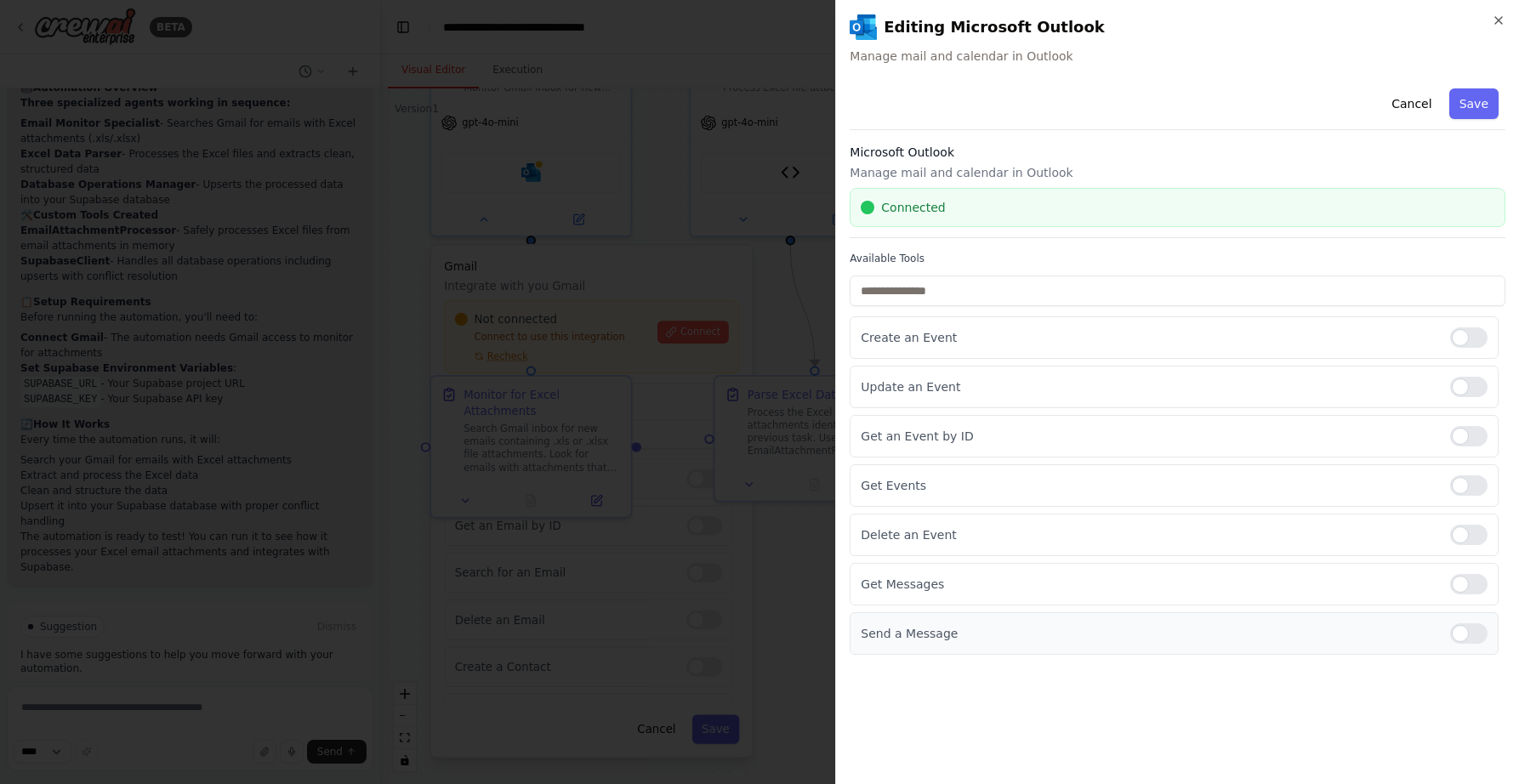
click at [901, 636] on p "Send a Message" at bounding box center [1149, 633] width 576 height 17
click at [1461, 634] on div at bounding box center [1468, 633] width 37 height 21
click at [1463, 578] on div at bounding box center [1468, 584] width 37 height 21
click at [1481, 107] on button "Save" at bounding box center [1474, 104] width 50 height 31
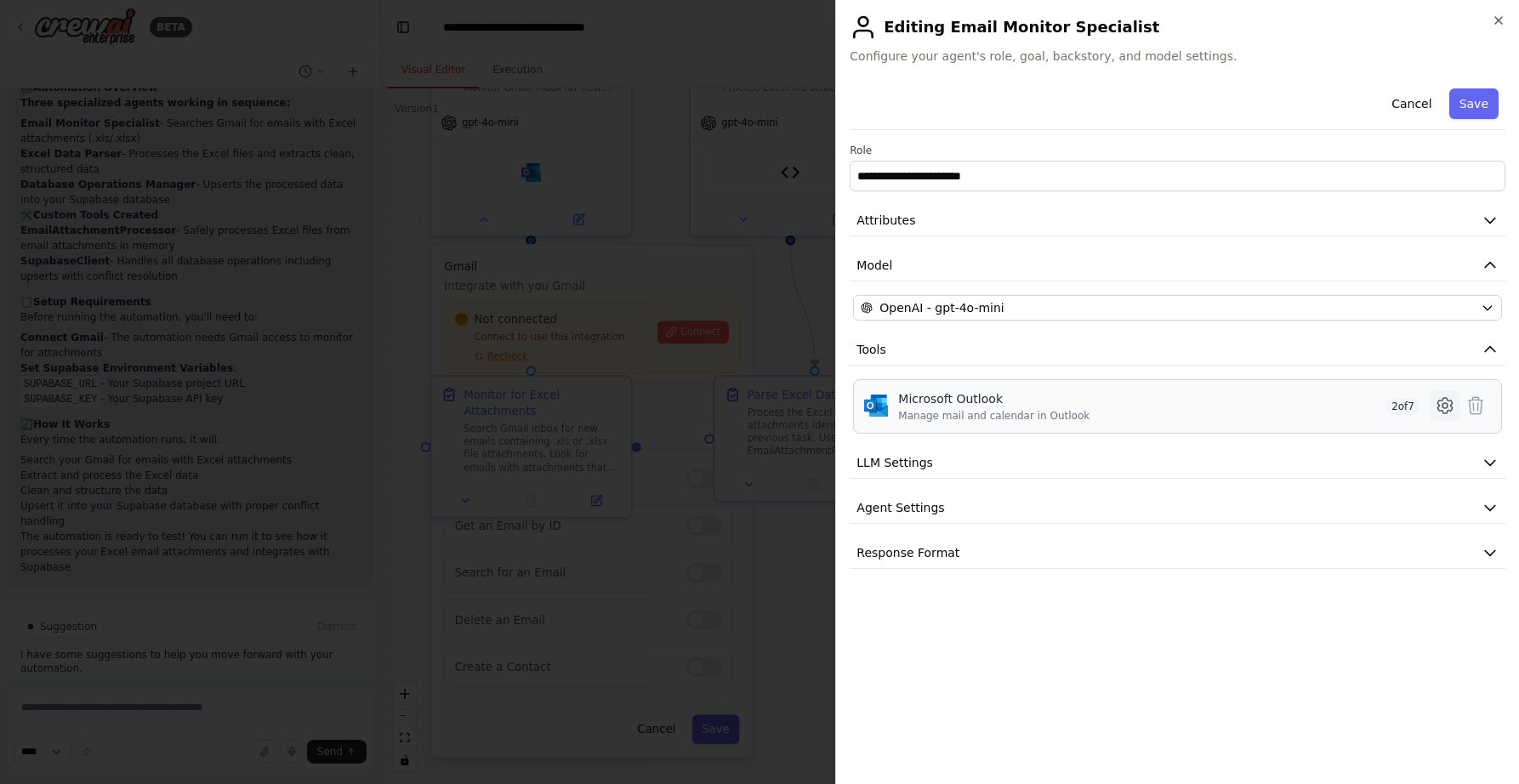
click at [1442, 404] on icon at bounding box center [1445, 406] width 5 height 5
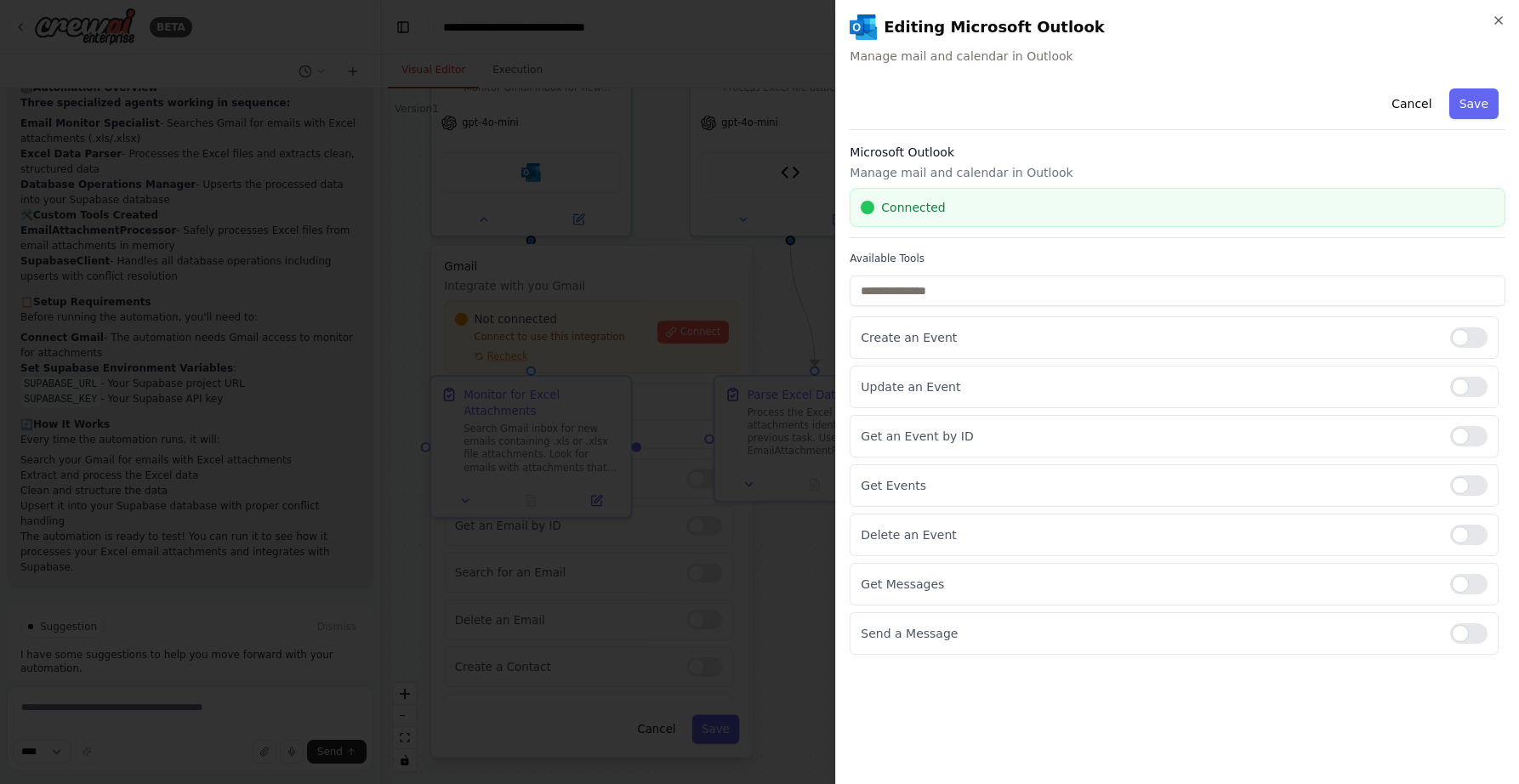
click at [1068, 724] on div "**********" at bounding box center [1177, 425] width 655 height 688
click at [1468, 109] on button "Save" at bounding box center [1474, 104] width 50 height 31
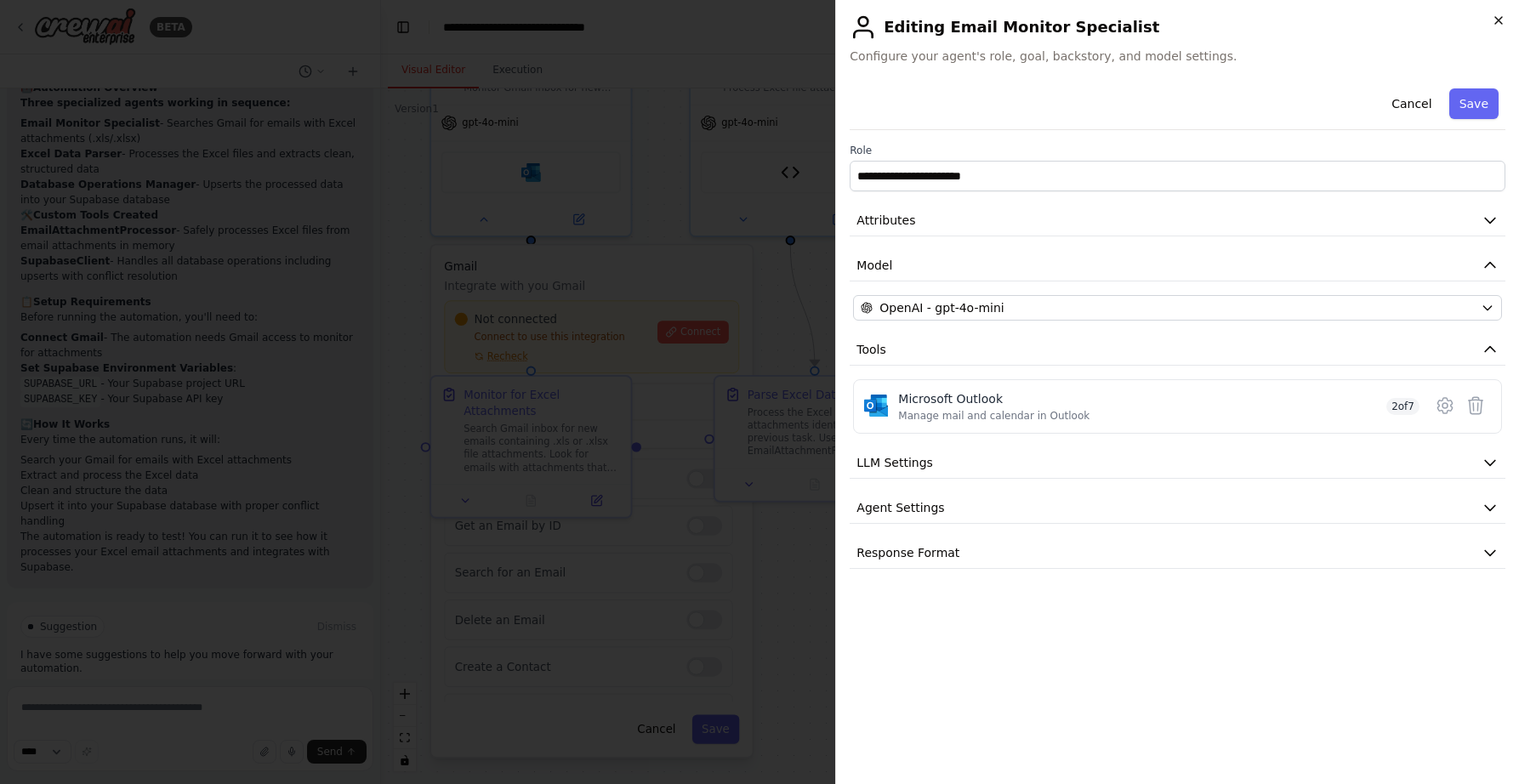
click at [1501, 21] on icon "button" at bounding box center [1498, 20] width 14 height 14
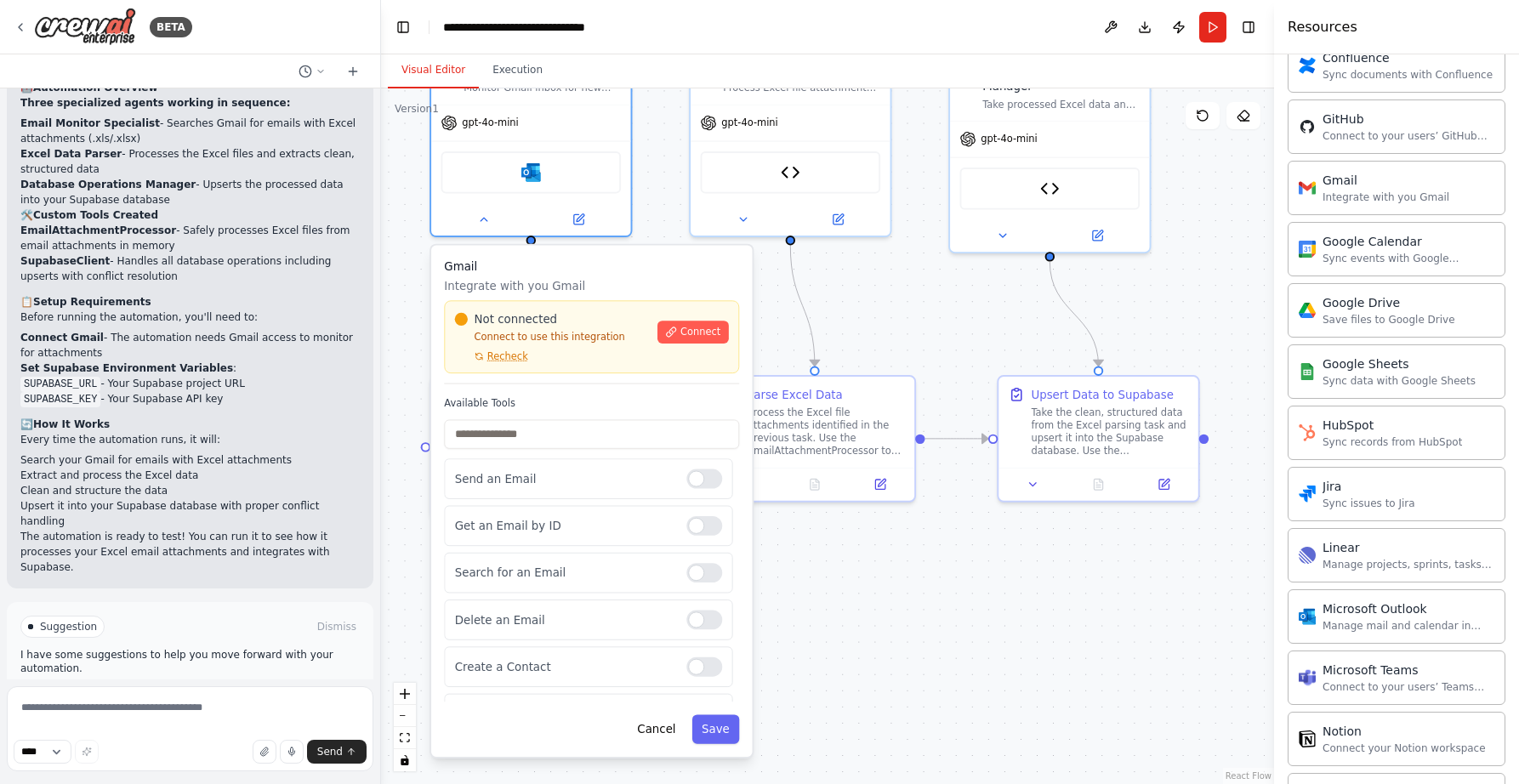
click at [904, 280] on div ".deletable-edge-delete-btn { width: 20px; height: 20px; border: 0px solid #ffff…" at bounding box center [827, 436] width 893 height 696
click at [960, 638] on div ".deletable-edge-delete-btn { width: 20px; height: 20px; border: 0px solid #ffff…" at bounding box center [827, 436] width 893 height 696
click at [567, 288] on p "Integrate with you Gmail" at bounding box center [591, 286] width 295 height 16
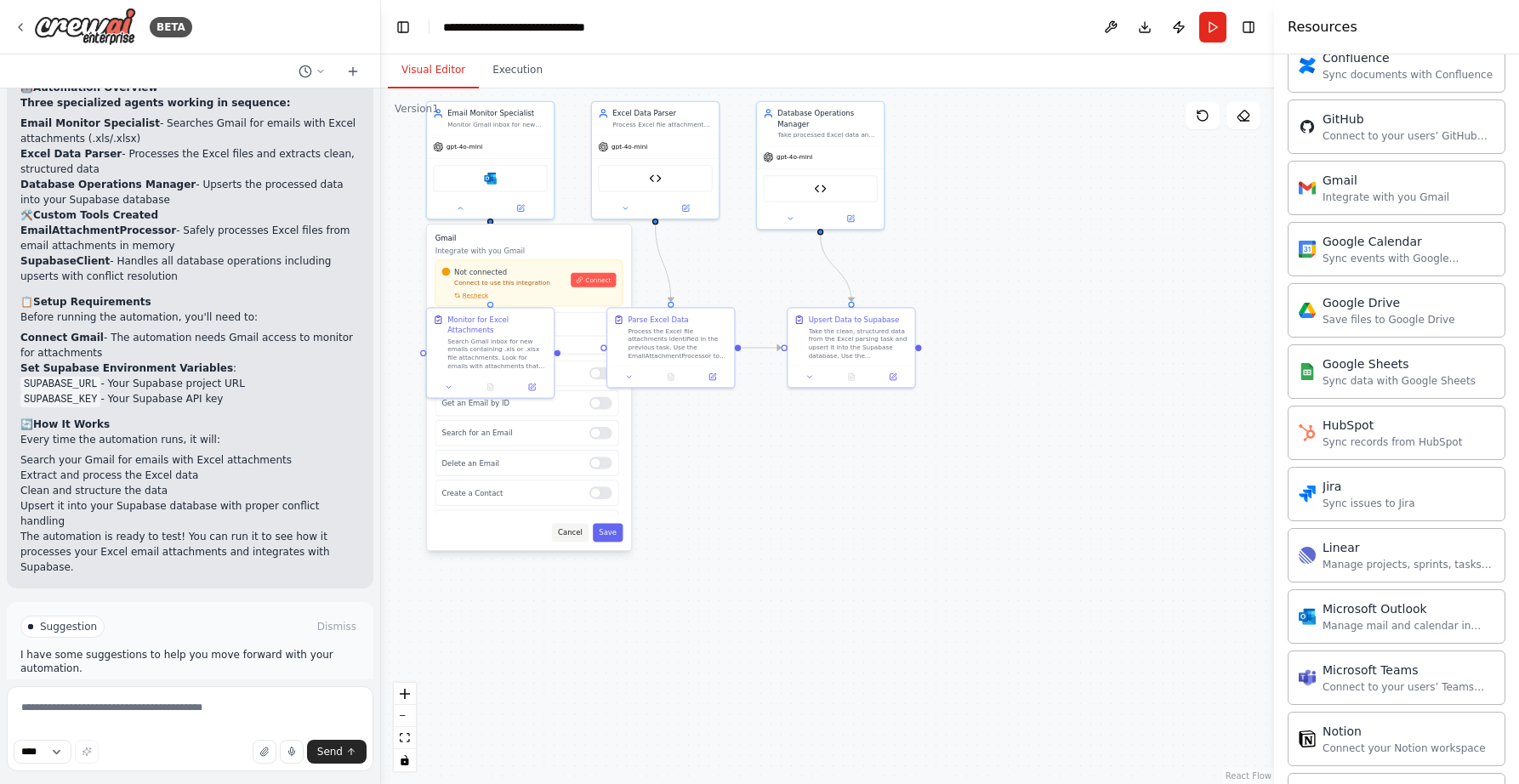
click at [575, 535] on button "Cancel" at bounding box center [570, 532] width 37 height 19
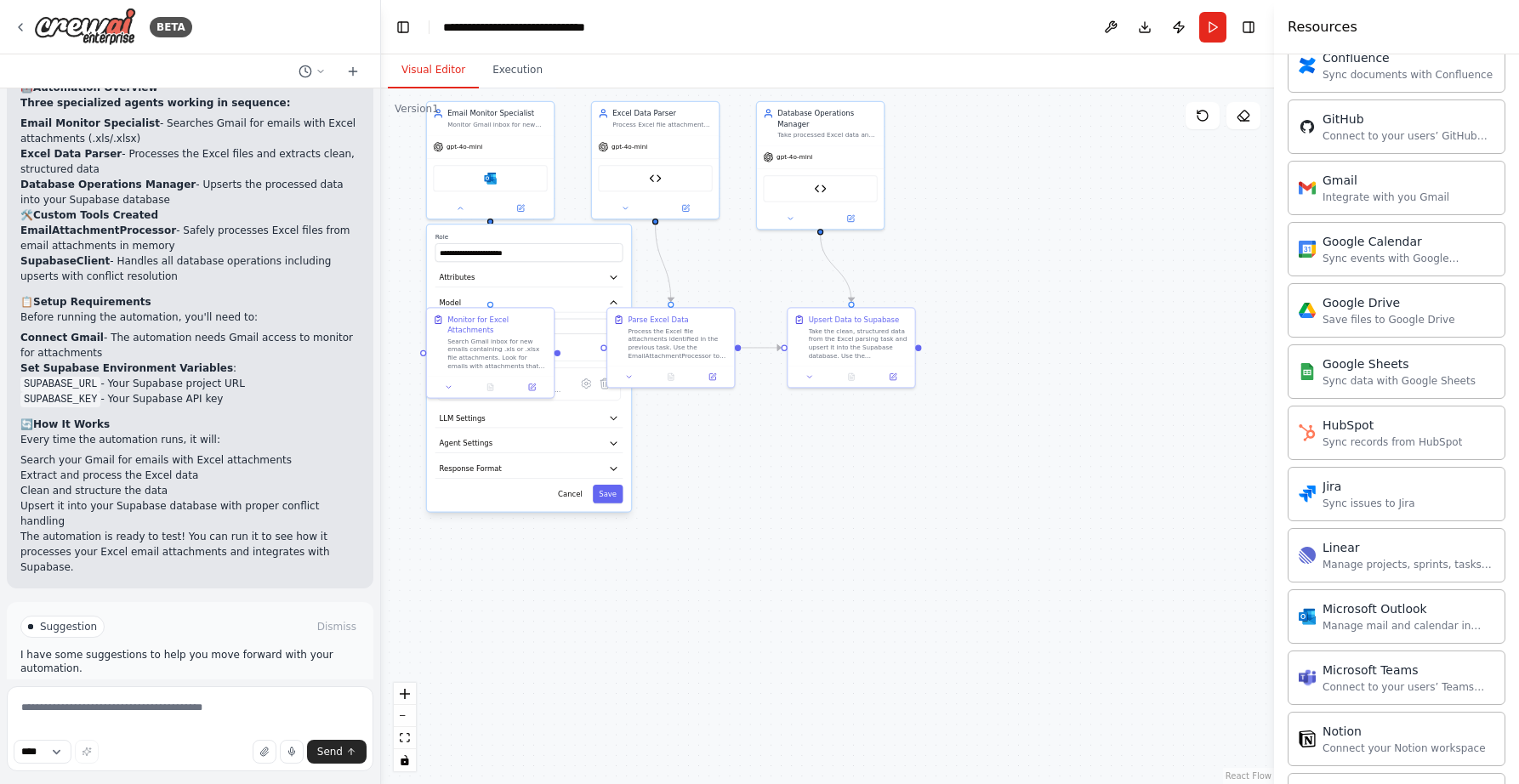
click at [790, 507] on div ".deletable-edge-delete-btn { width: 20px; height: 20px; border: 0px solid #ffff…" at bounding box center [827, 436] width 893 height 696
click at [576, 493] on button "Cancel" at bounding box center [570, 493] width 37 height 19
click at [570, 493] on button "Cancel" at bounding box center [570, 493] width 37 height 19
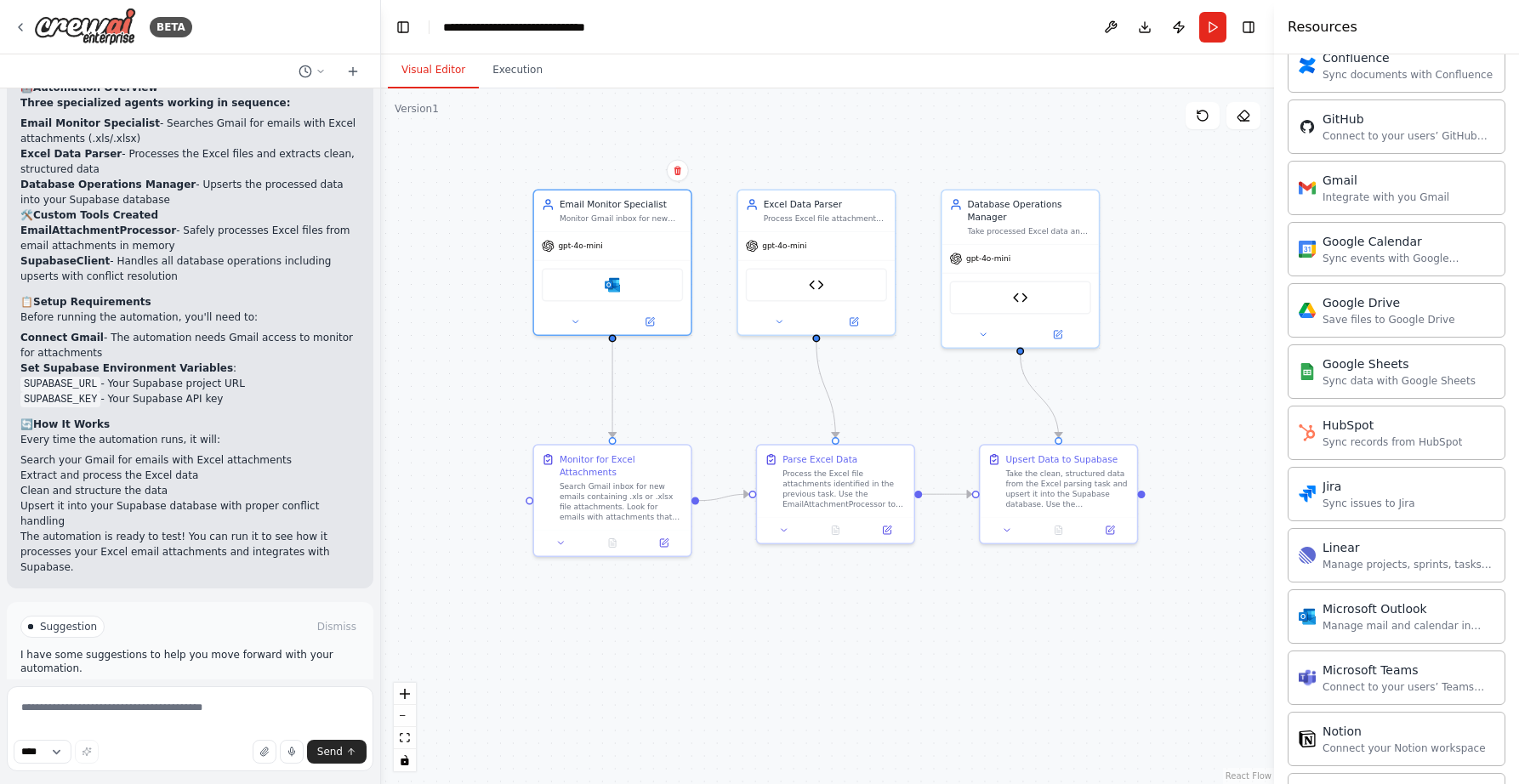
drag, startPoint x: 542, startPoint y: 438, endPoint x: 684, endPoint y: 626, distance: 235.6
click at [684, 626] on div ".deletable-edge-delete-btn { width: 20px; height: 20px; border: 0px solid #ffff…" at bounding box center [827, 436] width 893 height 696
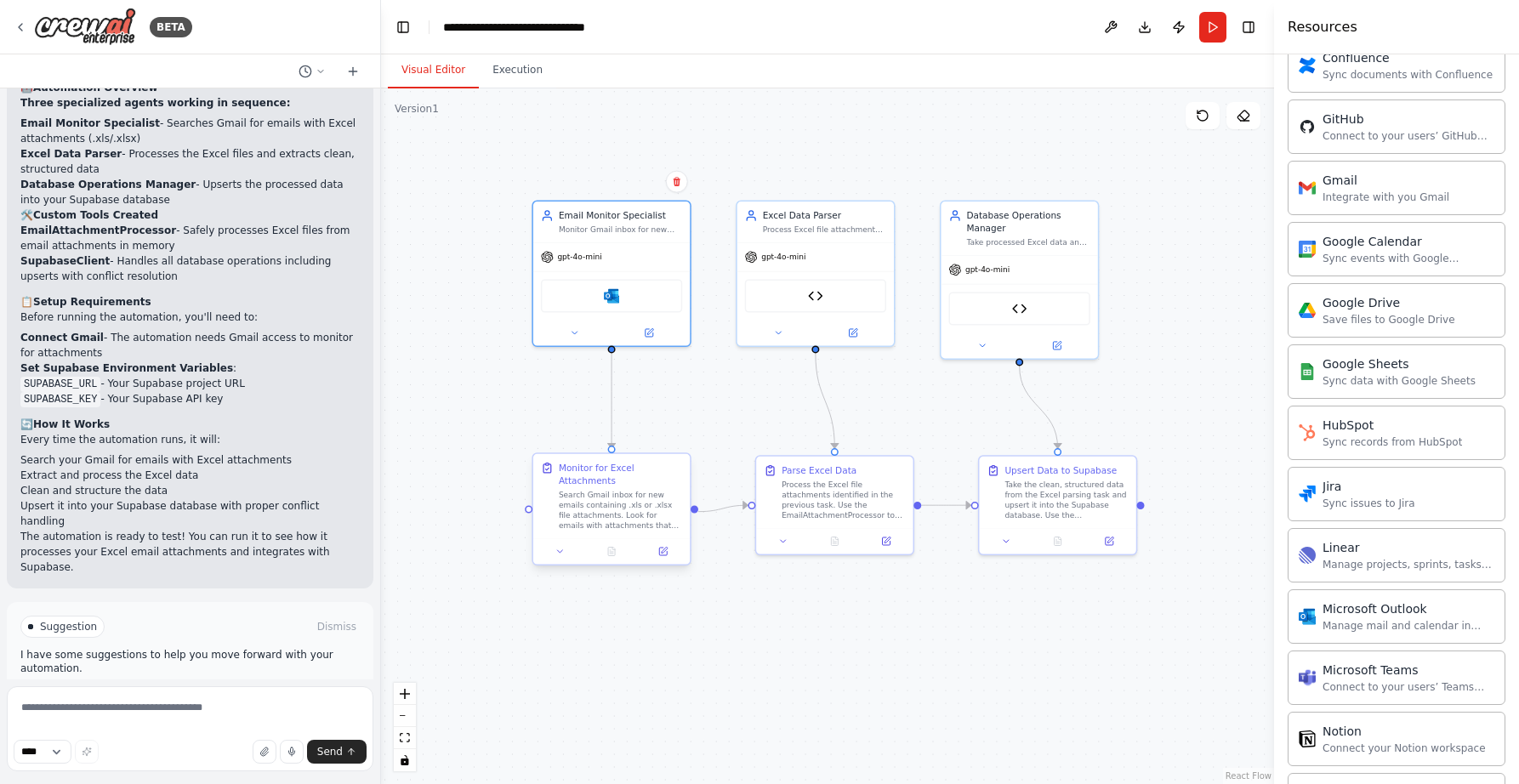
click at [612, 509] on div "Search Gmail inbox for new emails containing .xls or .xlsx file attachments. Lo…" at bounding box center [620, 510] width 124 height 41
click at [559, 551] on icon at bounding box center [560, 551] width 5 height 3
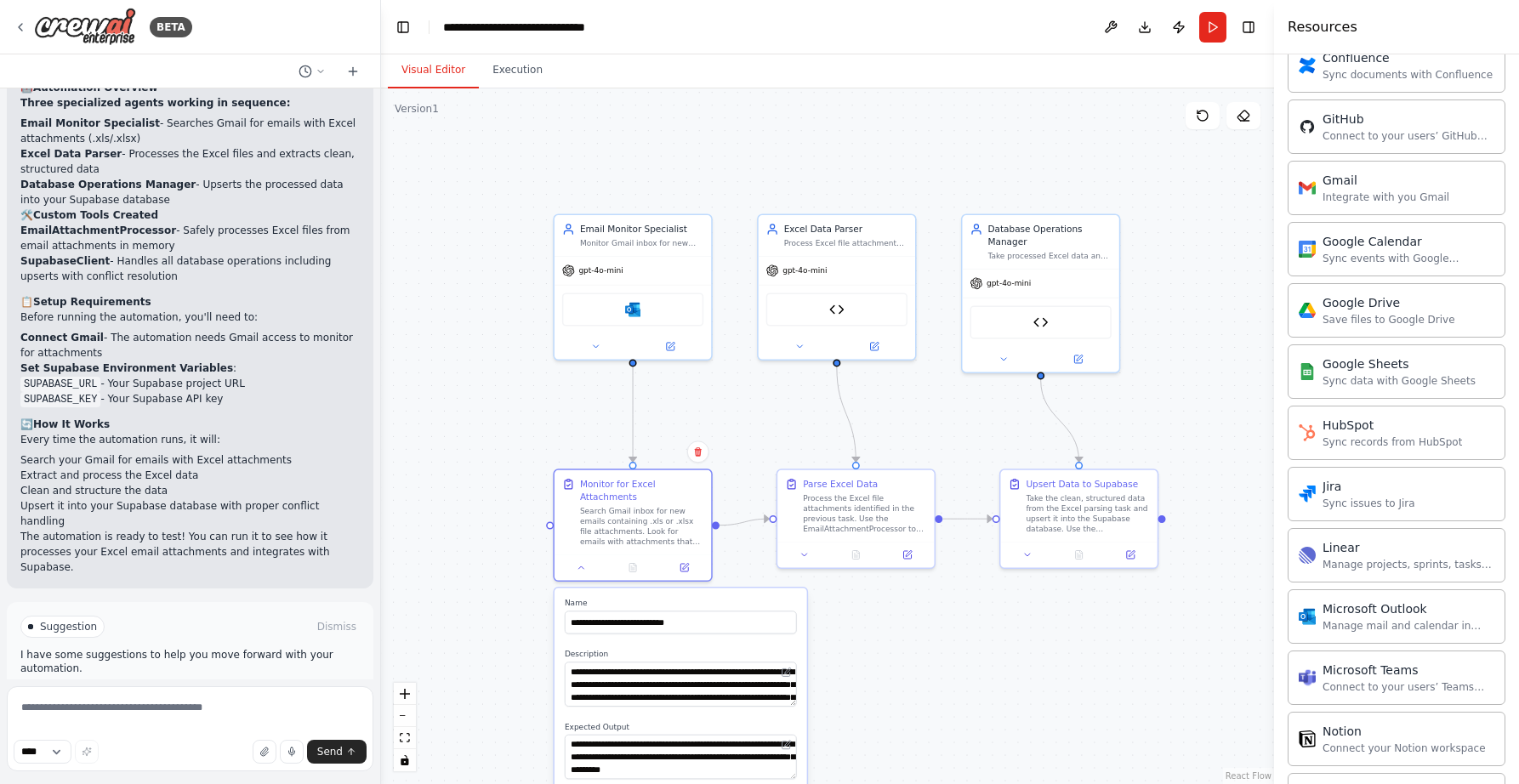
drag, startPoint x: 494, startPoint y: 639, endPoint x: 514, endPoint y: 659, distance: 28.3
click at [514, 659] on div ".deletable-edge-delete-btn { width: 20px; height: 20px; border: 0px solid #ffff…" at bounding box center [827, 436] width 893 height 696
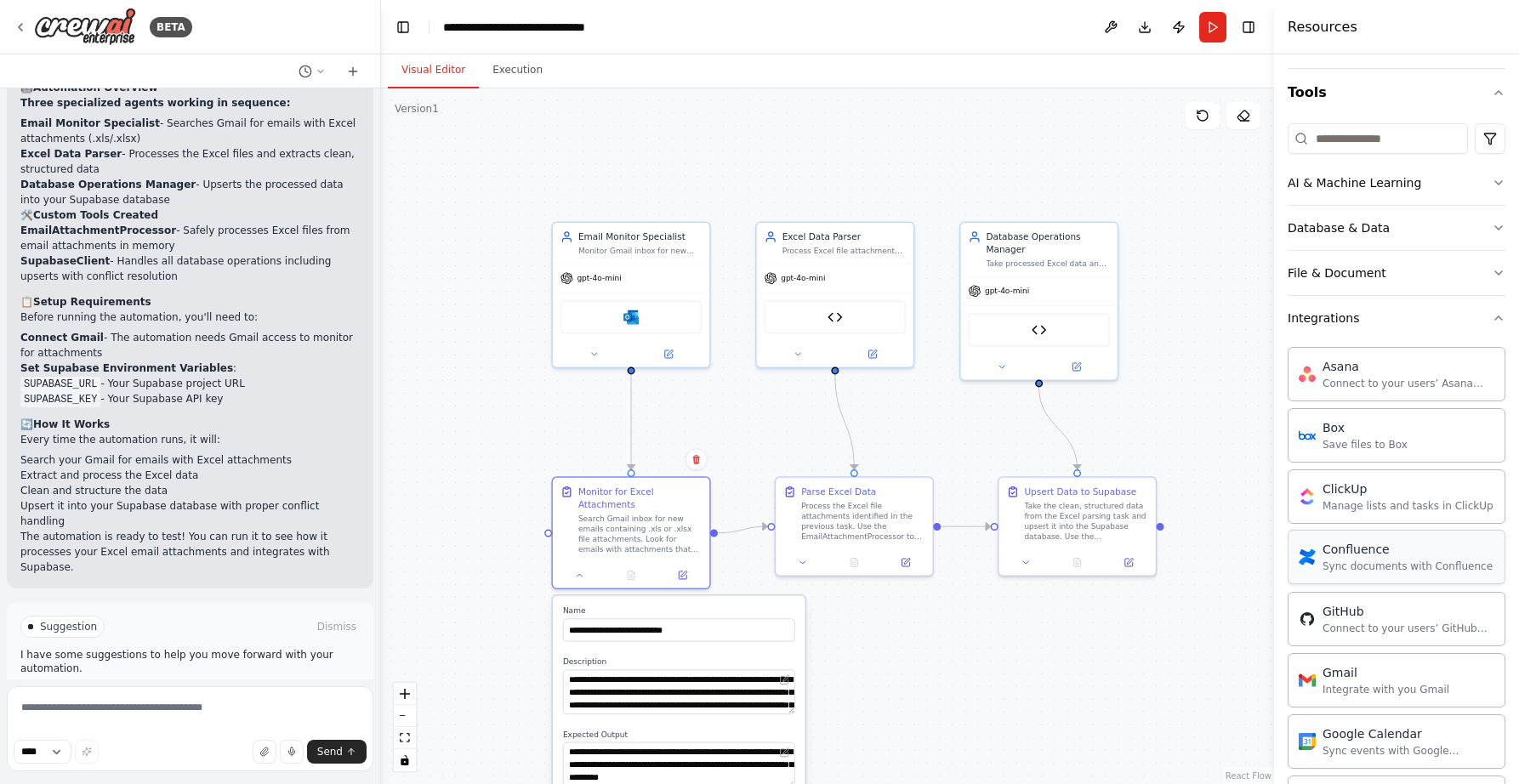
scroll to position [171, 0]
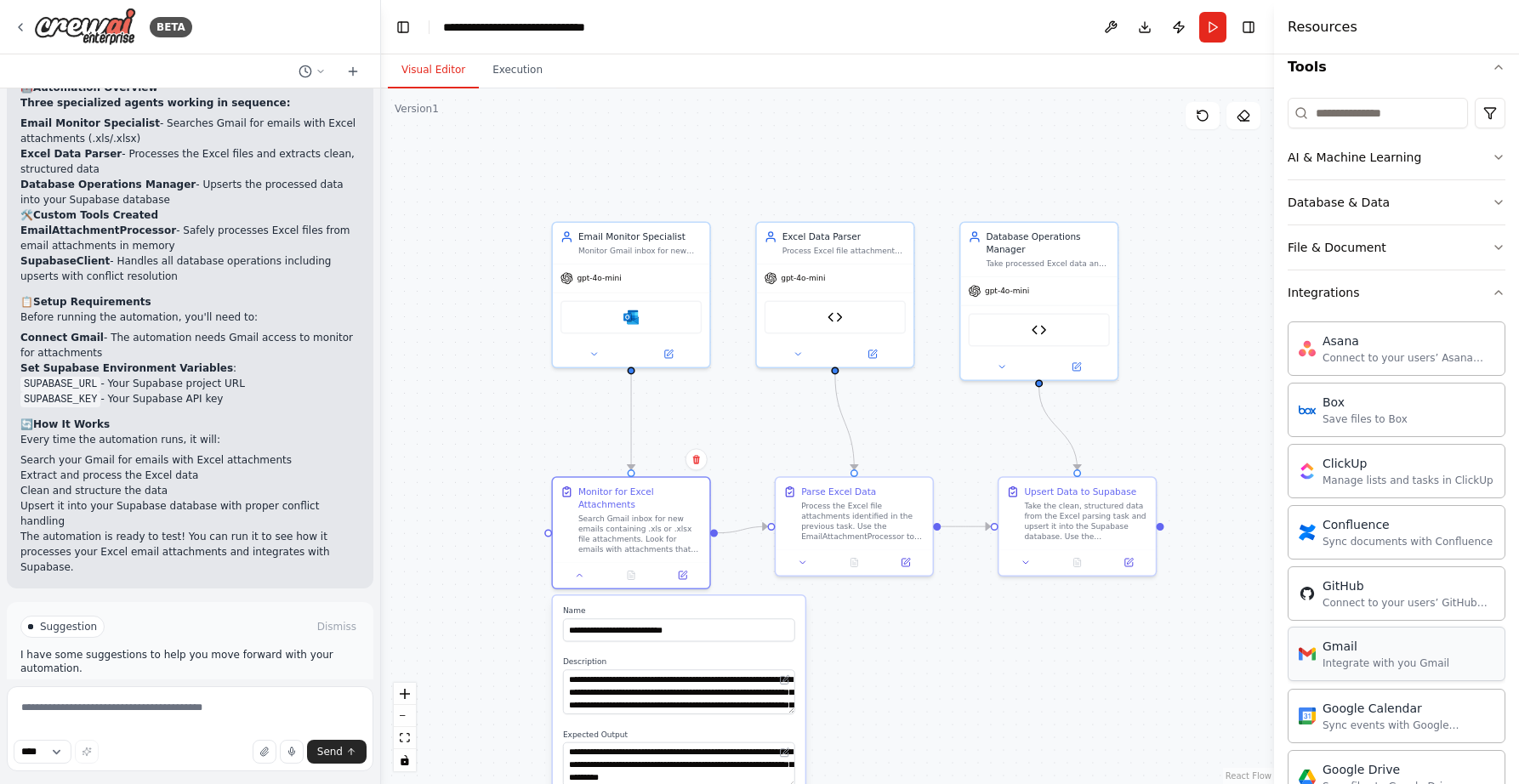
click at [1339, 666] on div "Integrate with you Gmail" at bounding box center [1385, 662] width 126 height 14
click at [1343, 641] on div "Gmail" at bounding box center [1385, 646] width 126 height 17
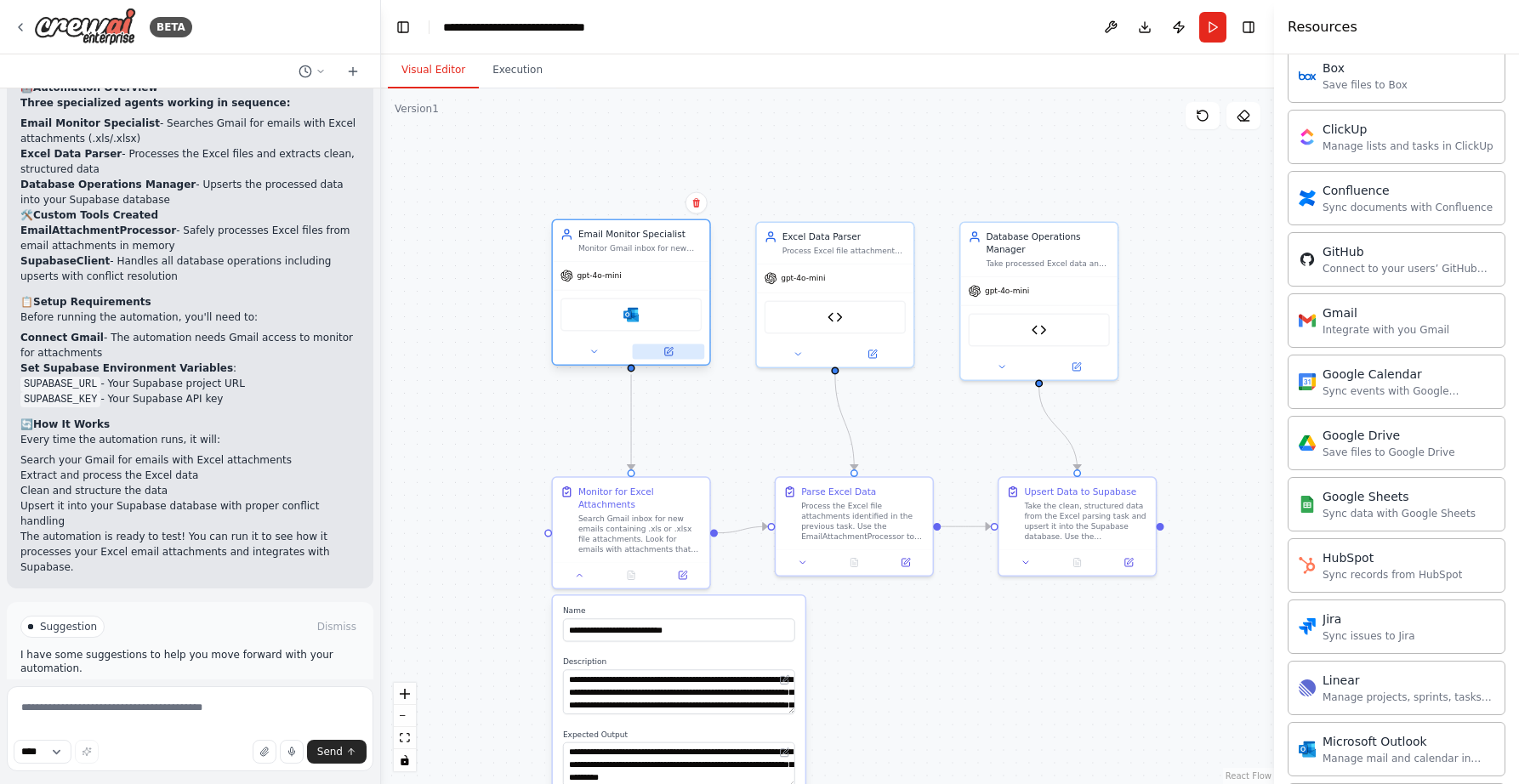
click at [666, 350] on icon at bounding box center [668, 351] width 7 height 7
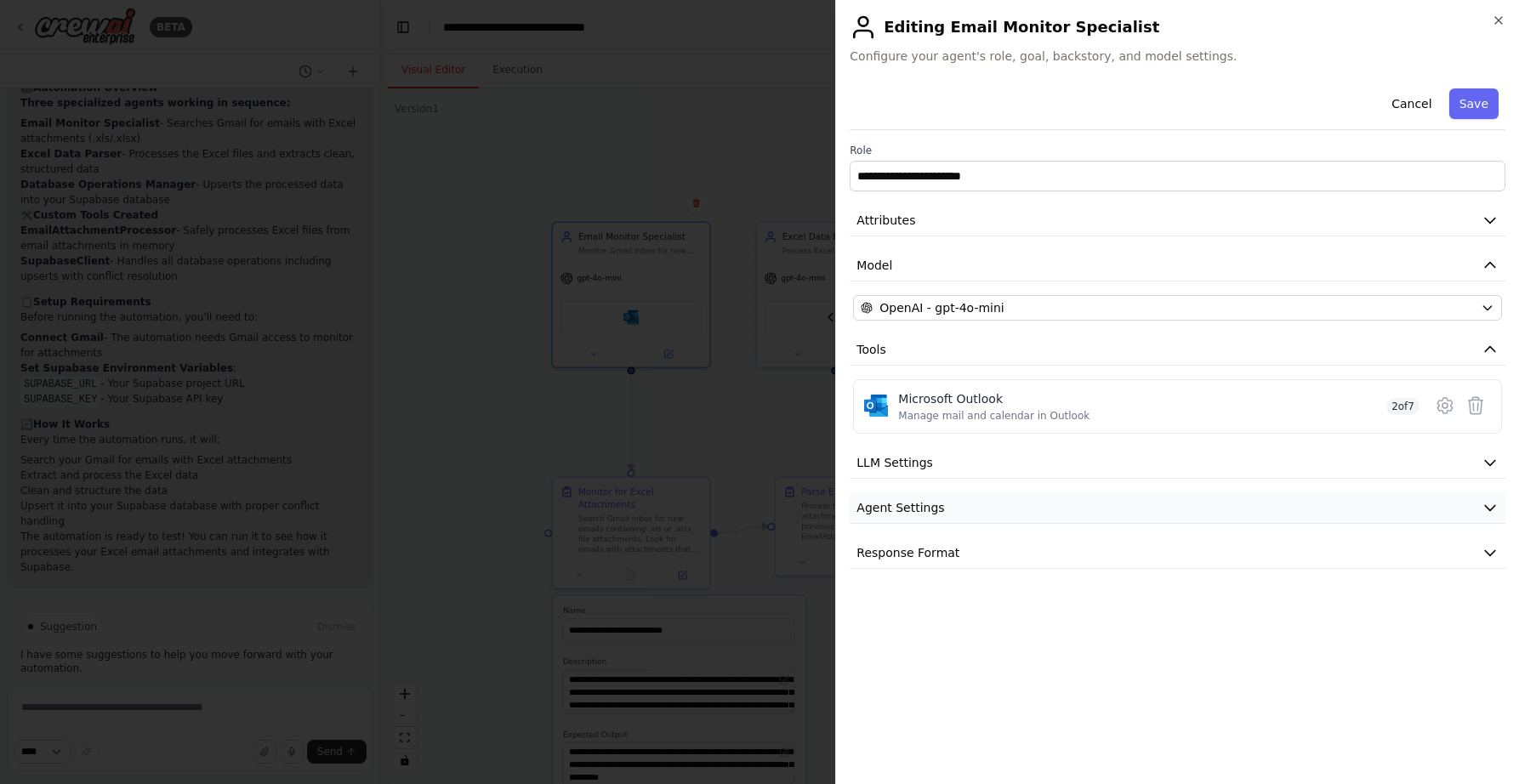
click at [977, 520] on button "Agent Settings" at bounding box center [1177, 508] width 655 height 32
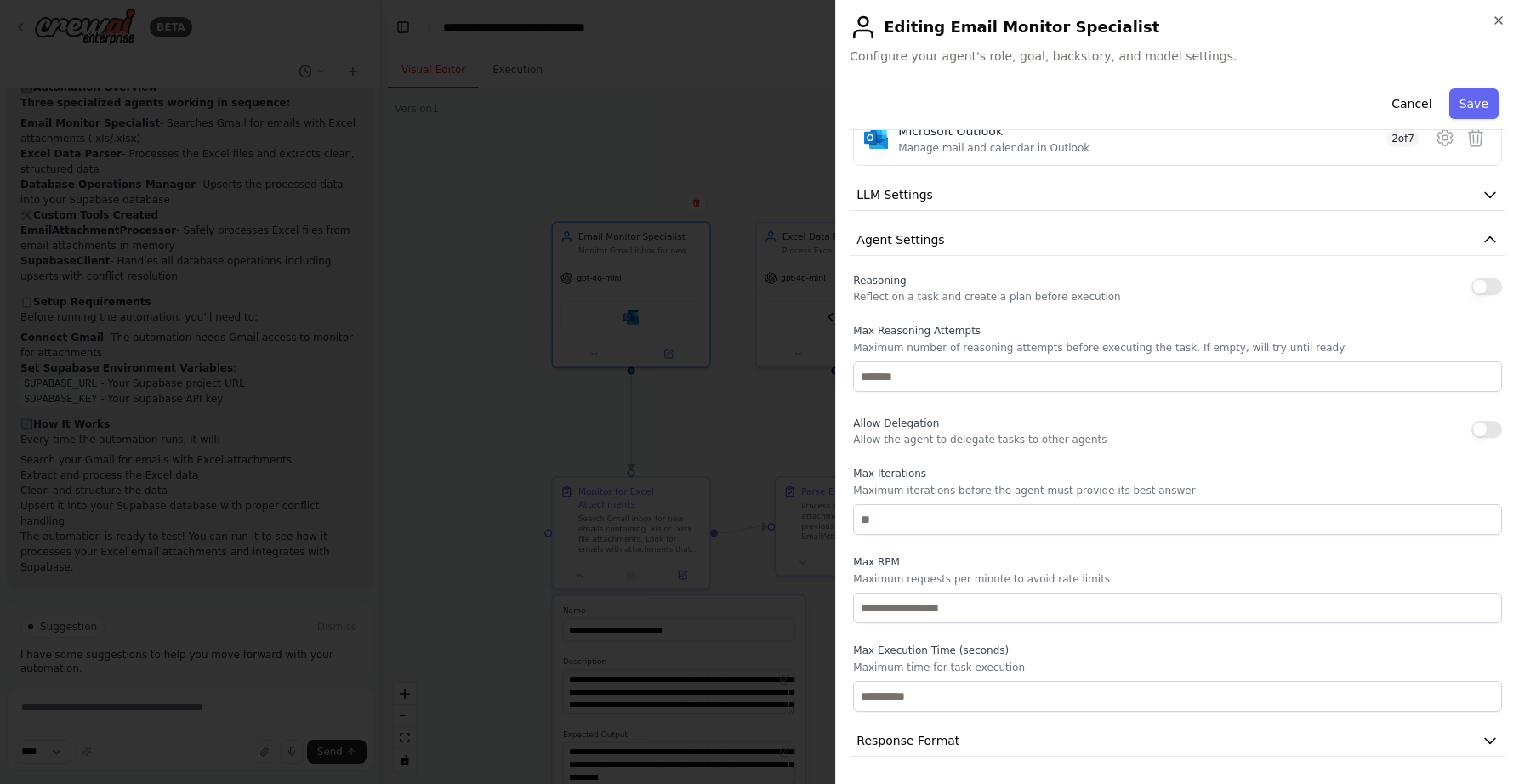
scroll to position [0, 0]
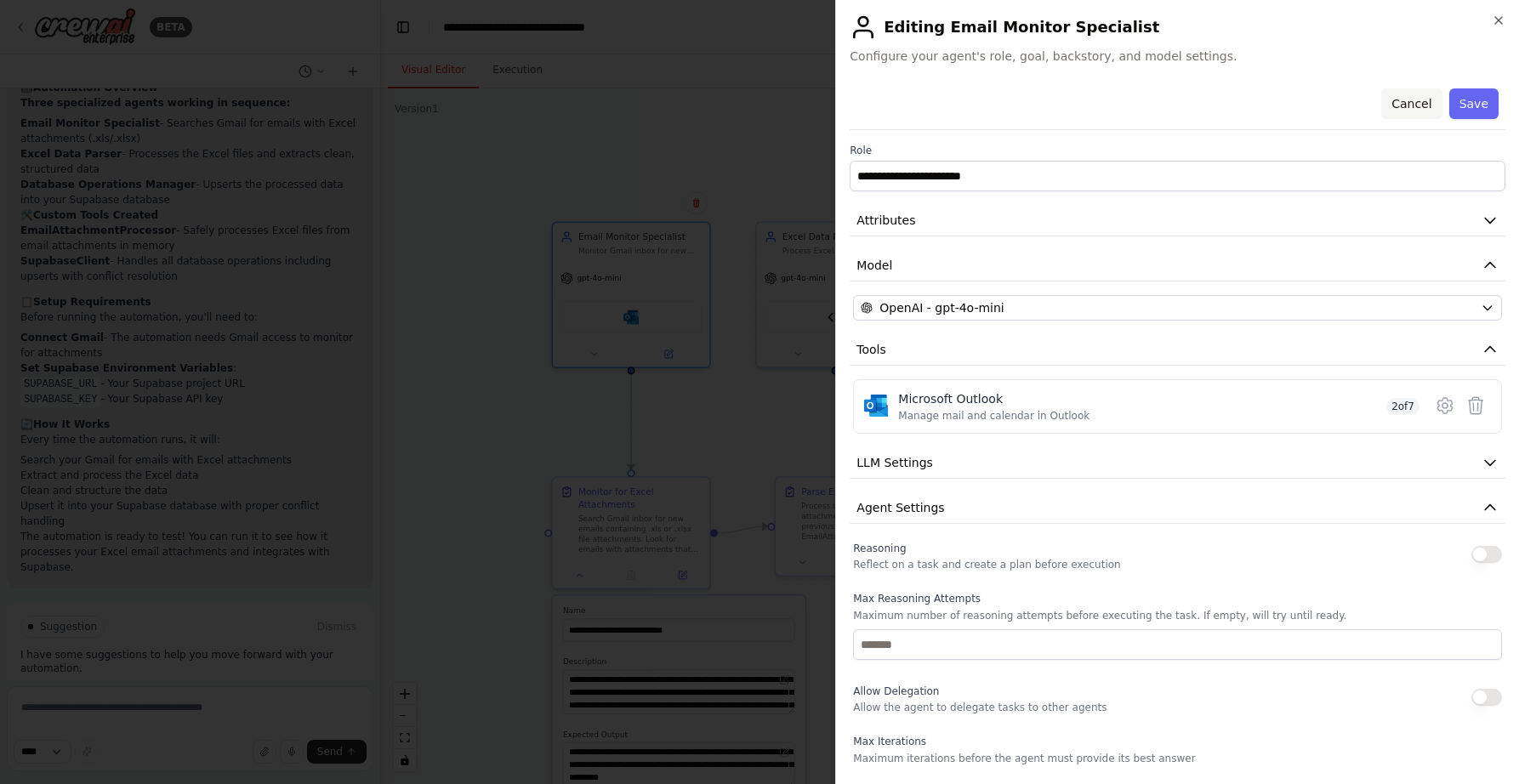
click at [1387, 104] on button "Cancel" at bounding box center [1411, 104] width 60 height 31
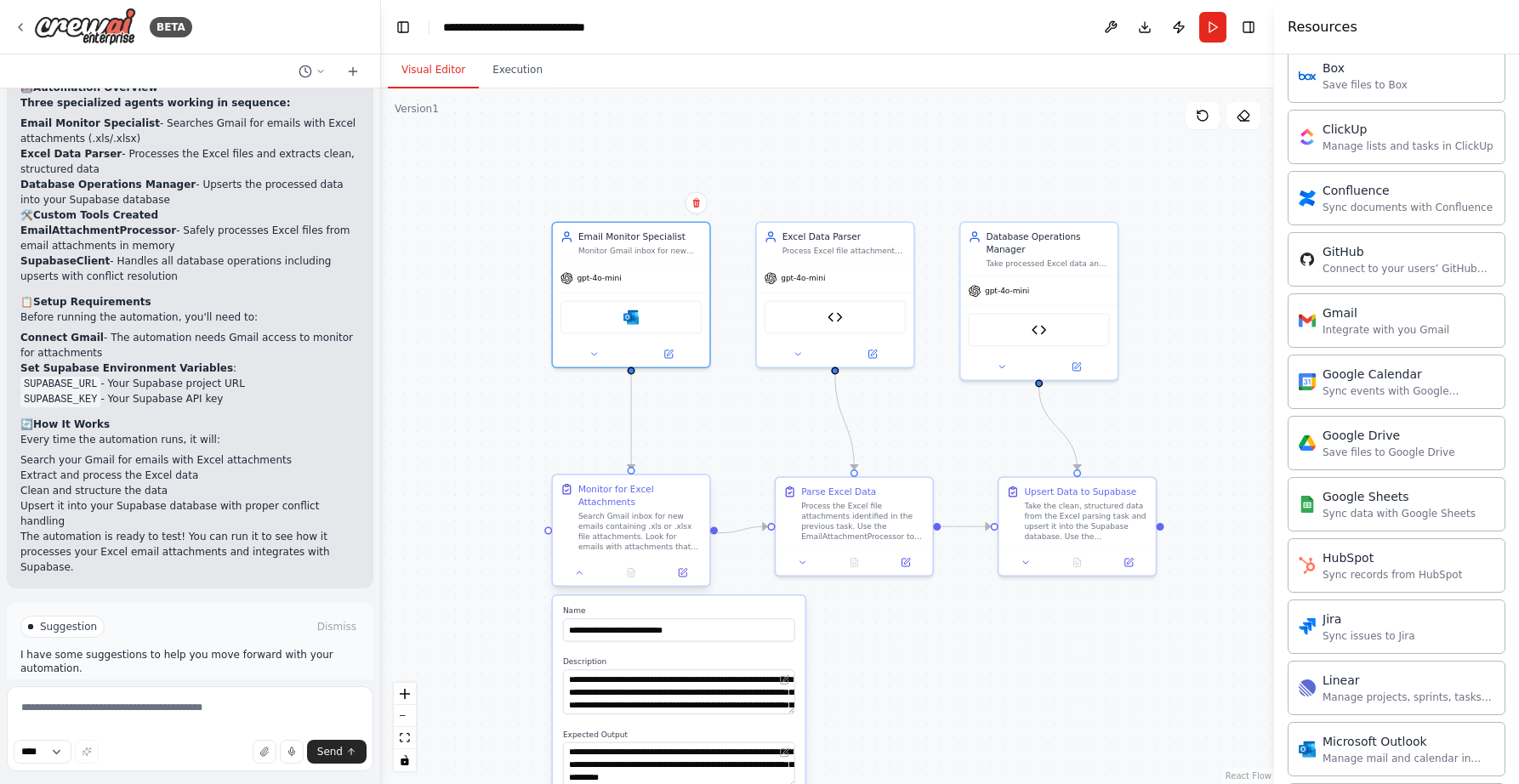
click at [626, 538] on div "Search Gmail inbox for new emails containing .xls or .xlsx file attachments. Lo…" at bounding box center [640, 530] width 124 height 41
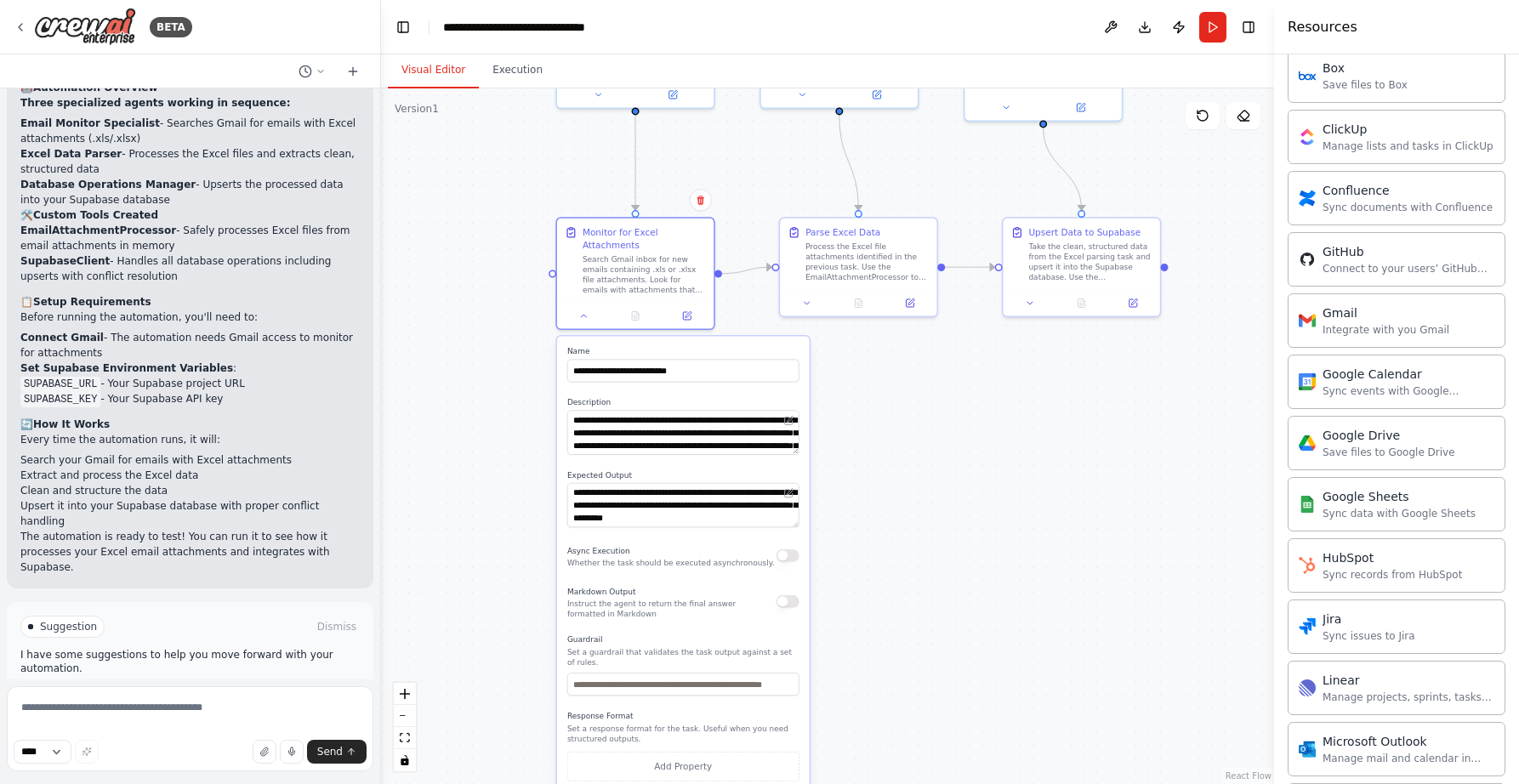
drag, startPoint x: 936, startPoint y: 674, endPoint x: 955, endPoint y: 408, distance: 266.7
click at [955, 408] on div ".deletable-edge-delete-btn { width: 20px; height: 20px; border: 0px solid #ffff…" at bounding box center [827, 436] width 893 height 696
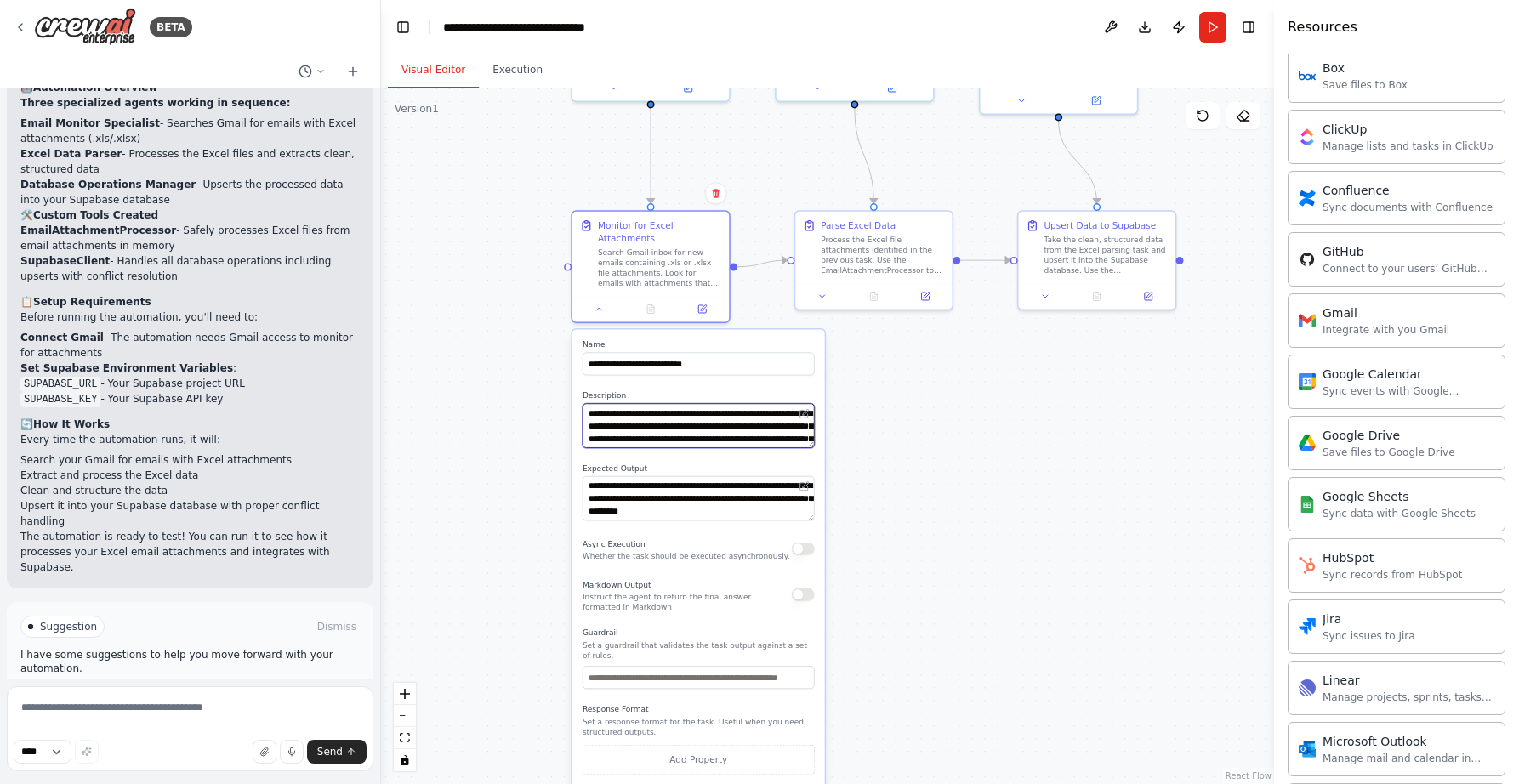
click at [643, 412] on textarea "**********" at bounding box center [698, 425] width 232 height 44
click at [788, 436] on textarea "**********" at bounding box center [698, 426] width 230 height 44
type textarea "**********"
click at [752, 493] on textarea "**********" at bounding box center [698, 498] width 230 height 44
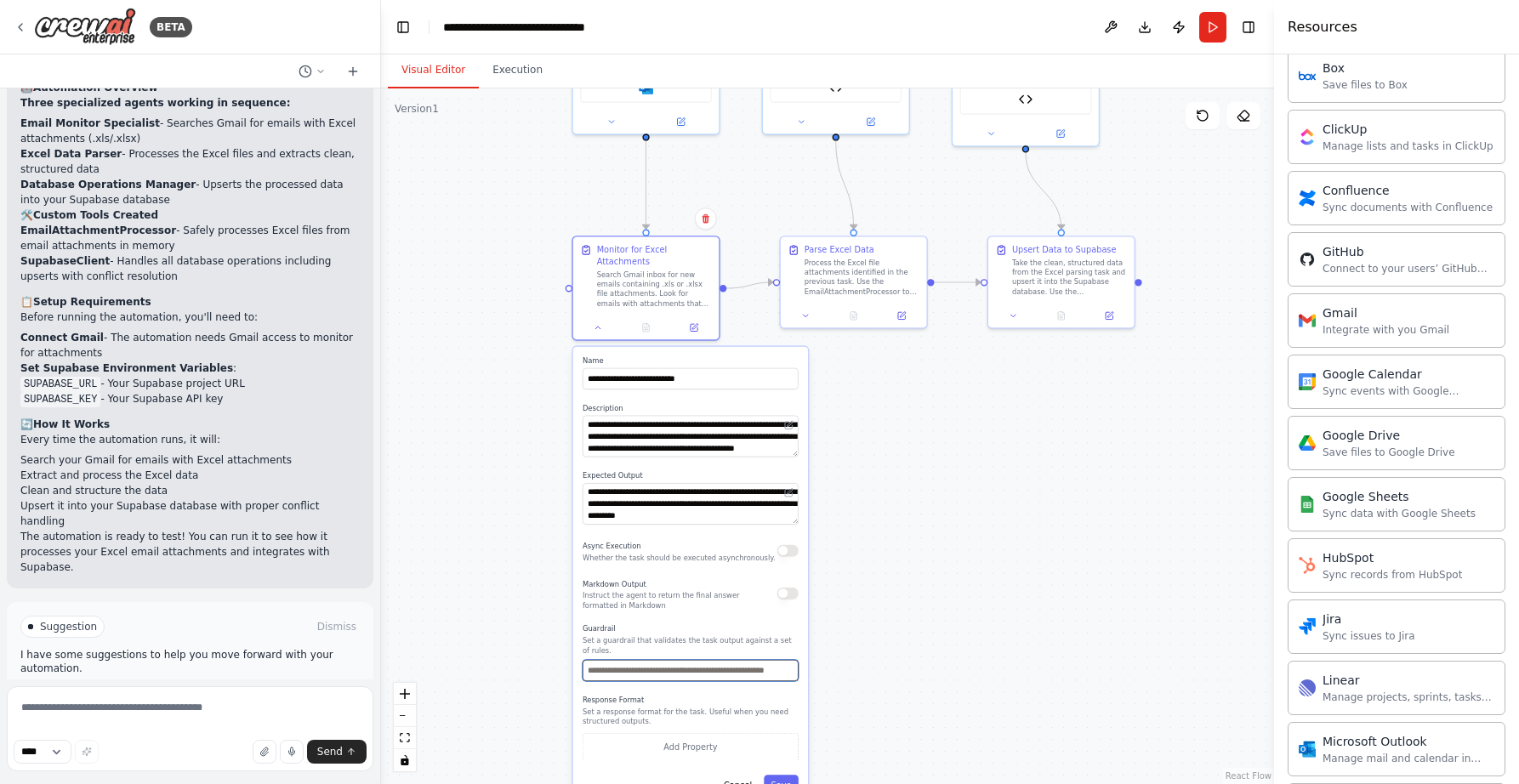
click at [650, 669] on input "text" at bounding box center [690, 670] width 216 height 22
click at [772, 775] on button "Save" at bounding box center [782, 784] width 34 height 22
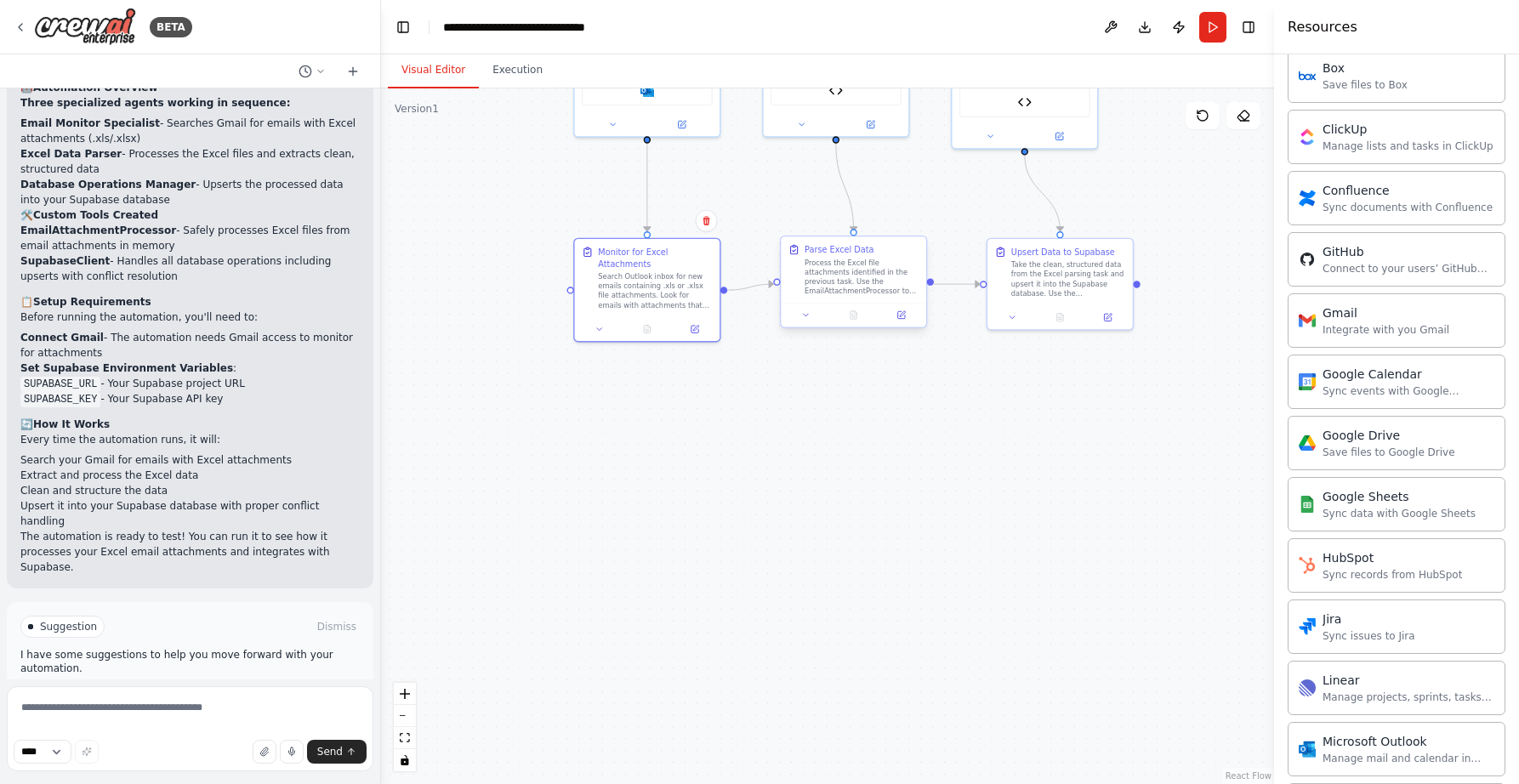
click at [831, 291] on div "Process the Excel file attachments identified in the previous task. Use the Ema…" at bounding box center [861, 276] width 115 height 37
click at [837, 284] on div "Process the Excel file attachments identified in the previous task. Use the Ema…" at bounding box center [861, 276] width 115 height 37
click at [804, 316] on icon at bounding box center [806, 315] width 5 height 3
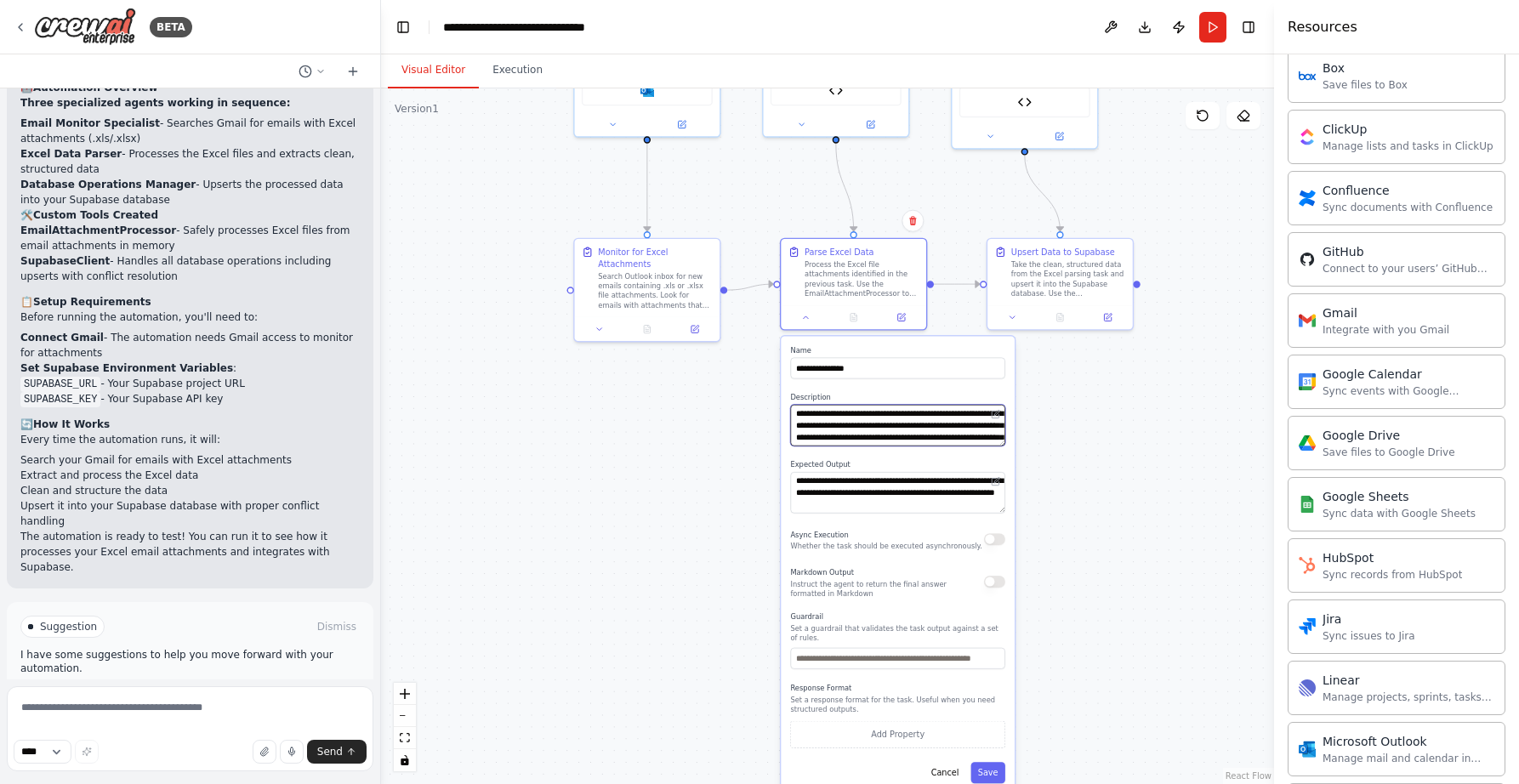
click at [969, 431] on textarea "**********" at bounding box center [896, 426] width 214 height 42
click at [951, 492] on textarea "**********" at bounding box center [896, 493] width 214 height 42
click at [985, 775] on button "Save" at bounding box center [987, 772] width 34 height 22
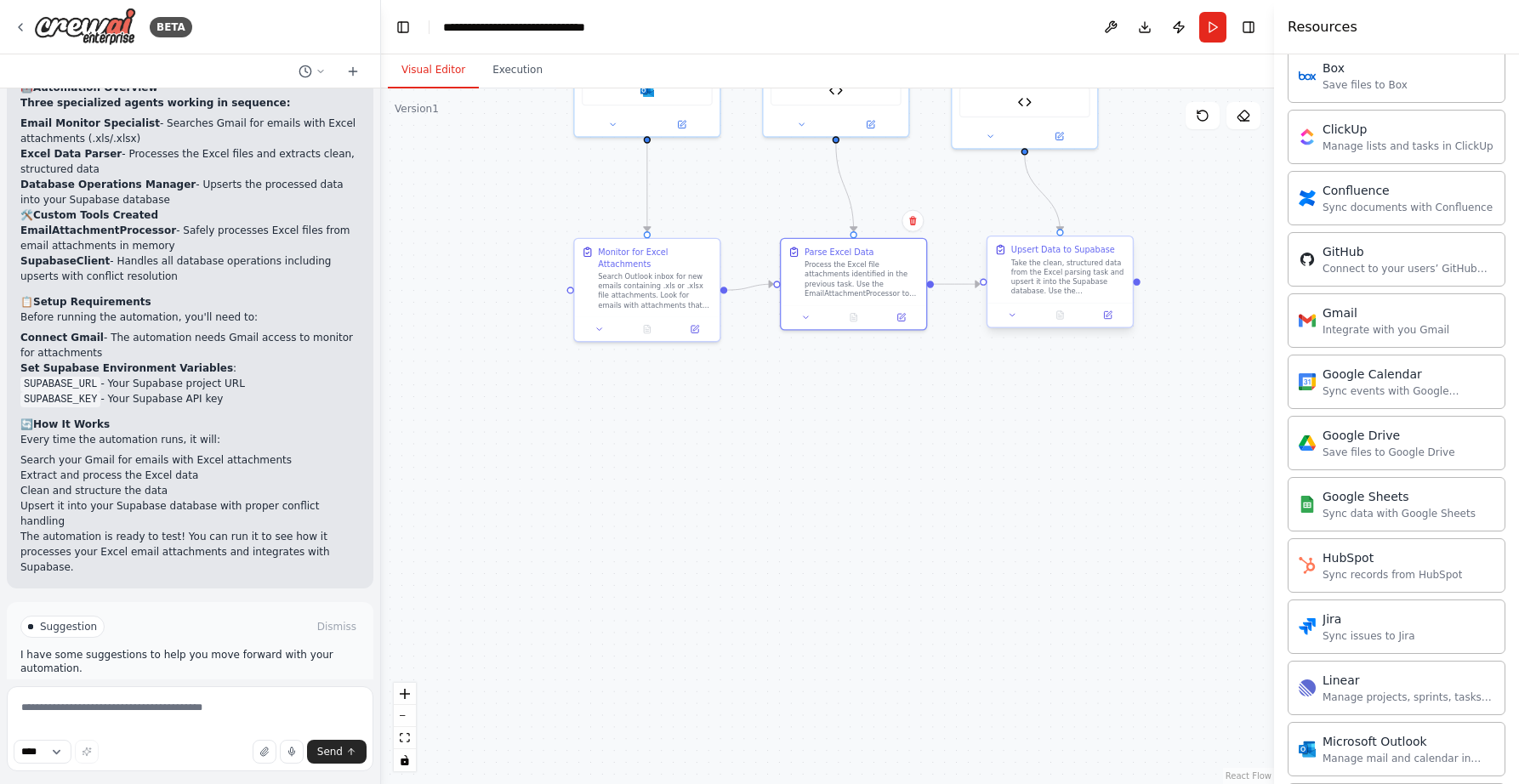
click at [1072, 285] on div "Take the clean, structured data from the Excel parsing task and upsert it into …" at bounding box center [1068, 276] width 115 height 37
click at [1013, 318] on icon at bounding box center [1013, 315] width 9 height 9
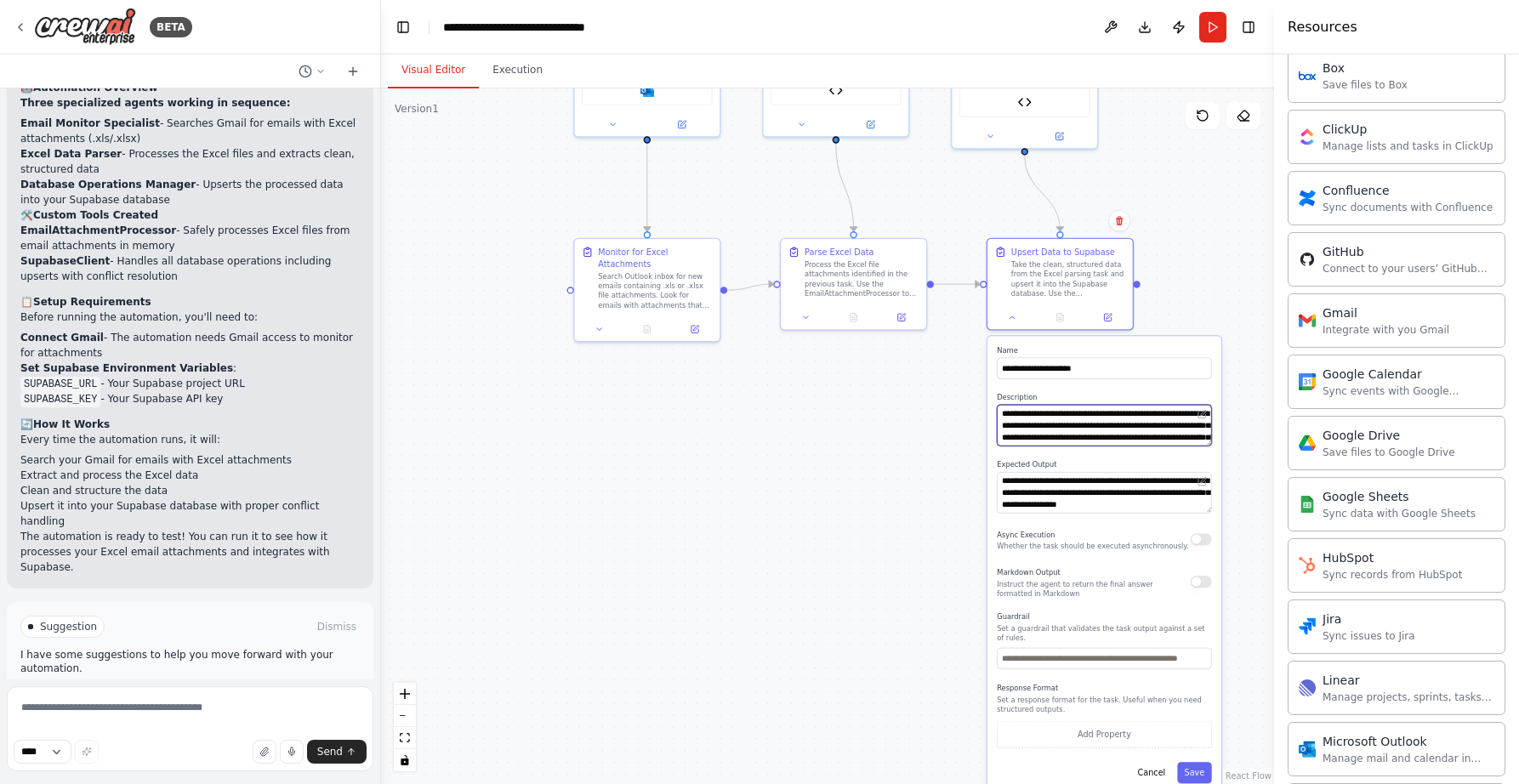
click at [1182, 428] on textarea "**********" at bounding box center [1103, 426] width 214 height 42
click at [1173, 491] on textarea "**********" at bounding box center [1103, 493] width 214 height 42
click at [789, 596] on div ".deletable-edge-delete-btn { width: 20px; height: 20px; border: 0px solid #ffff…" at bounding box center [827, 436] width 893 height 696
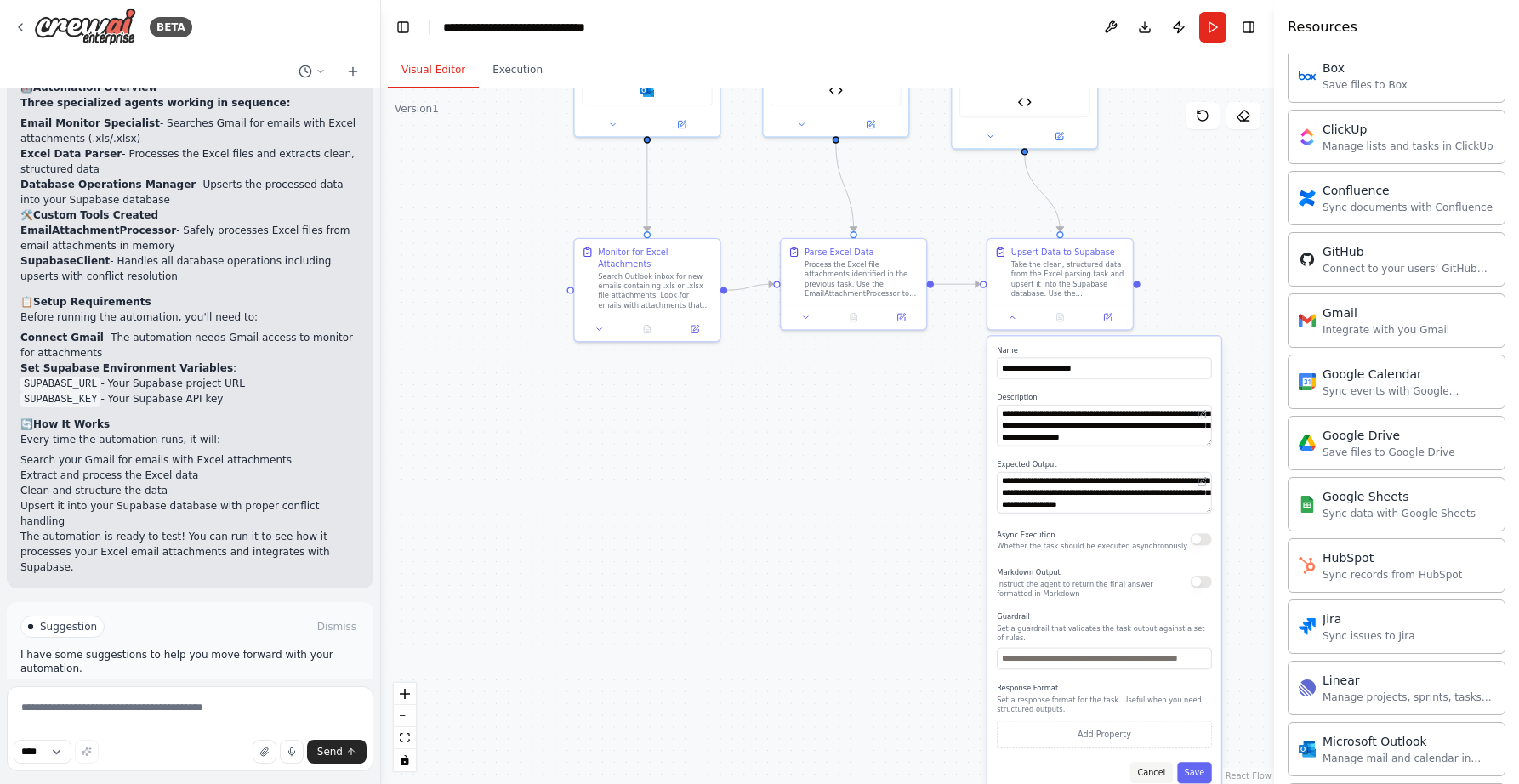
click at [1156, 773] on button "Cancel" at bounding box center [1151, 772] width 42 height 22
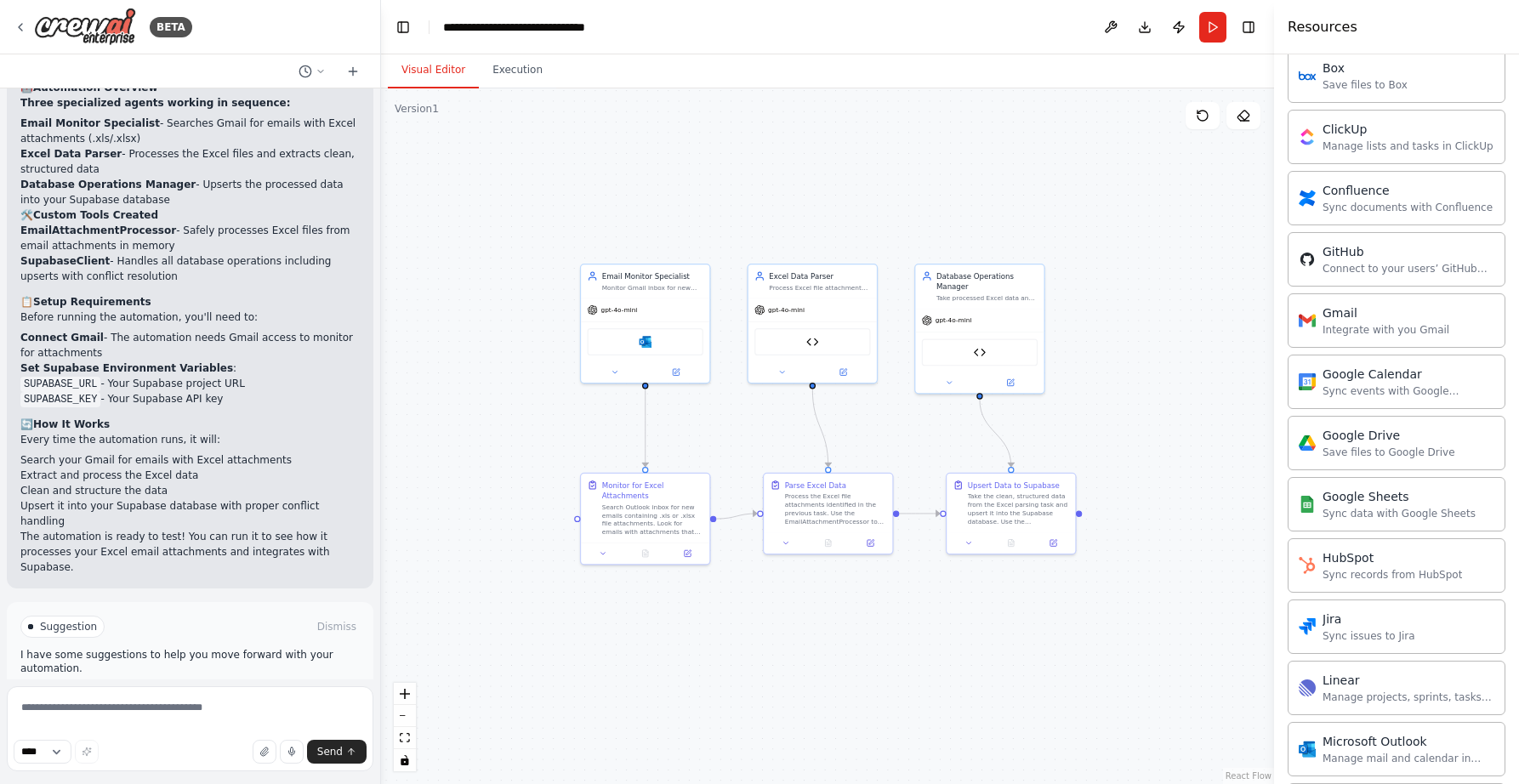
drag, startPoint x: 1019, startPoint y: 540, endPoint x: 970, endPoint y: 728, distance: 194.3
click at [970, 728] on div ".deletable-edge-delete-btn { width: 20px; height: 20px; border: 0px solid #ffff…" at bounding box center [827, 436] width 893 height 696
click at [107, 705] on textarea at bounding box center [190, 728] width 366 height 85
click at [120, 706] on textarea at bounding box center [190, 728] width 366 height 85
click at [154, 715] on textarea at bounding box center [190, 728] width 366 height 85
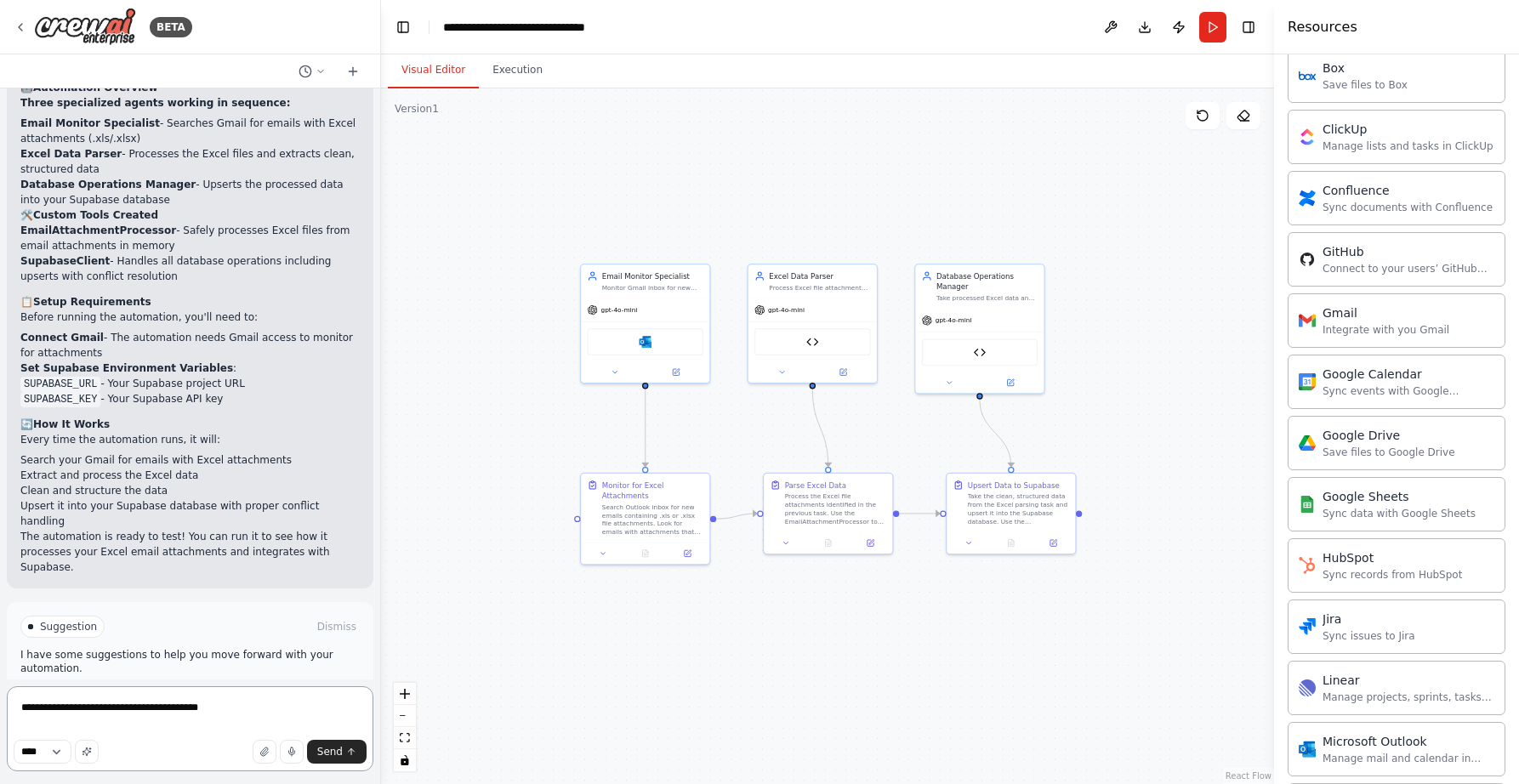
click at [93, 714] on textarea "**********" at bounding box center [190, 728] width 366 height 85
click at [290, 705] on textarea "**********" at bounding box center [190, 728] width 366 height 85
type textarea "**********"
